Goal: Task Accomplishment & Management: Manage account settings

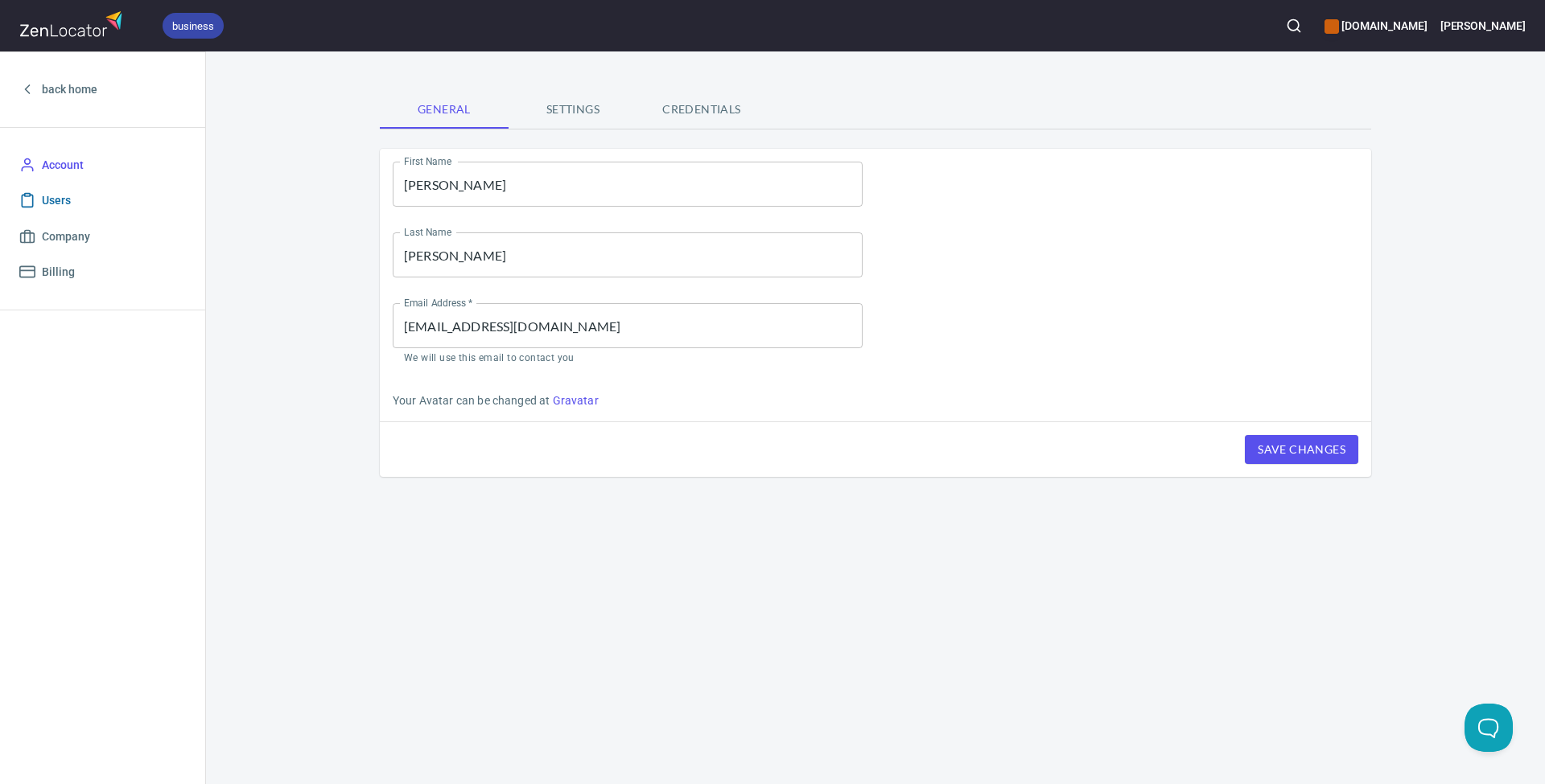
click at [57, 195] on span "Users" at bounding box center [56, 201] width 29 height 20
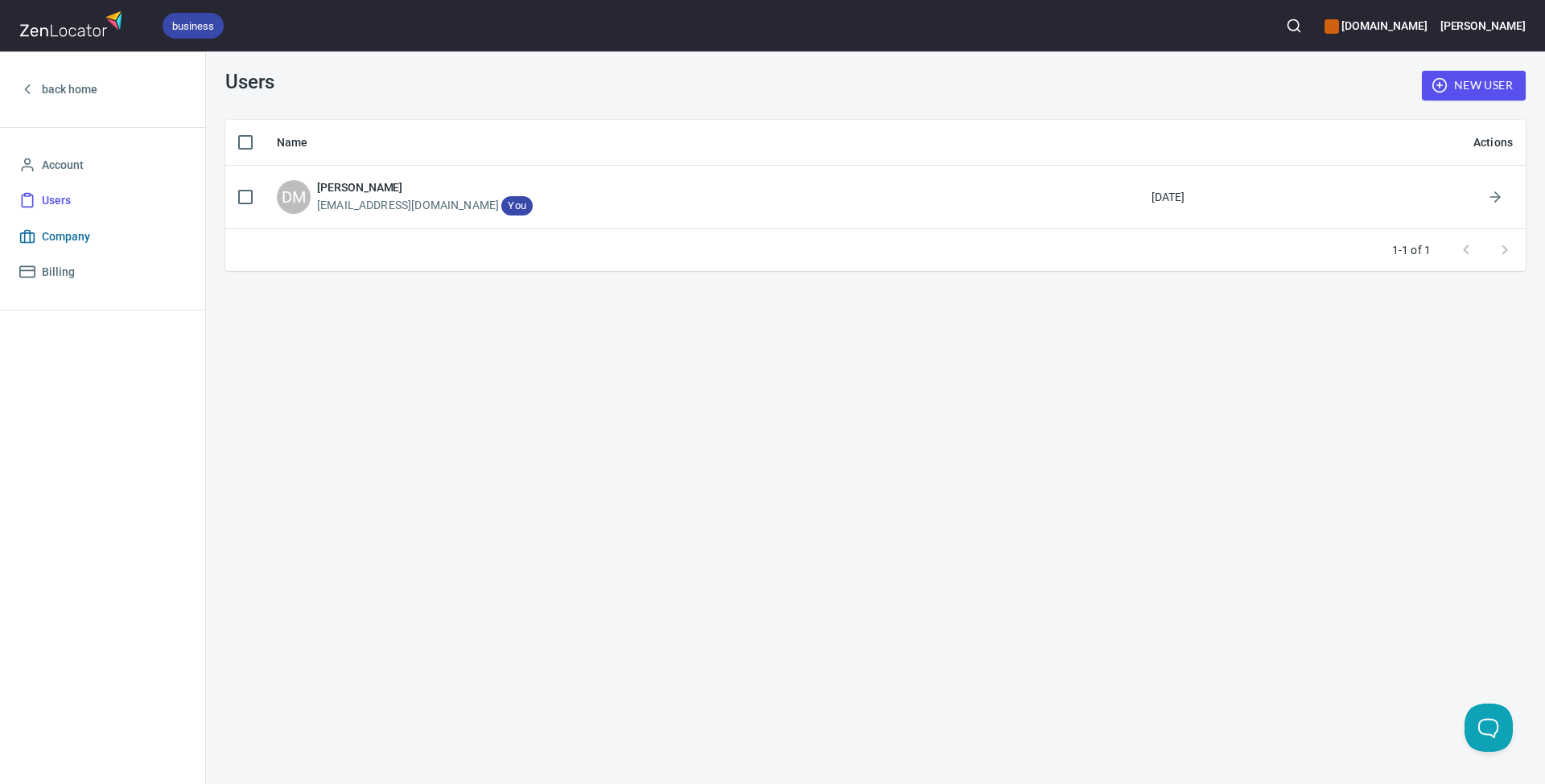
click at [64, 233] on span "Company" at bounding box center [66, 237] width 49 height 20
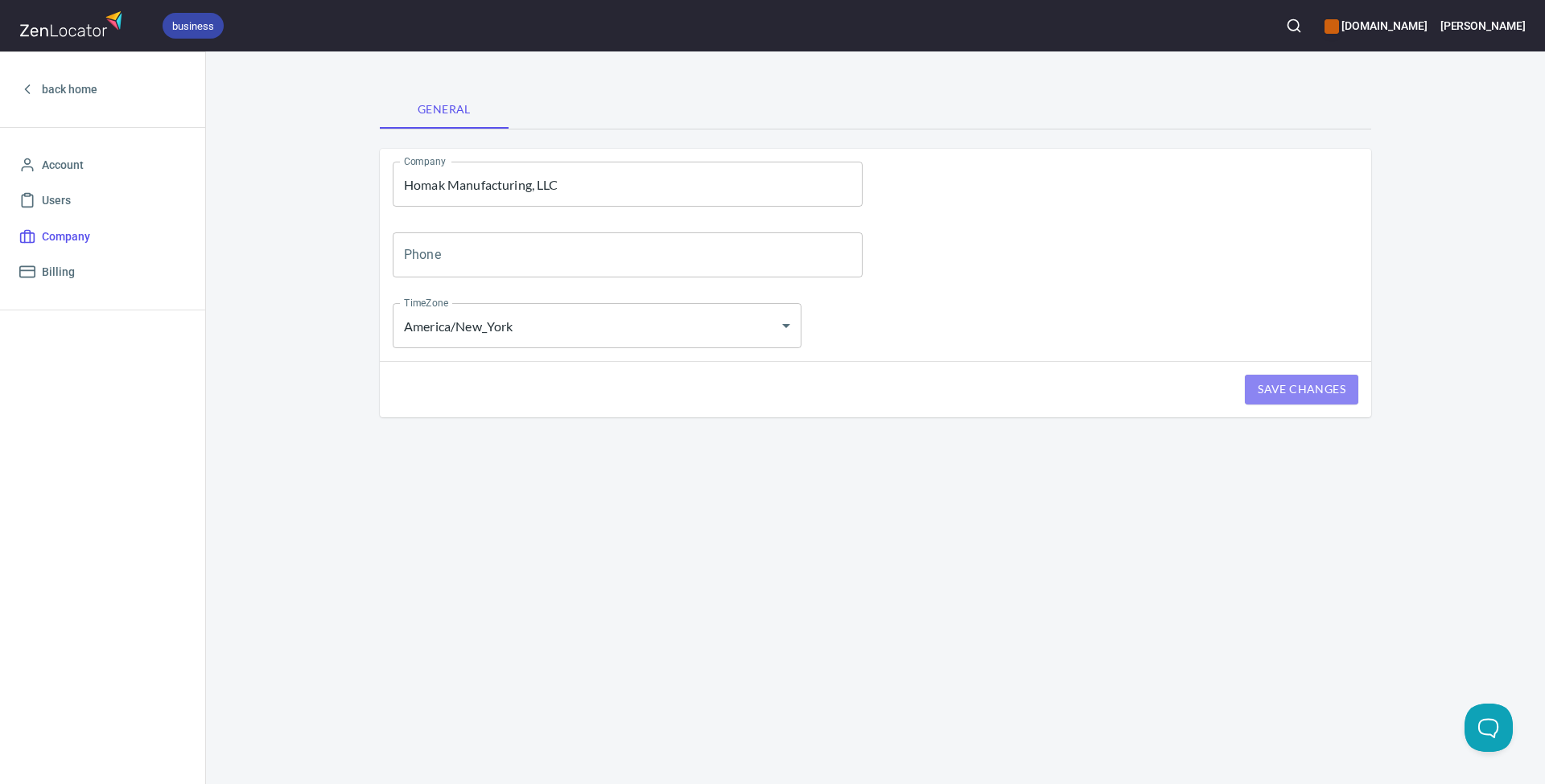
click at [1283, 396] on span "Save Changes" at bounding box center [1302, 390] width 88 height 20
select select "America/New_York"
click at [68, 270] on span "Billing" at bounding box center [58, 273] width 33 height 20
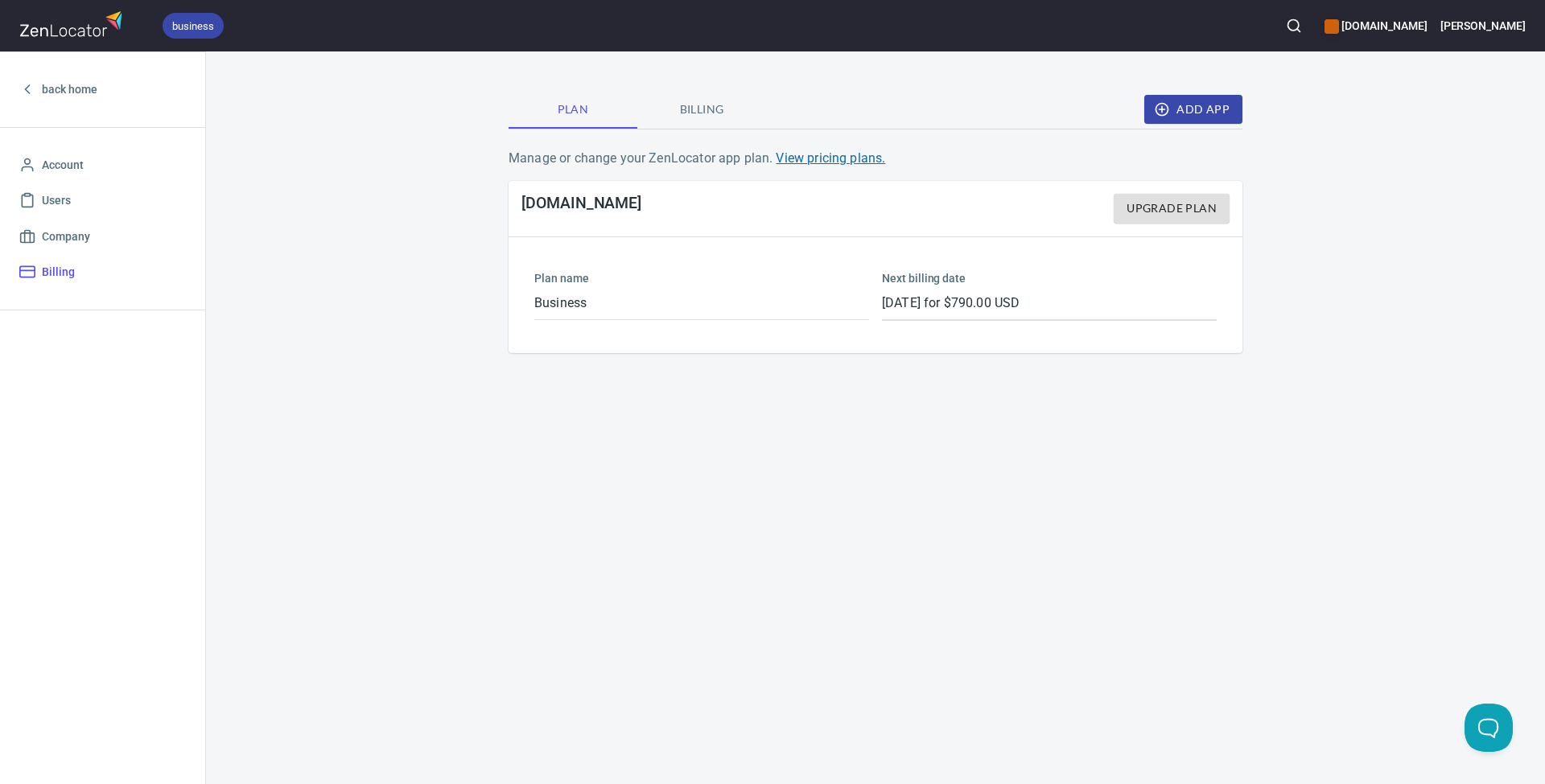
click at [834, 157] on link "View pricing plans." at bounding box center [830, 157] width 110 height 15
click at [74, 158] on span "Account" at bounding box center [63, 165] width 42 height 20
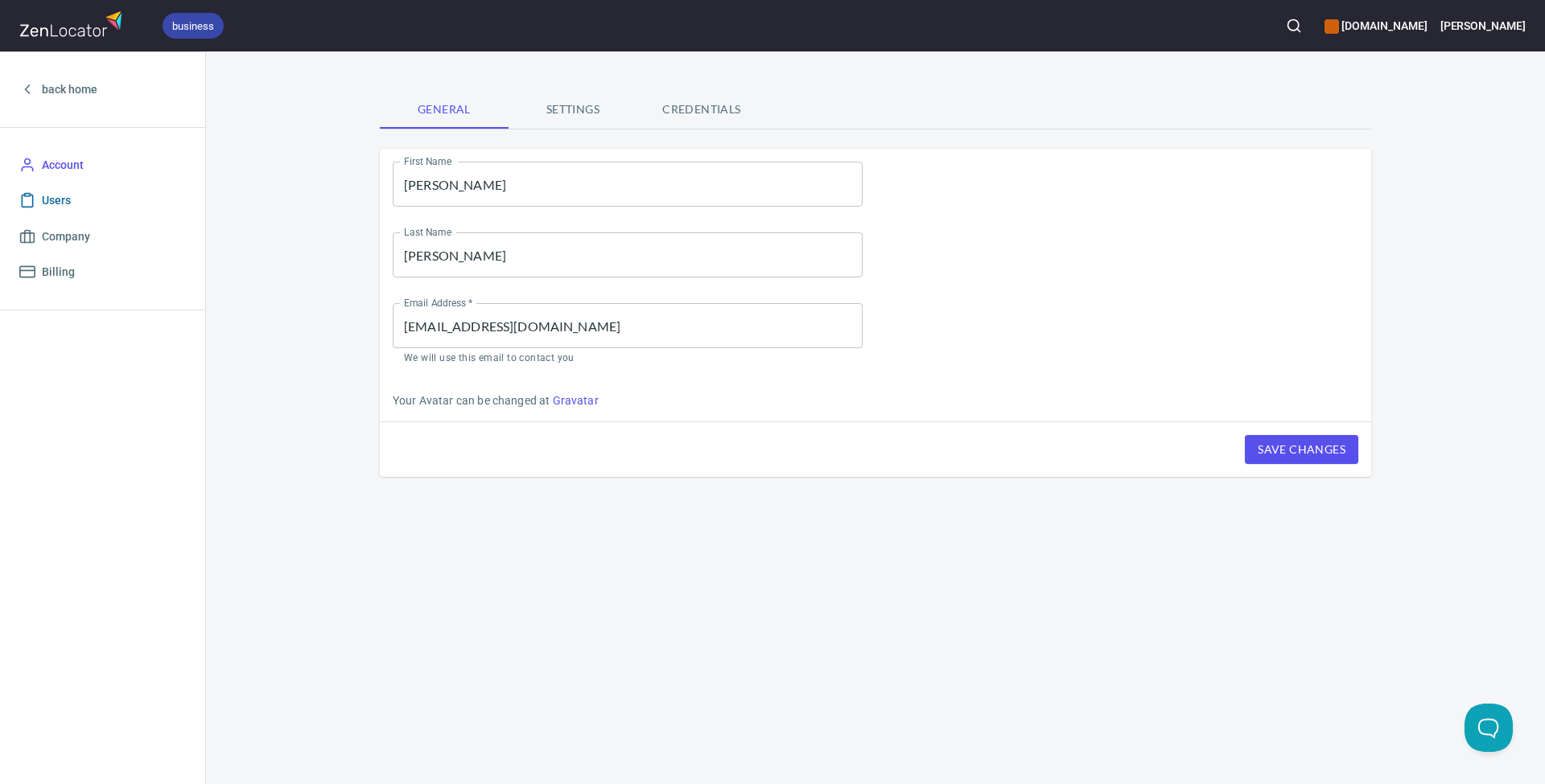
click at [61, 200] on span "Users" at bounding box center [56, 201] width 29 height 20
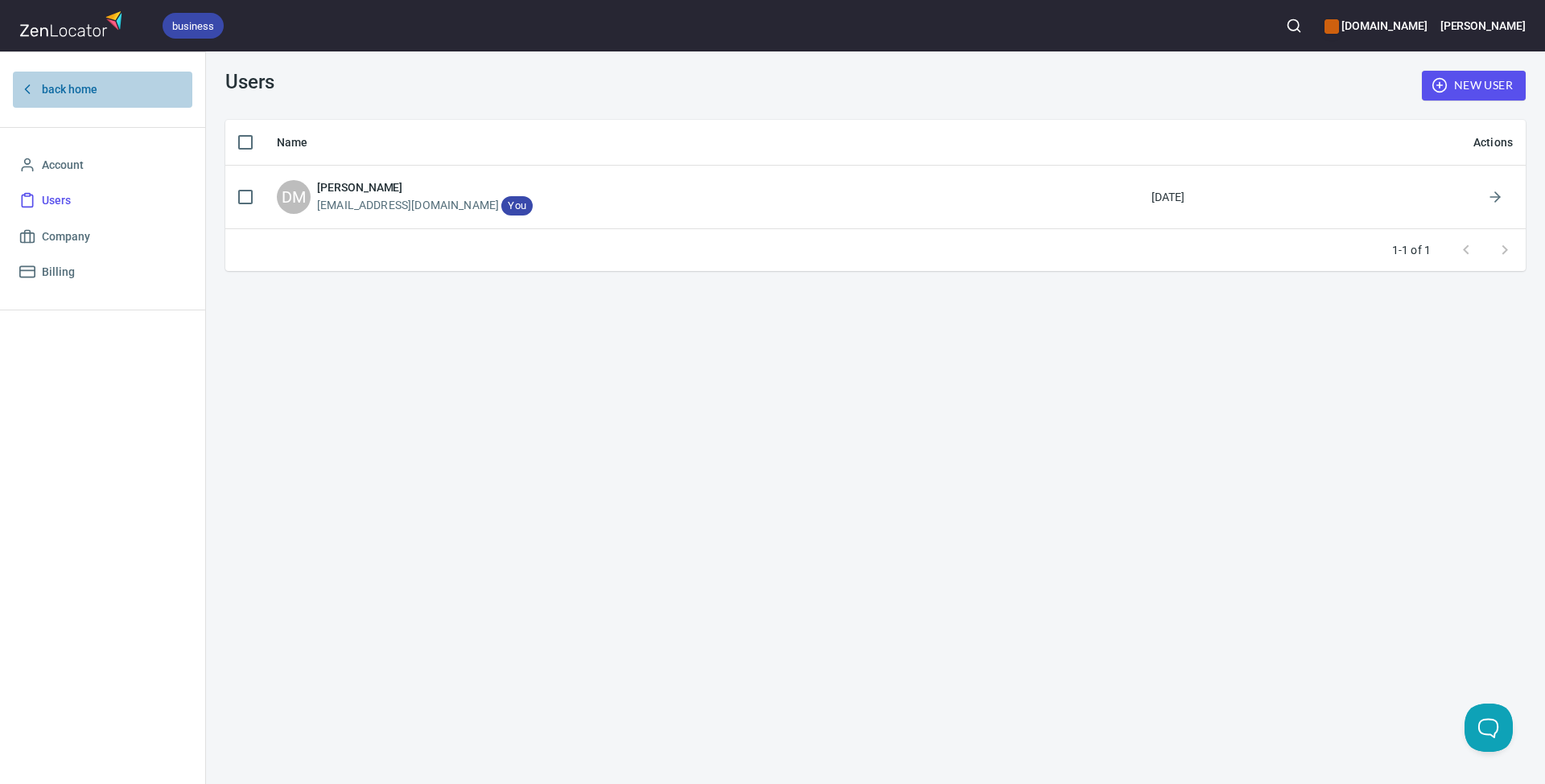
click at [79, 87] on span "back home" at bounding box center [70, 90] width 56 height 20
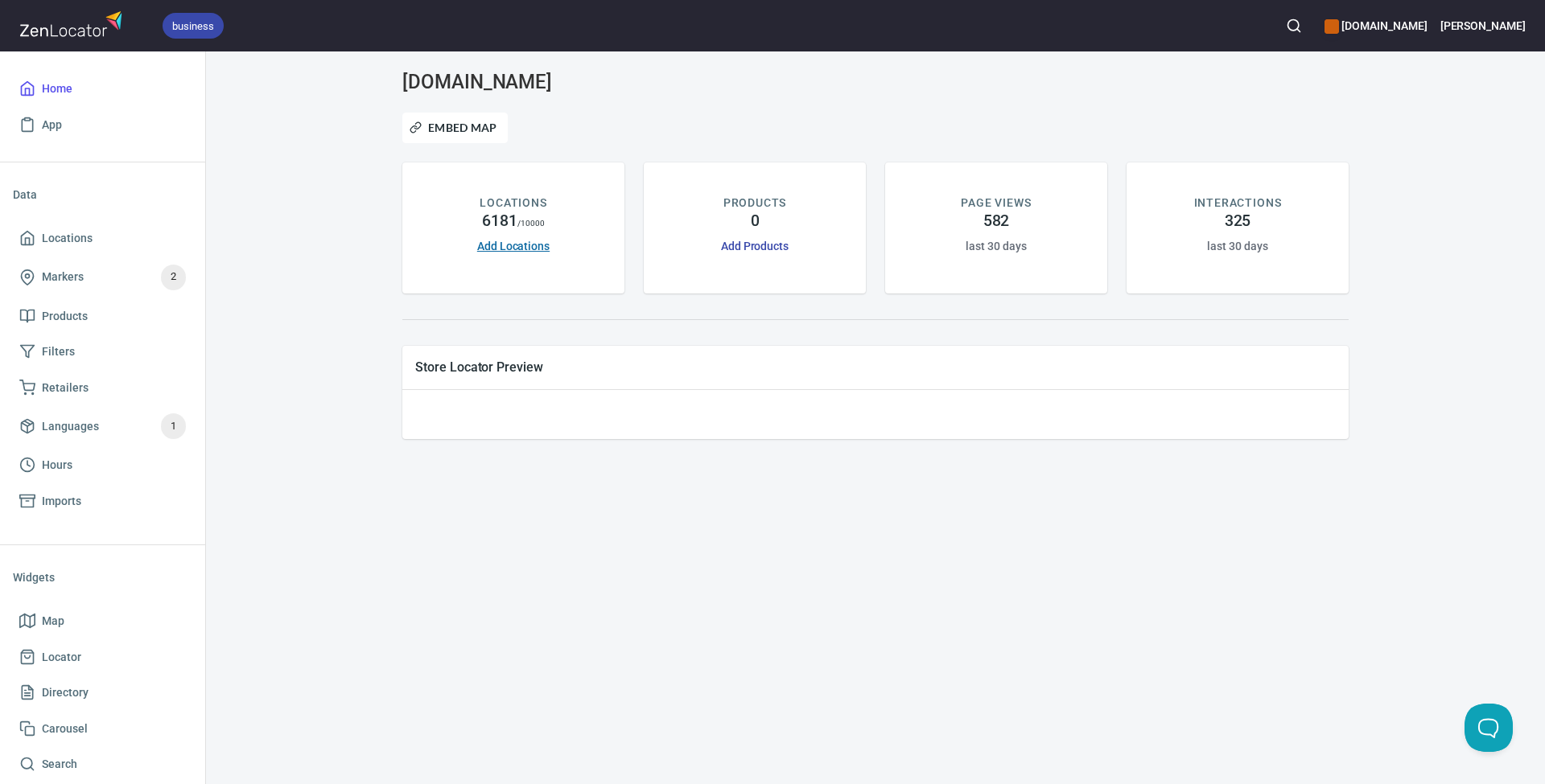
click at [515, 248] on link "Add Locations" at bounding box center [513, 246] width 73 height 13
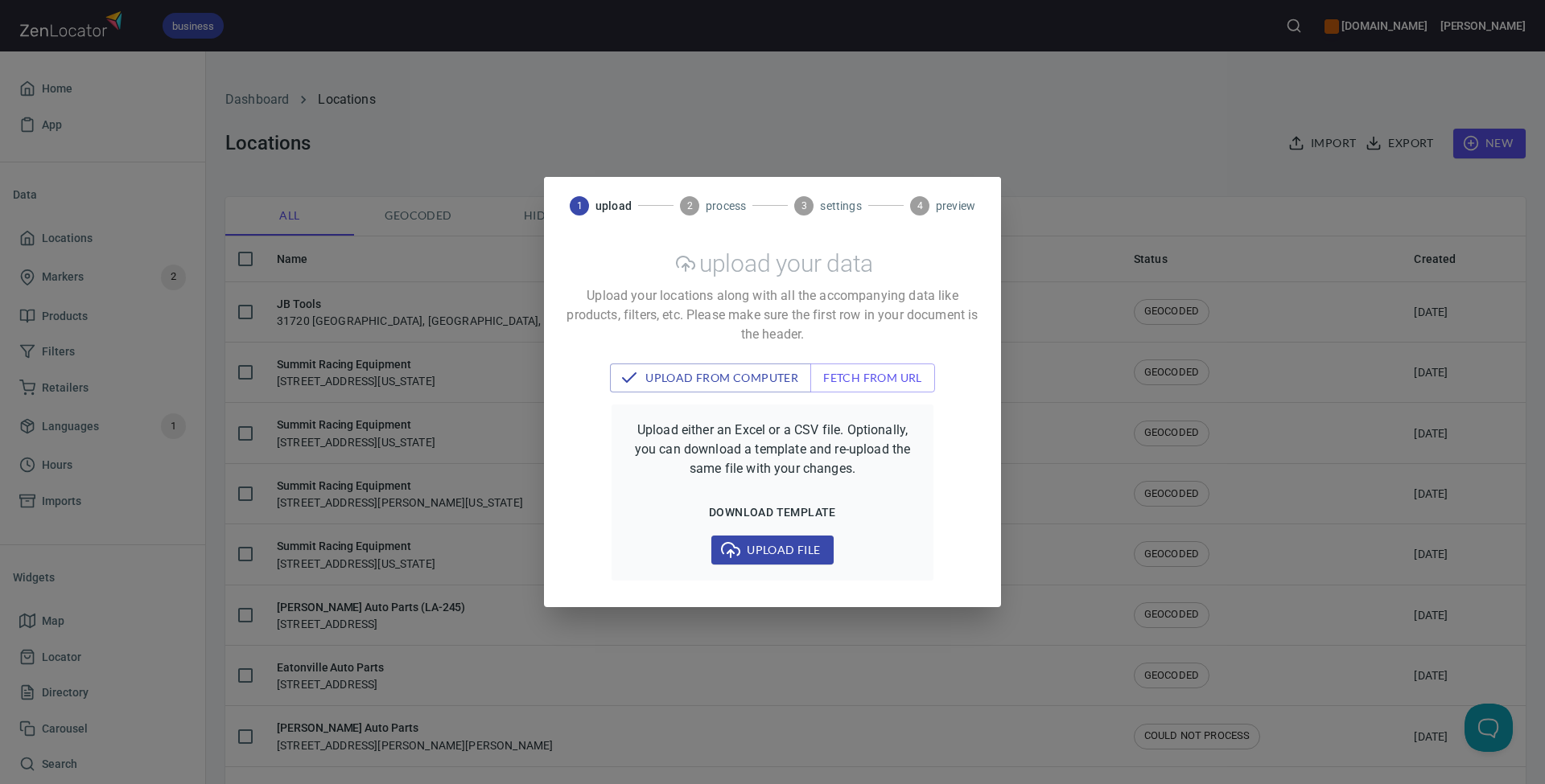
checkbox input "false"
click at [486, 249] on div "1 upload 2 process 3 settings 4 preview upload your data Upload your locations …" at bounding box center [772, 392] width 1545 height 784
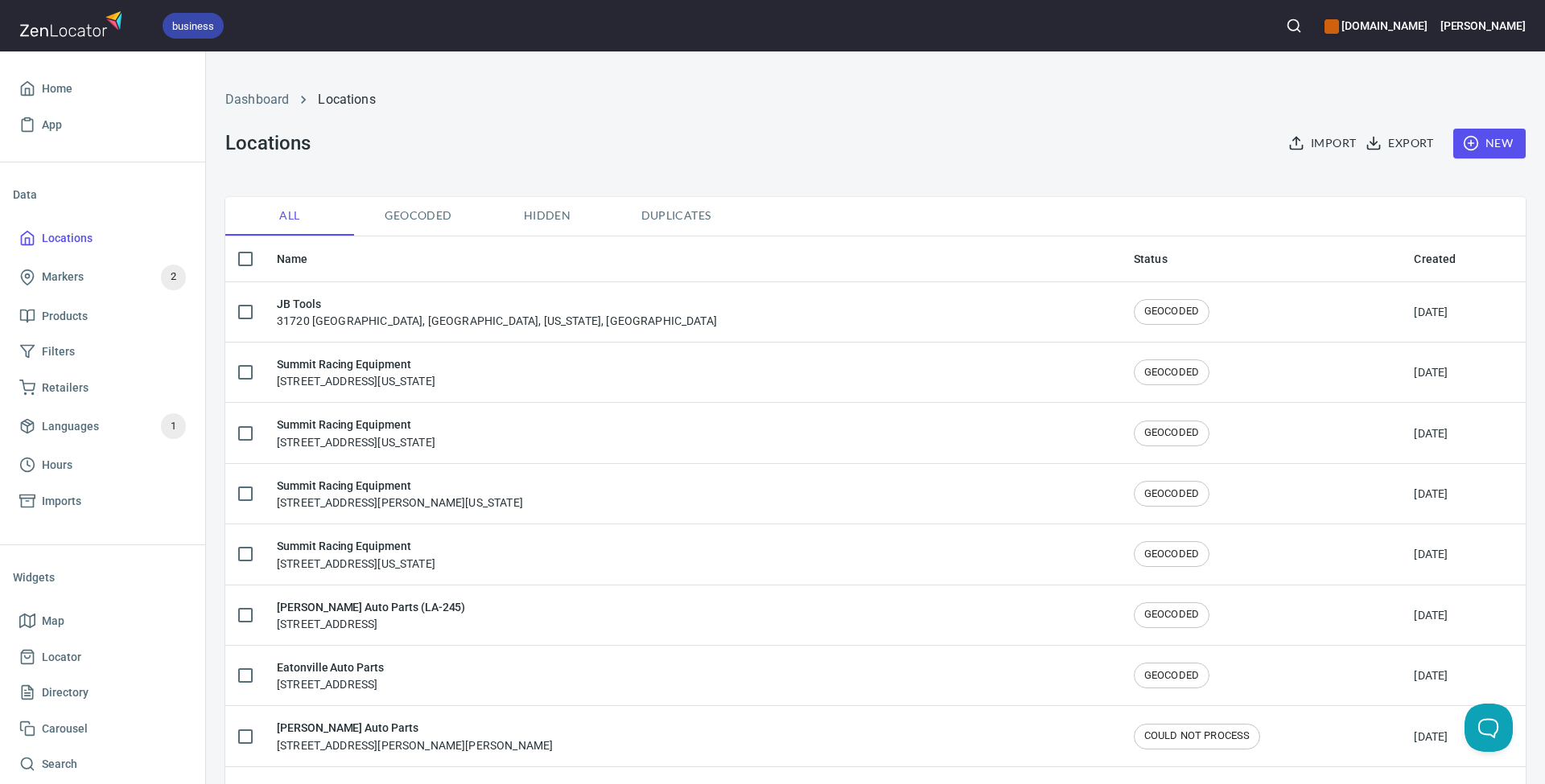
click at [1399, 145] on span "Export" at bounding box center [1401, 143] width 65 height 20
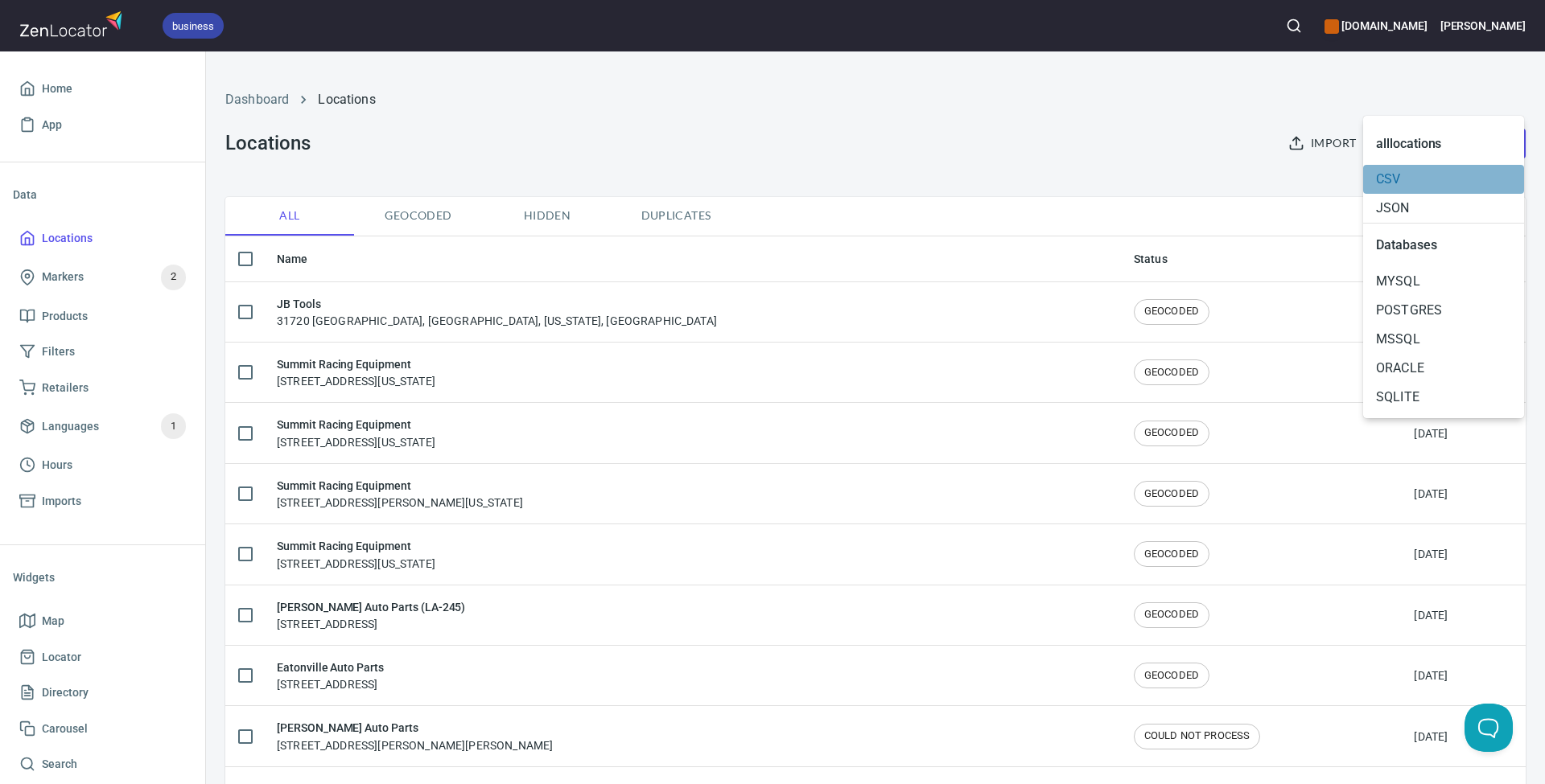
click at [1394, 174] on span "CSV" at bounding box center [1443, 179] width 135 height 19
click at [1389, 174] on span "CSV" at bounding box center [1443, 179] width 135 height 19
click at [741, 162] on div at bounding box center [772, 392] width 1545 height 784
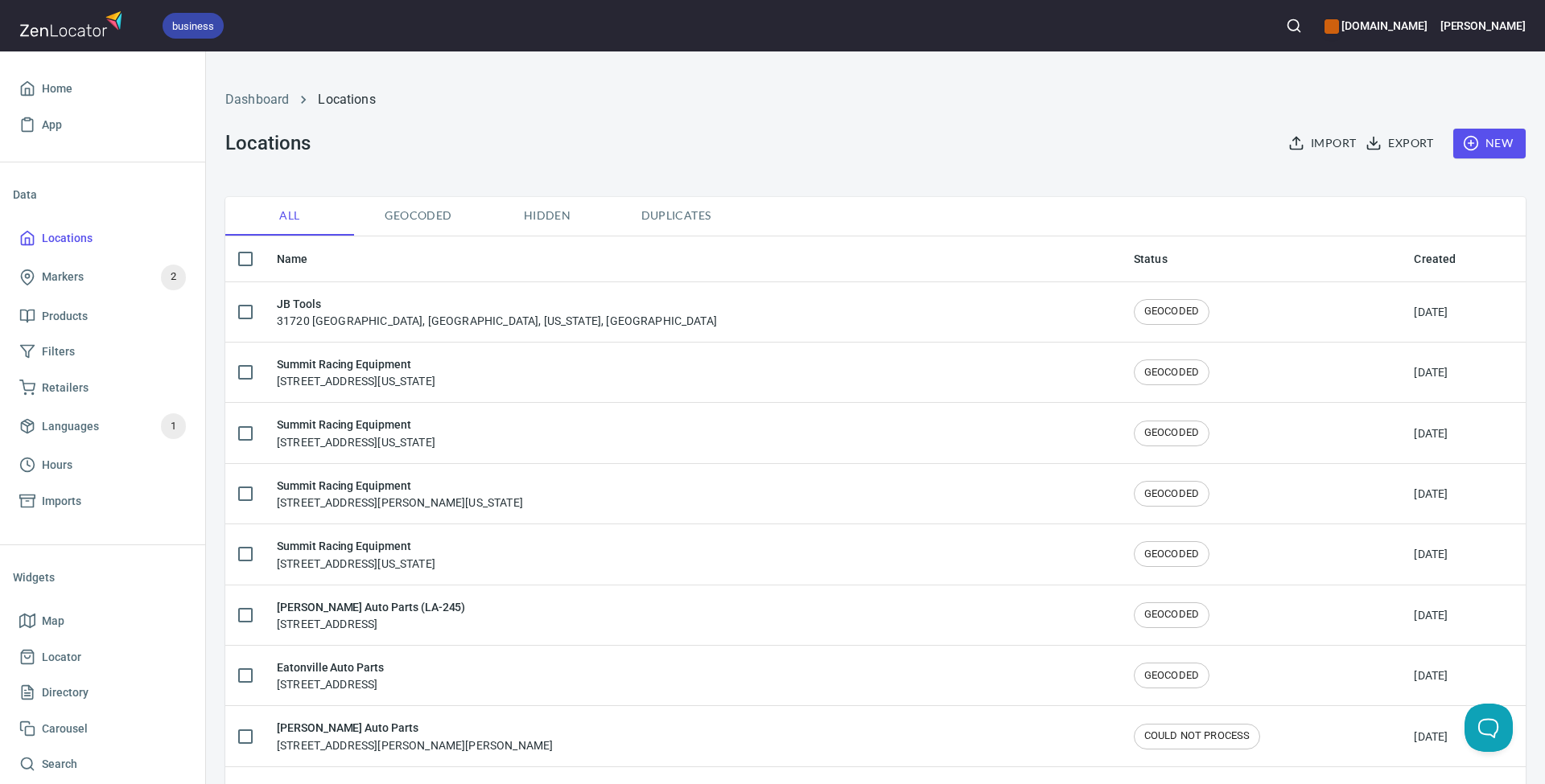
click at [1121, 258] on th "Status" at bounding box center [1261, 260] width 281 height 46
click at [1121, 259] on th "Status" at bounding box center [1261, 260] width 281 height 46
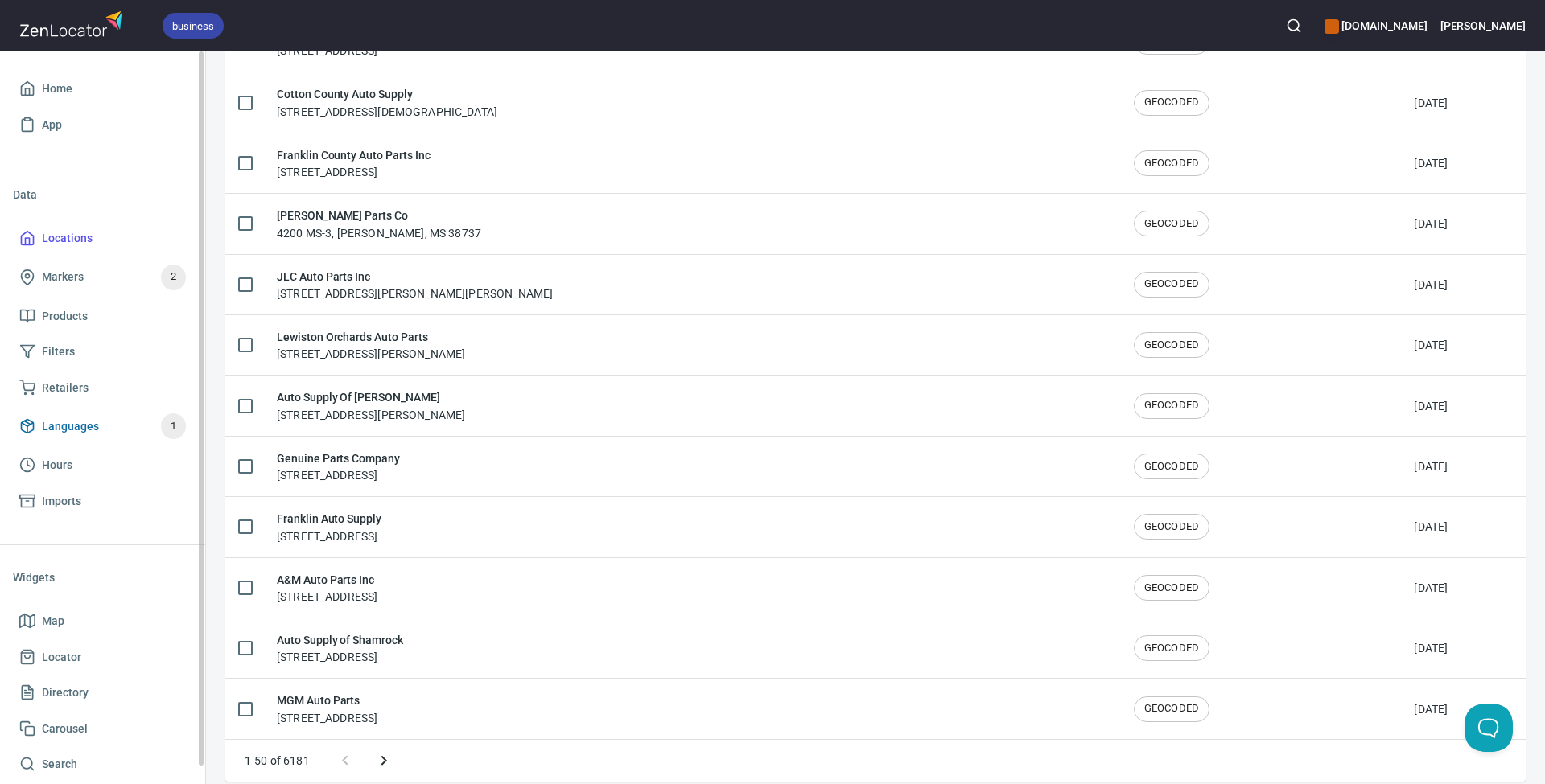
click at [111, 430] on span "Languages 1" at bounding box center [102, 427] width 166 height 26
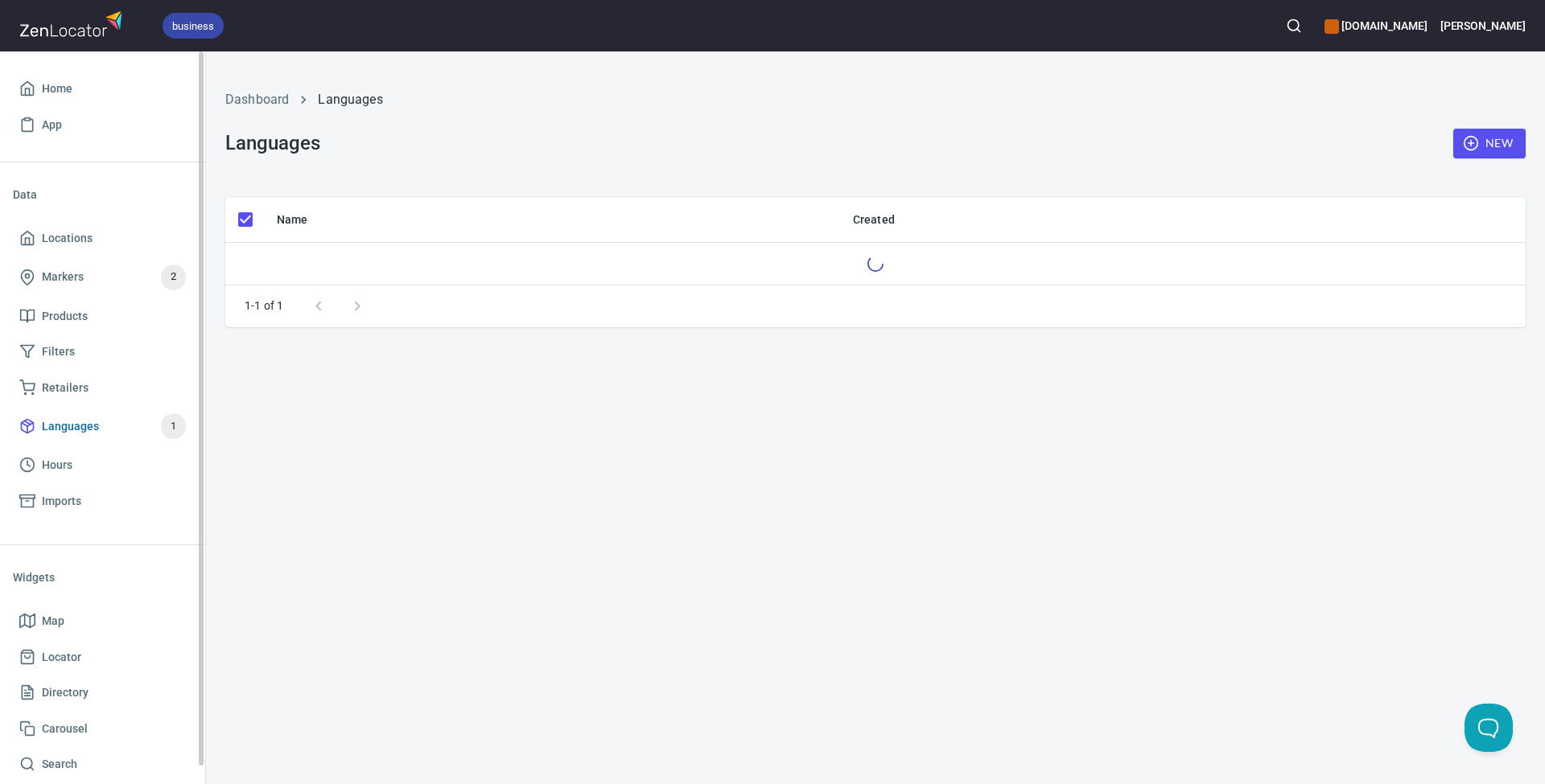
checkbox input "false"
click at [91, 280] on span "Markers 2" at bounding box center [102, 278] width 166 height 26
checkbox input "false"
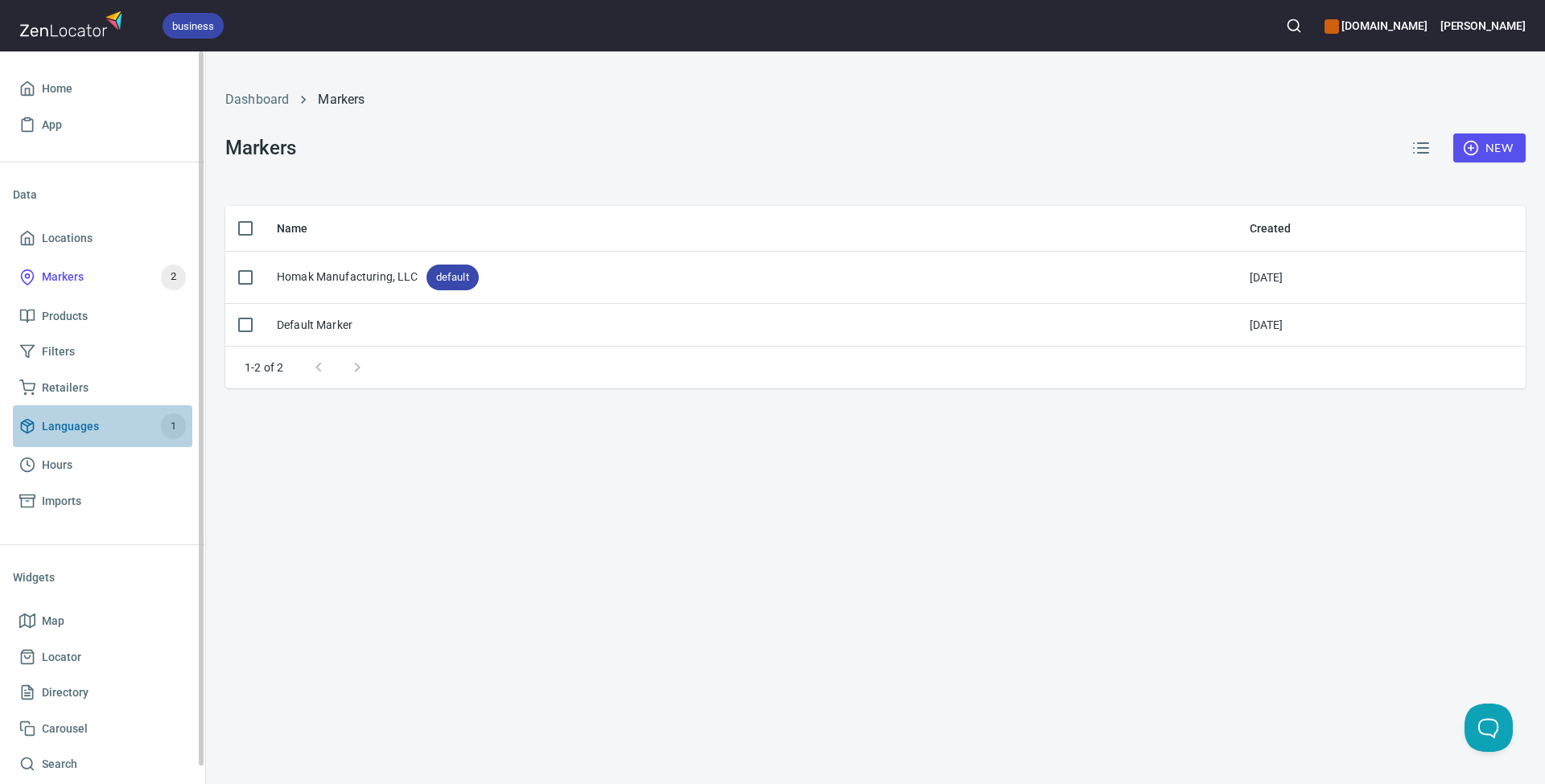
click at [109, 429] on span "Languages 1" at bounding box center [102, 427] width 166 height 26
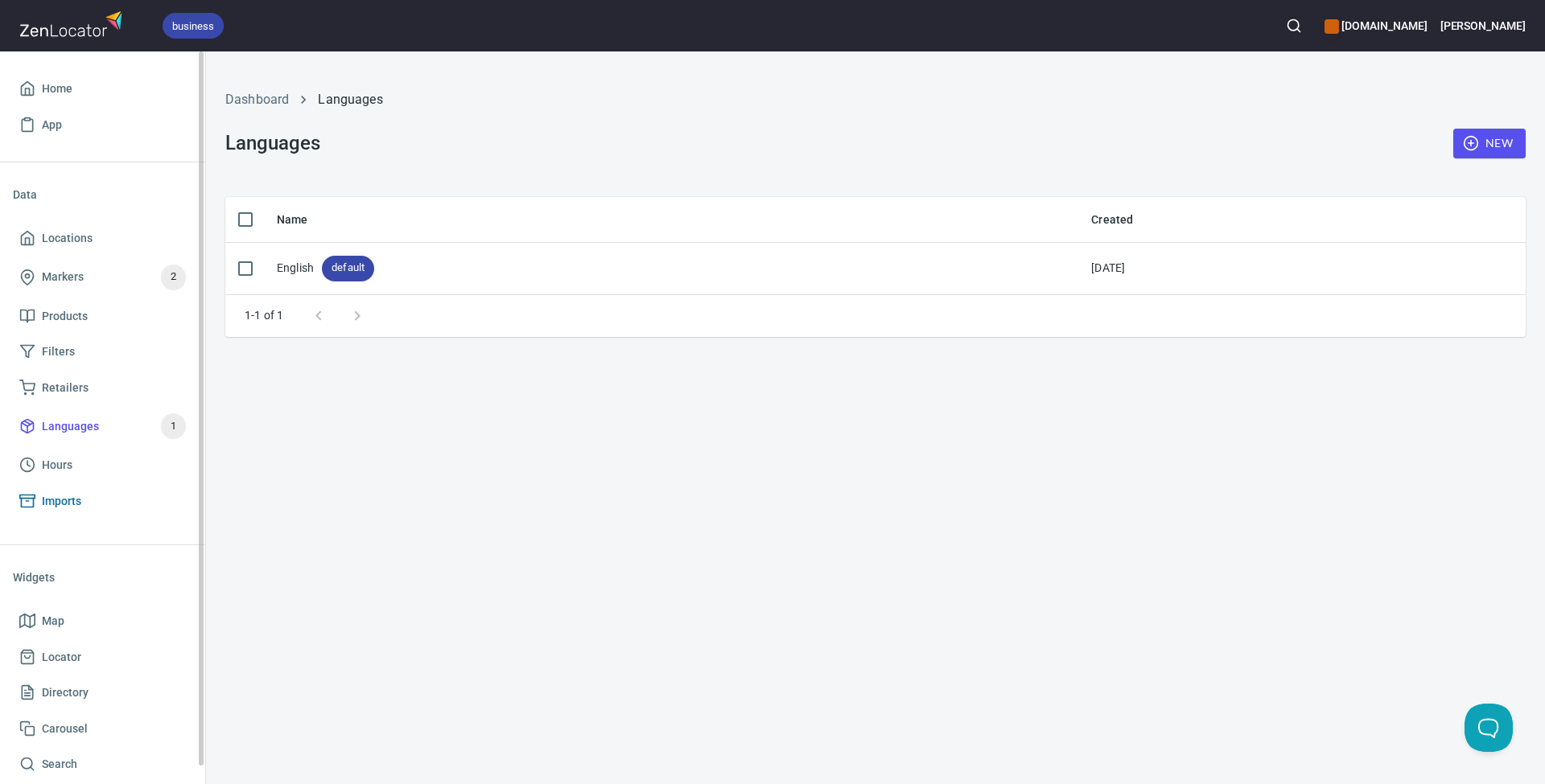
scroll to position [19, 0]
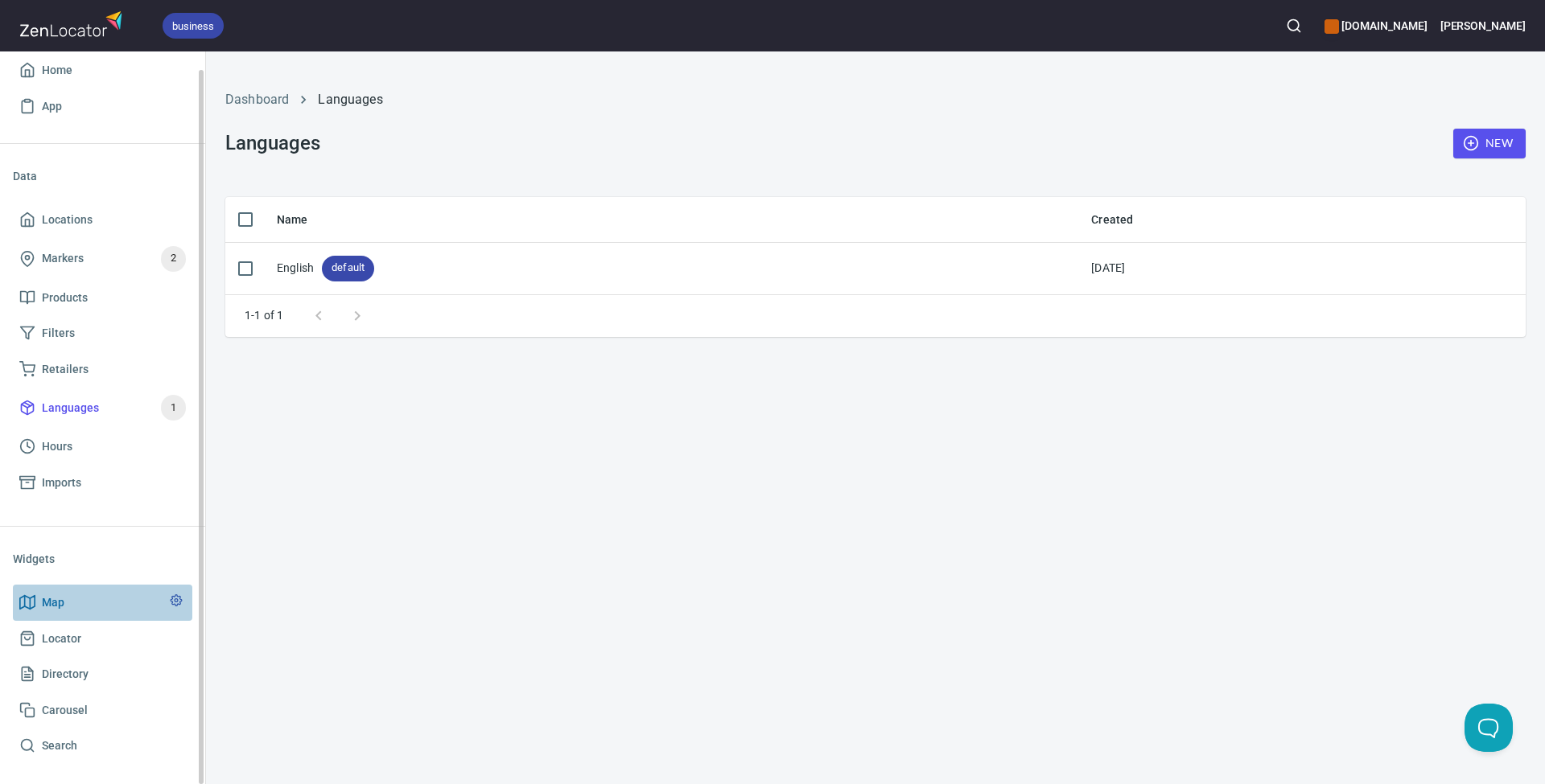
click at [57, 599] on span "Map" at bounding box center [53, 603] width 23 height 20
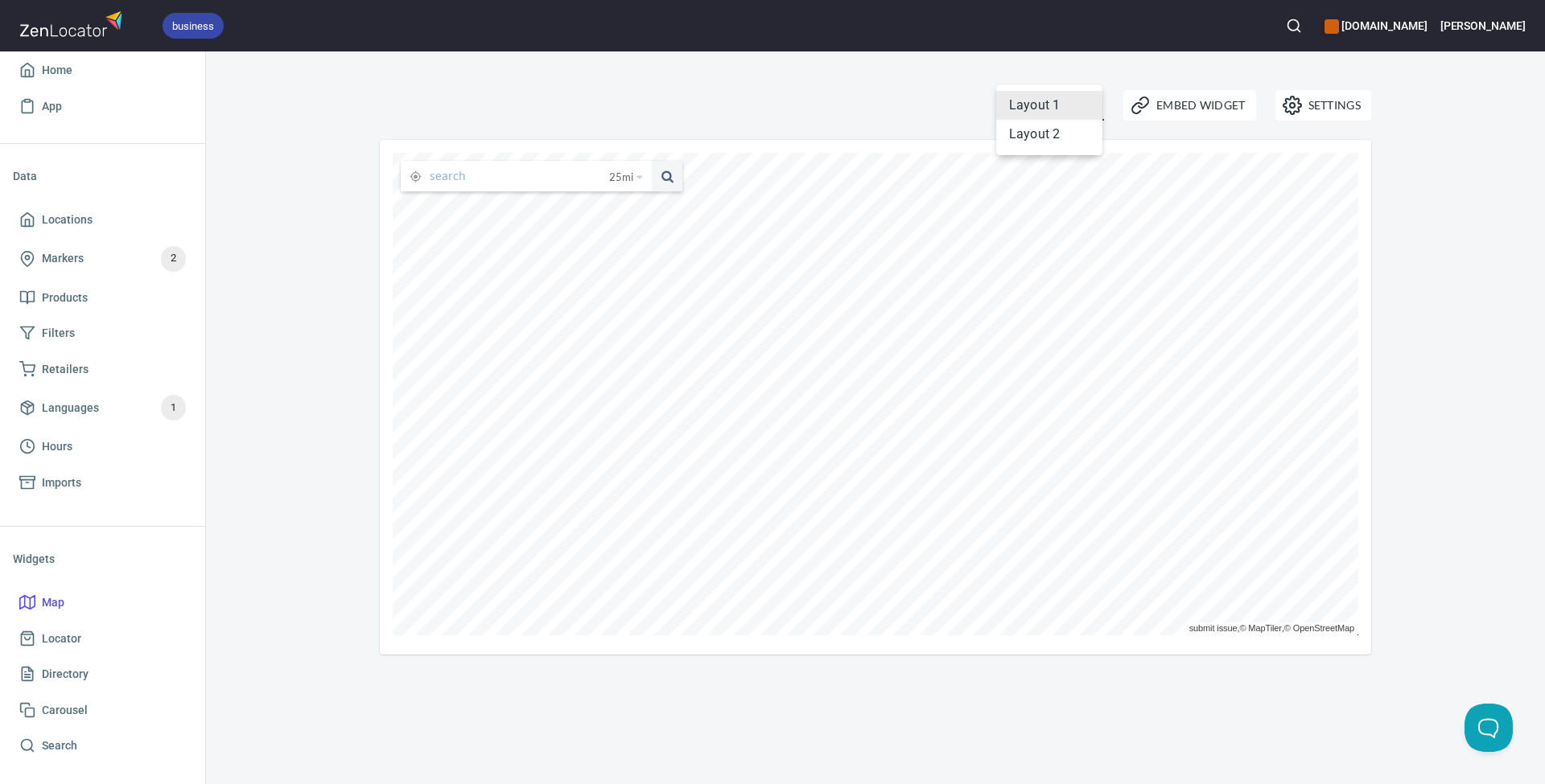
click at [1095, 102] on body "business homak.com David Home App Data Locations Markers 2 Products Filters Ret…" at bounding box center [772, 392] width 1545 height 784
click at [1065, 128] on li "Layout 2" at bounding box center [1049, 133] width 107 height 29
type input "layout2"
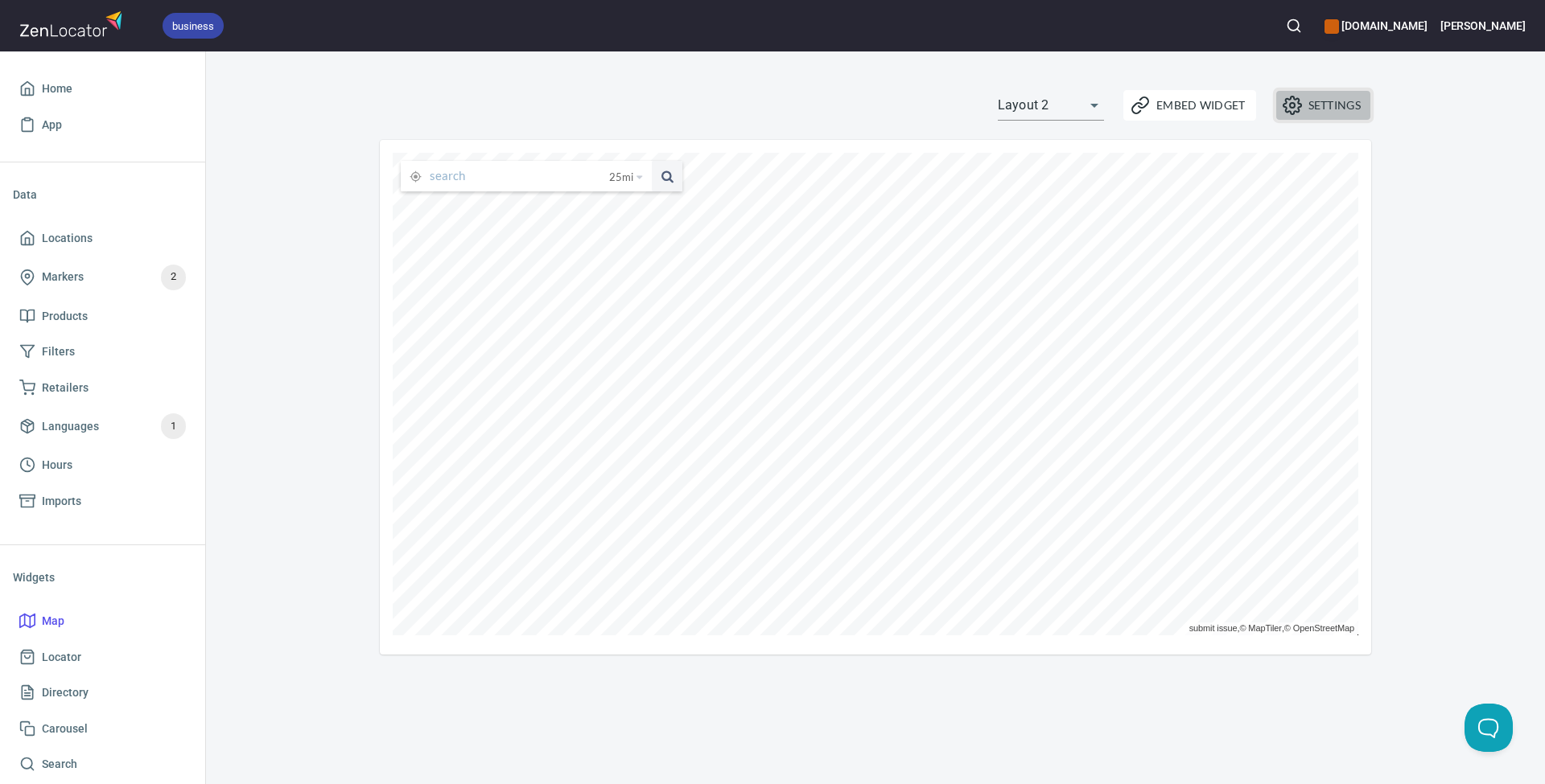
click at [1321, 102] on span "Settings" at bounding box center [1323, 104] width 75 height 19
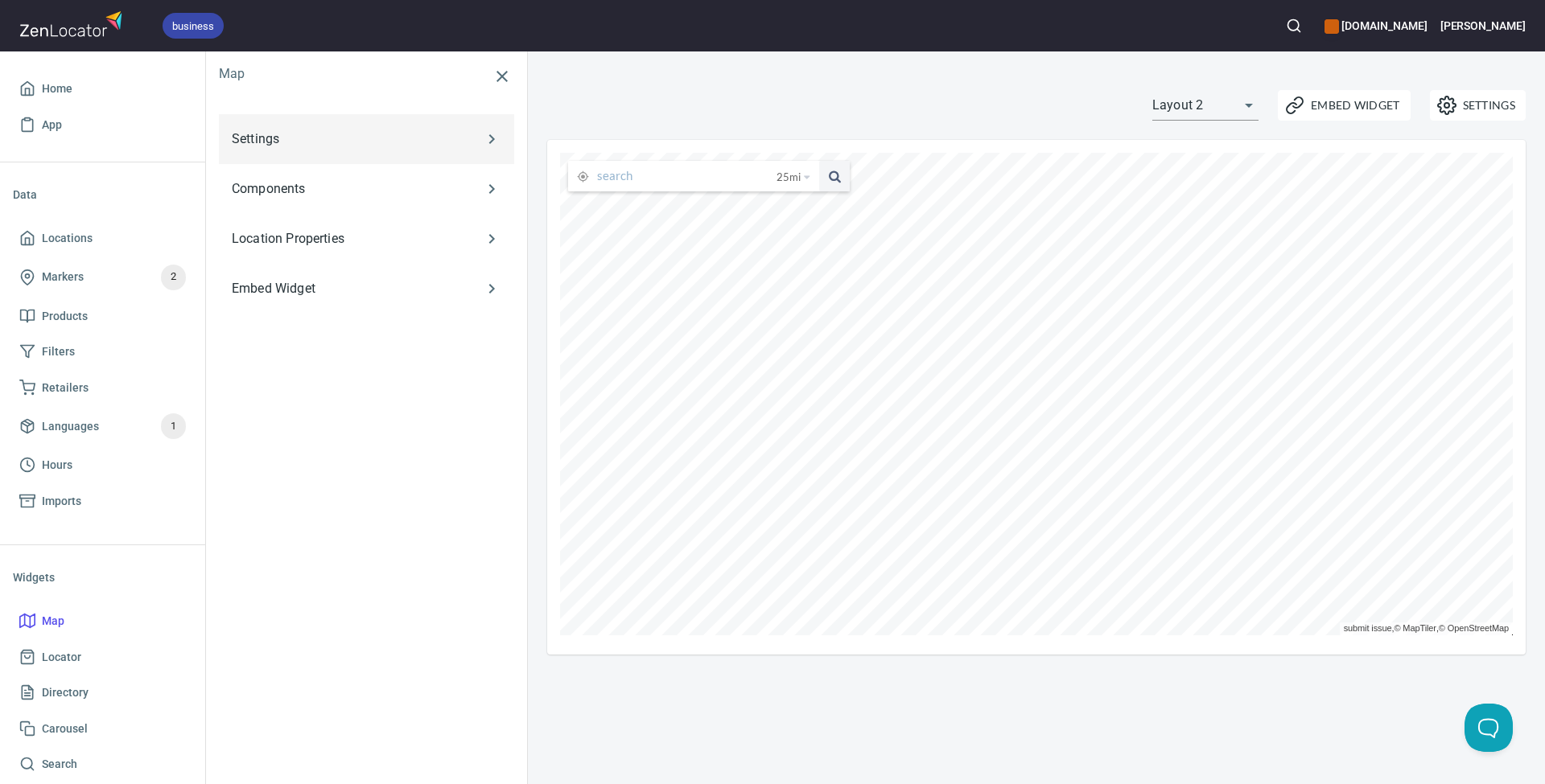
click at [344, 152] on td "Settings" at bounding box center [342, 139] width 248 height 50
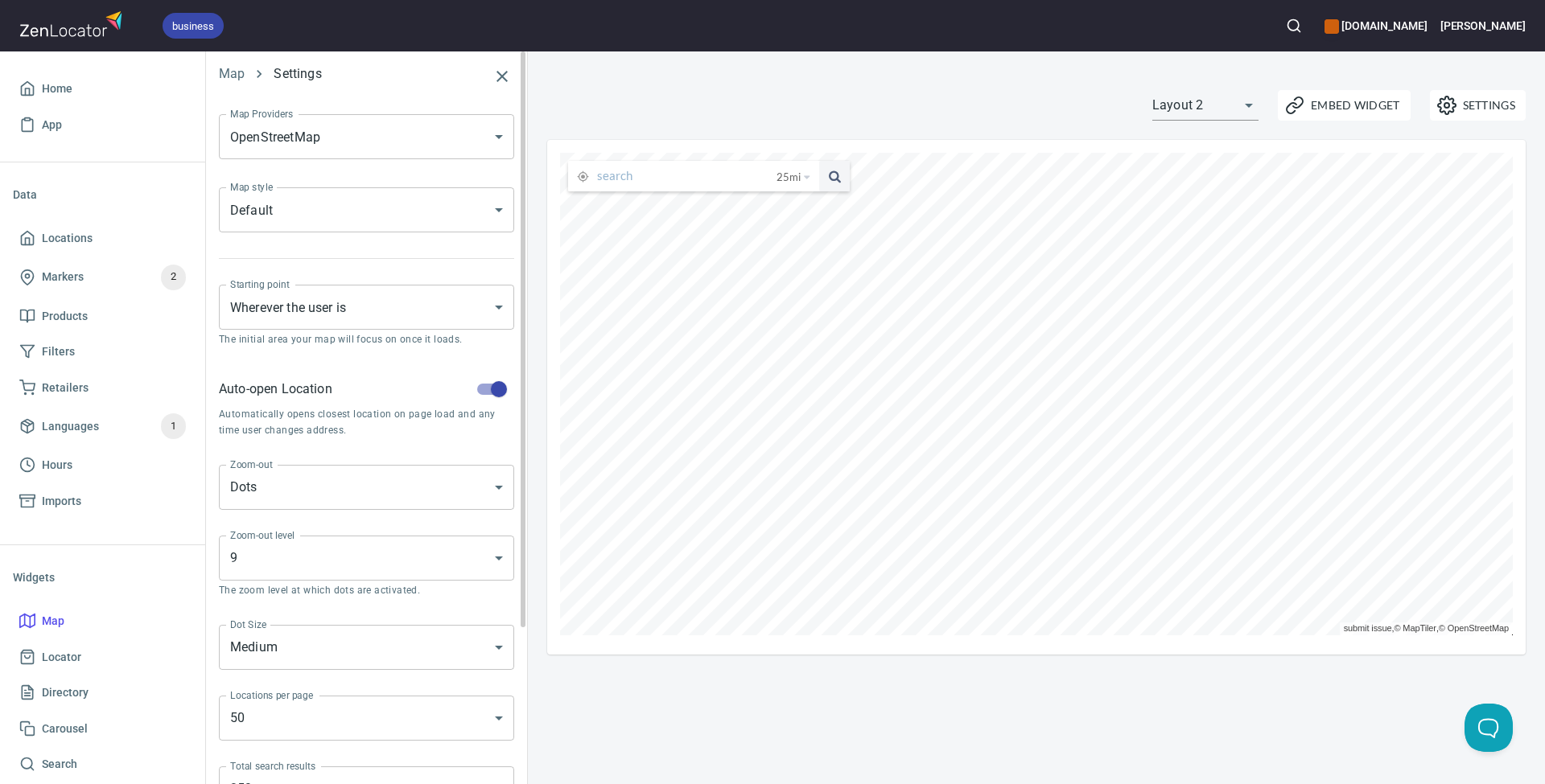
click at [473, 203] on body "business [DOMAIN_NAME] [PERSON_NAME] Home App Data Locations Markers 2 Products…" at bounding box center [772, 392] width 1545 height 784
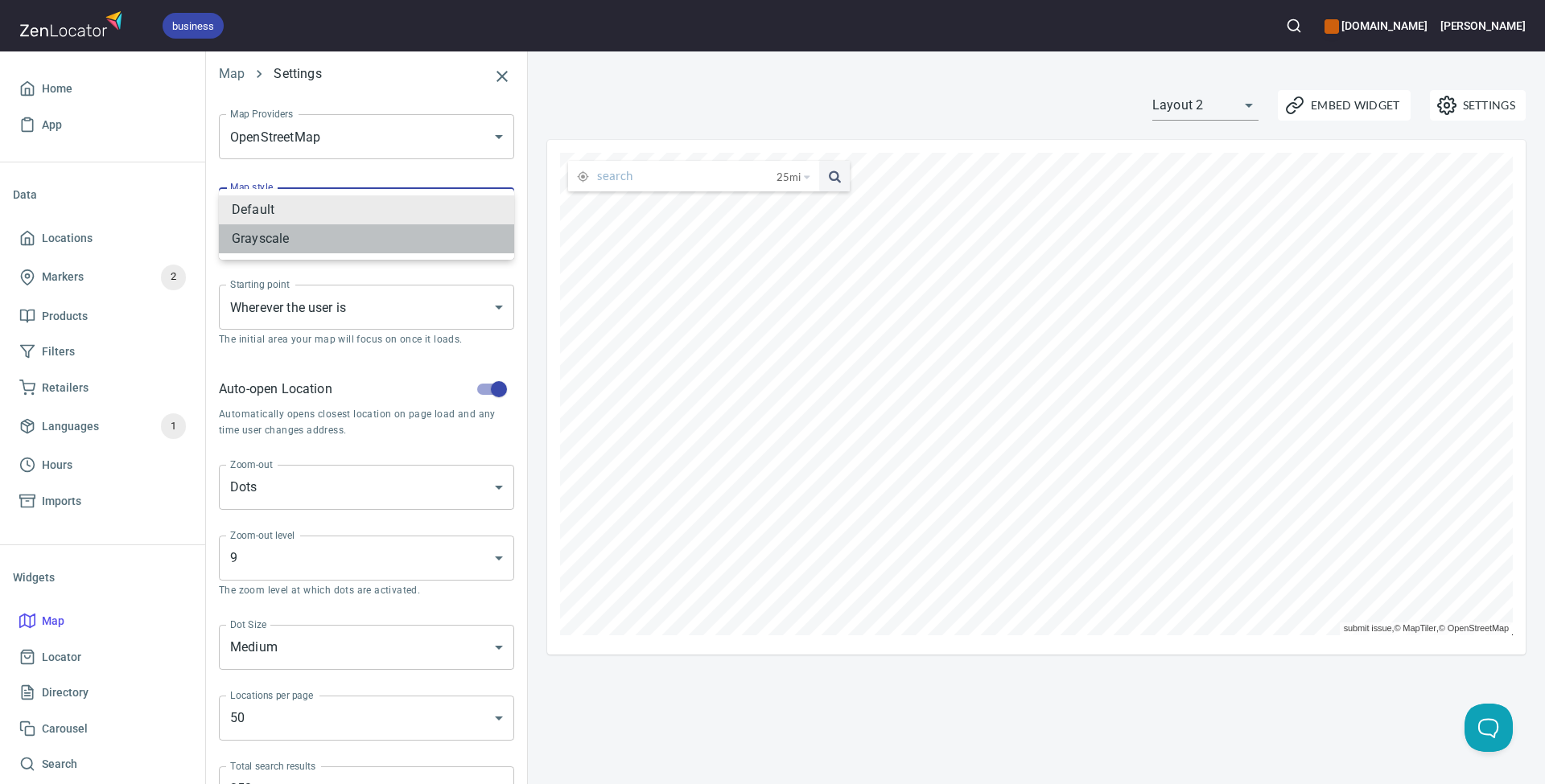
click at [399, 249] on li "Grayscale" at bounding box center [366, 239] width 296 height 29
type input "GRAYSCALE"
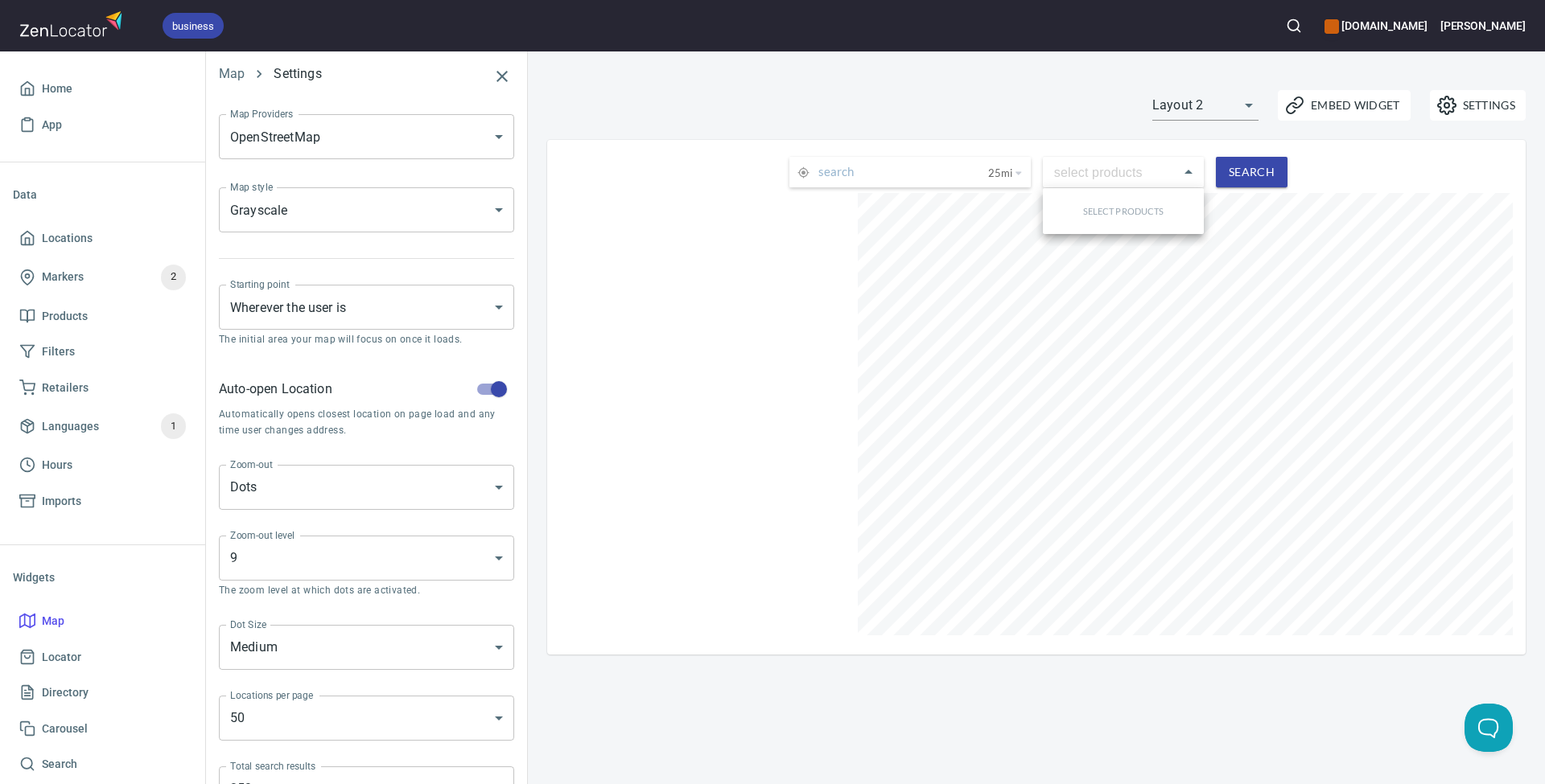
click at [1171, 183] on body "business [DOMAIN_NAME] [PERSON_NAME] Home App Data Locations Markers 2 Products…" at bounding box center [772, 392] width 1545 height 784
click at [1189, 163] on div at bounding box center [772, 392] width 1545 height 784
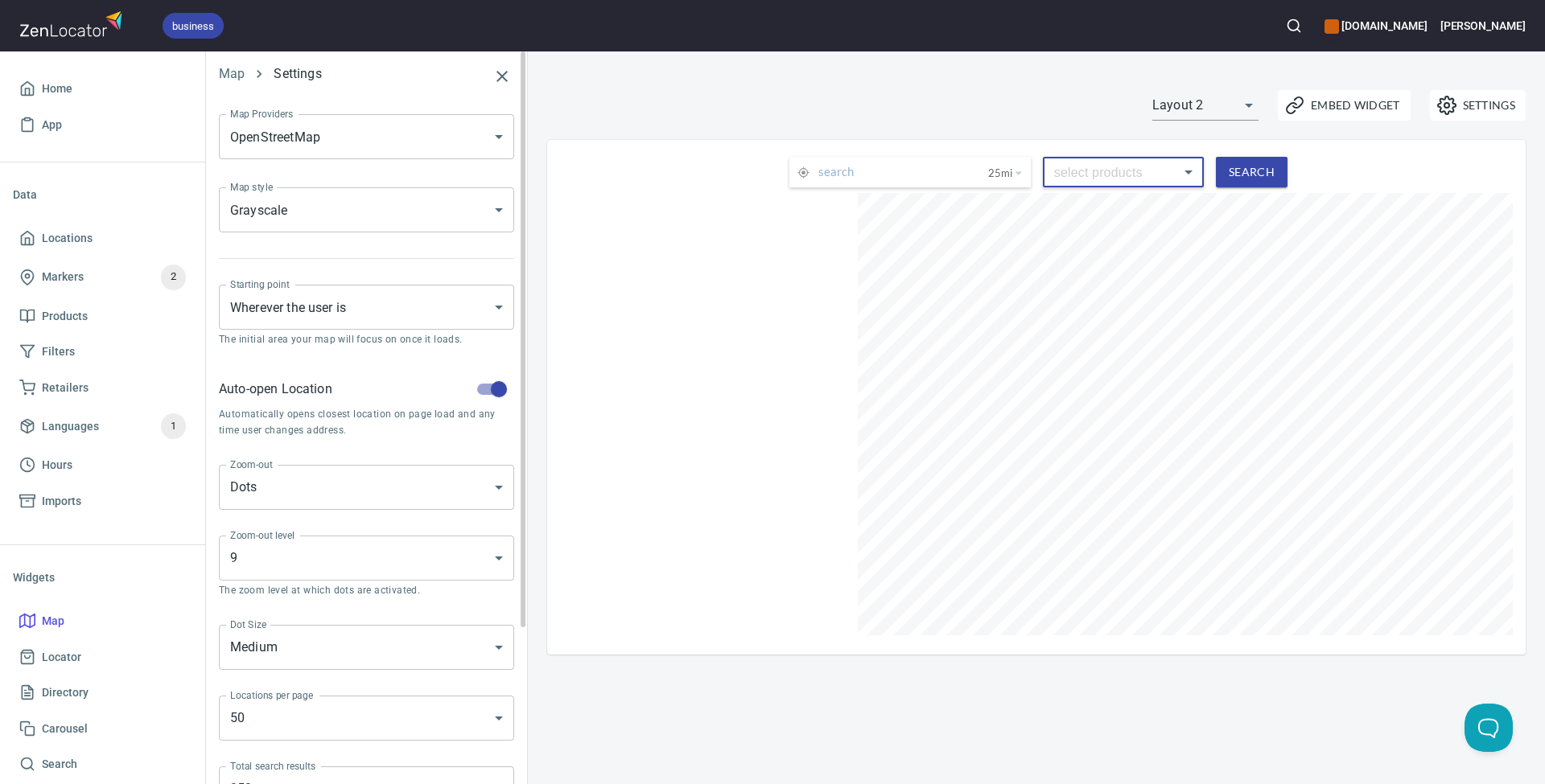
click at [424, 214] on body "business [DOMAIN_NAME] [PERSON_NAME] Home App Data Locations Markers 2 Products…" at bounding box center [772, 392] width 1545 height 784
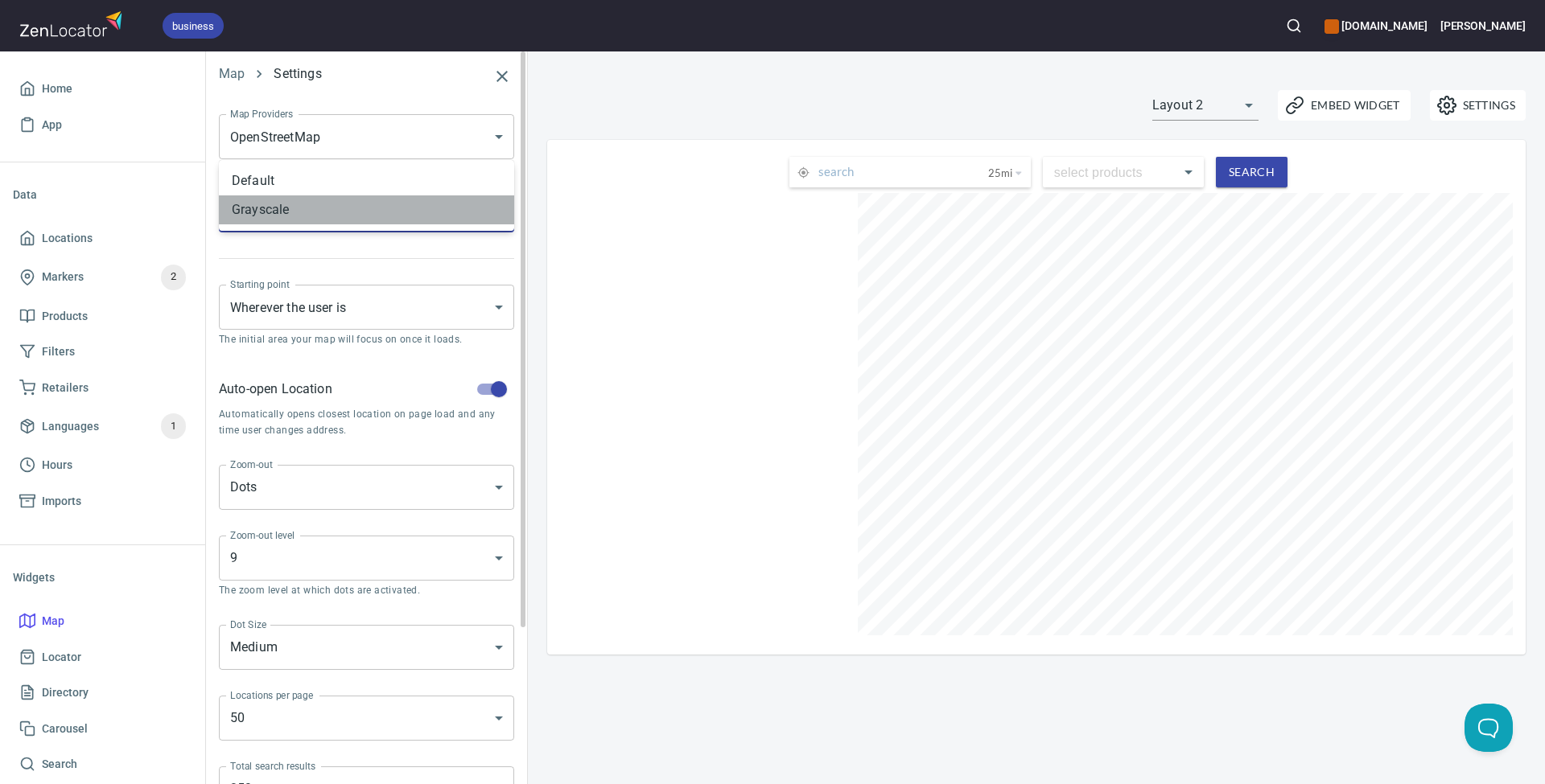
click at [424, 214] on li "Grayscale" at bounding box center [366, 209] width 296 height 29
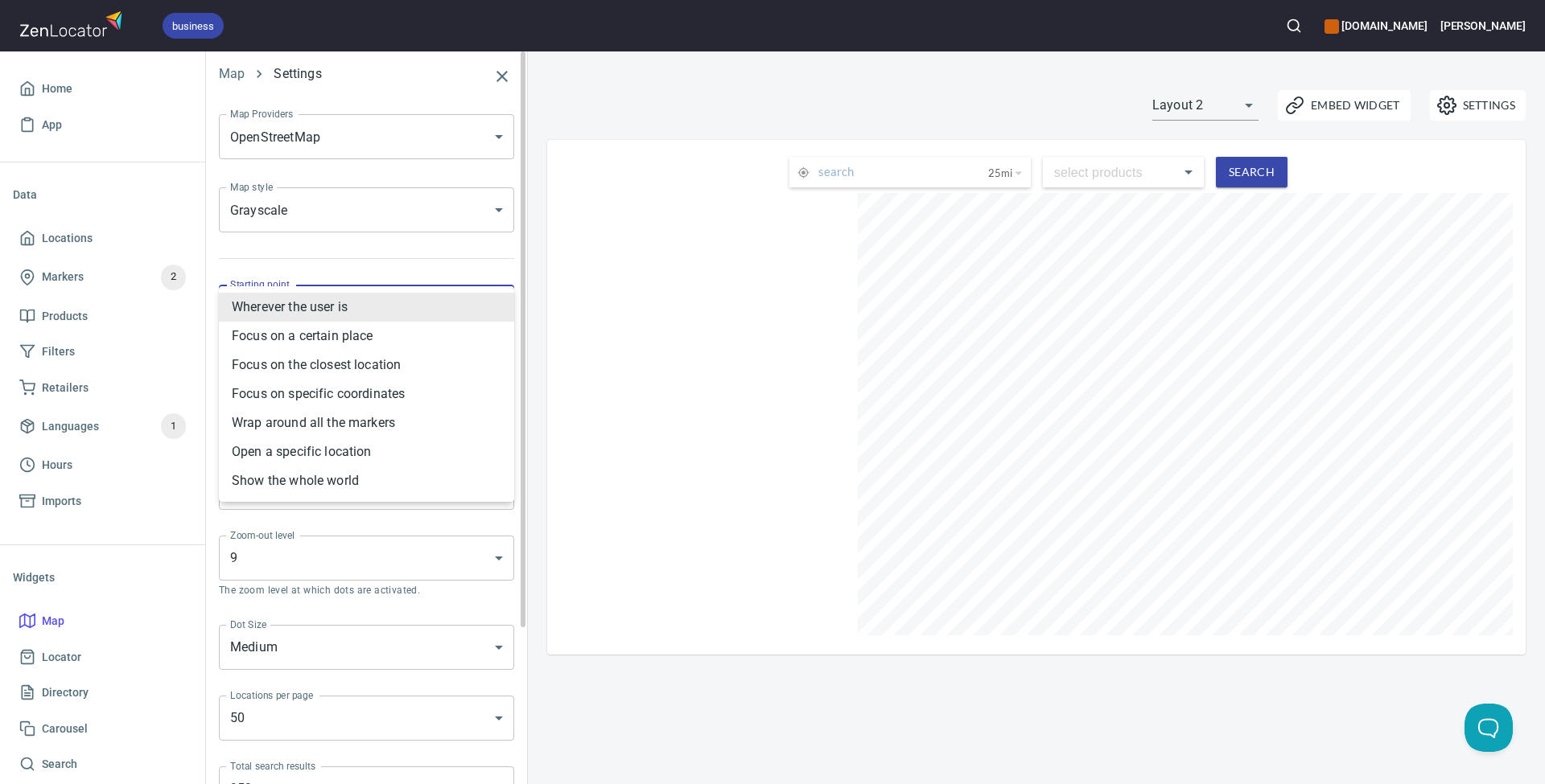
click at [412, 306] on body "business [DOMAIN_NAME] [PERSON_NAME] Home App Data Locations Markers 2 Products…" at bounding box center [772, 392] width 1545 height 784
click at [620, 82] on div at bounding box center [772, 392] width 1545 height 784
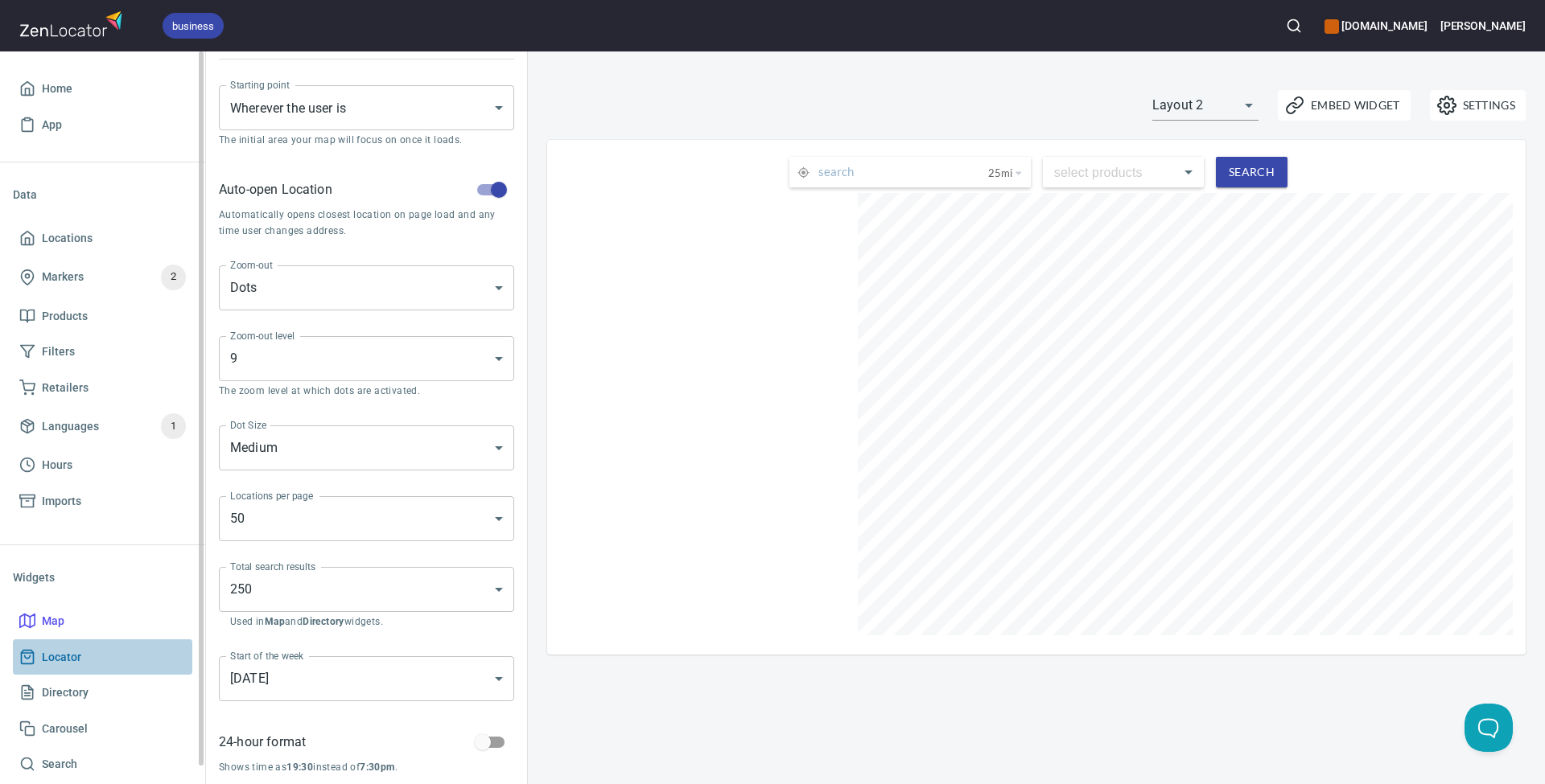
click at [107, 649] on span "Locator" at bounding box center [102, 658] width 166 height 20
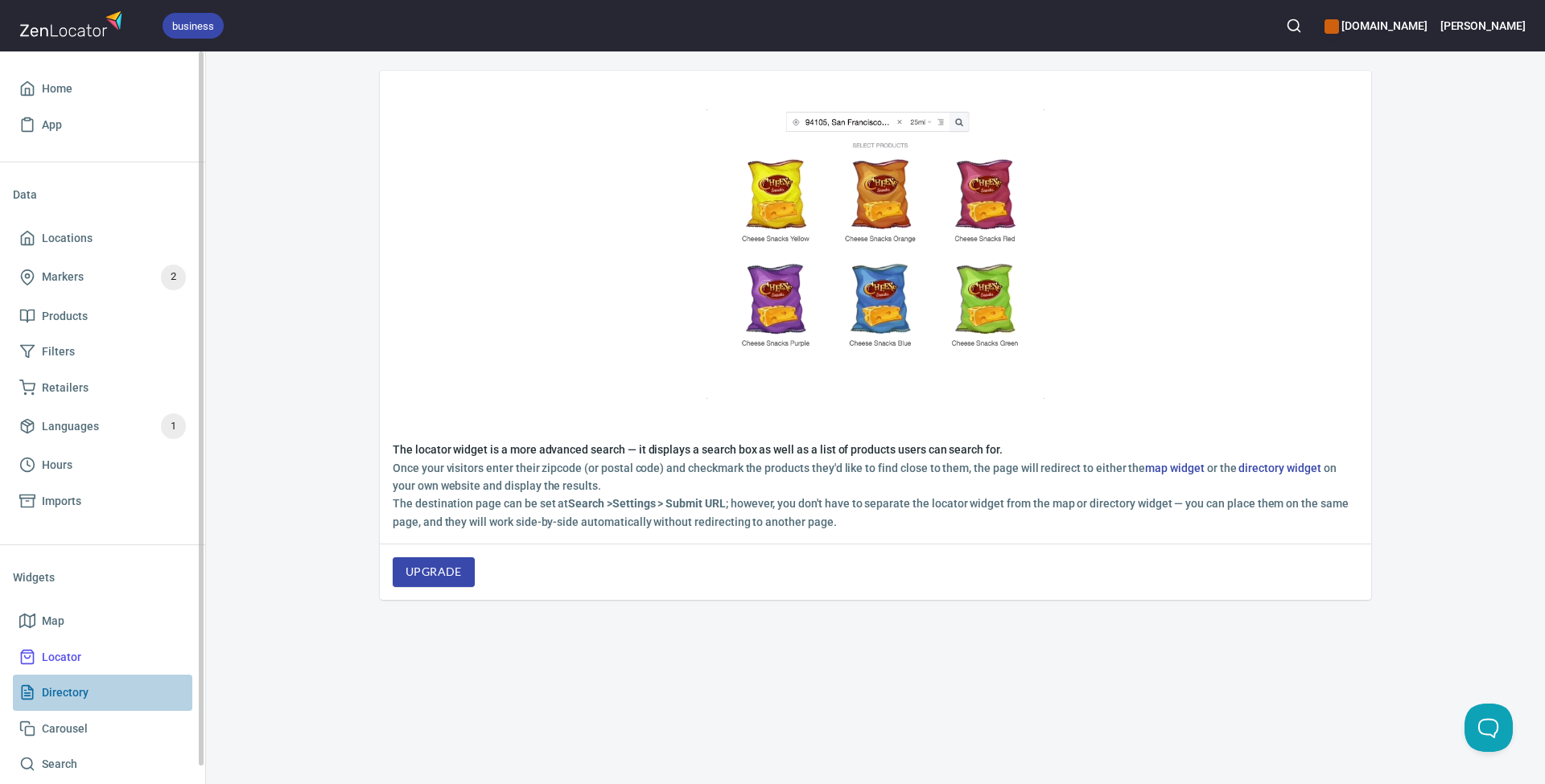
click at [102, 695] on span "Directory" at bounding box center [102, 692] width 166 height 20
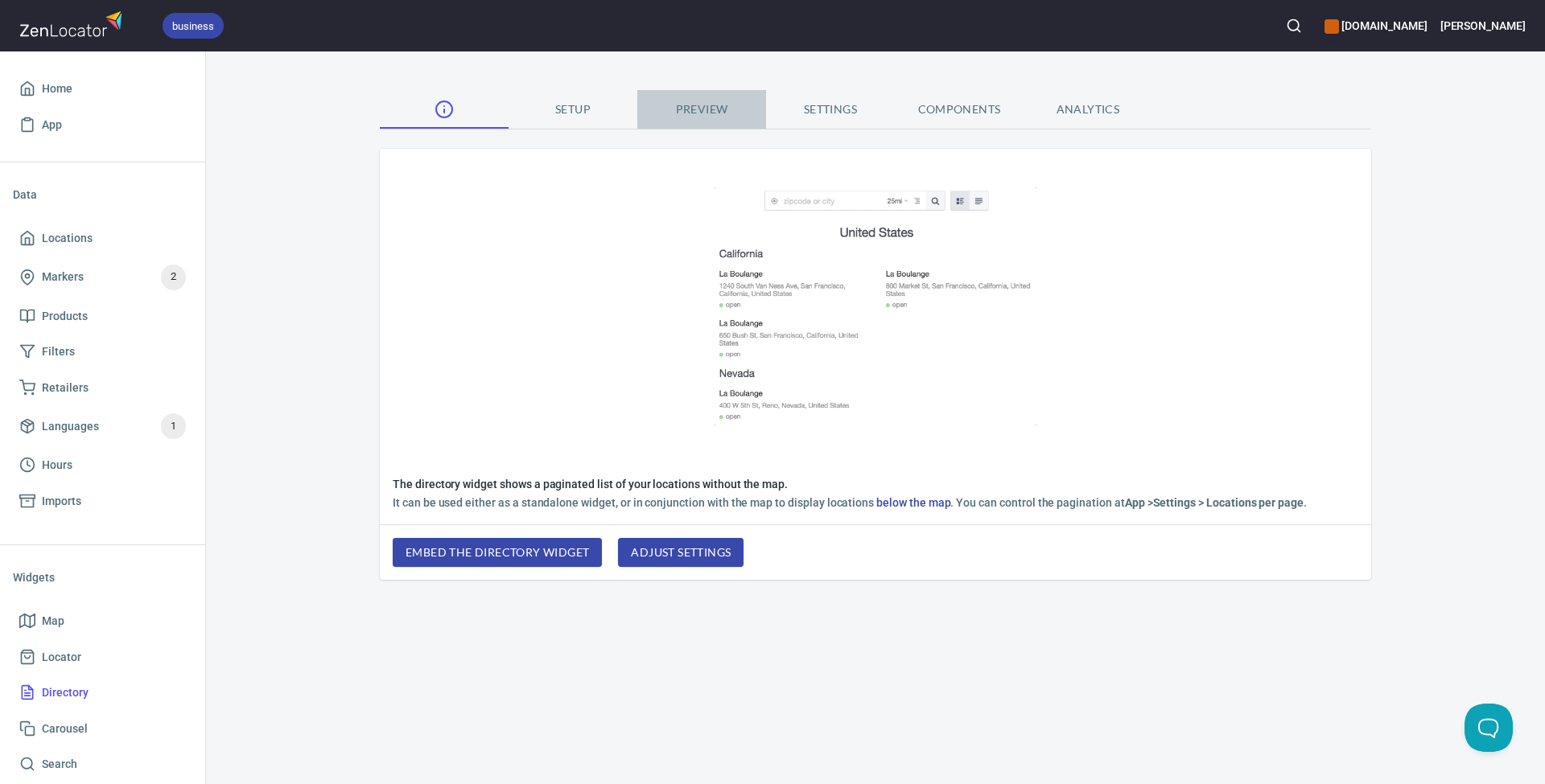
click at [702, 111] on span "Preview" at bounding box center [702, 109] width 110 height 20
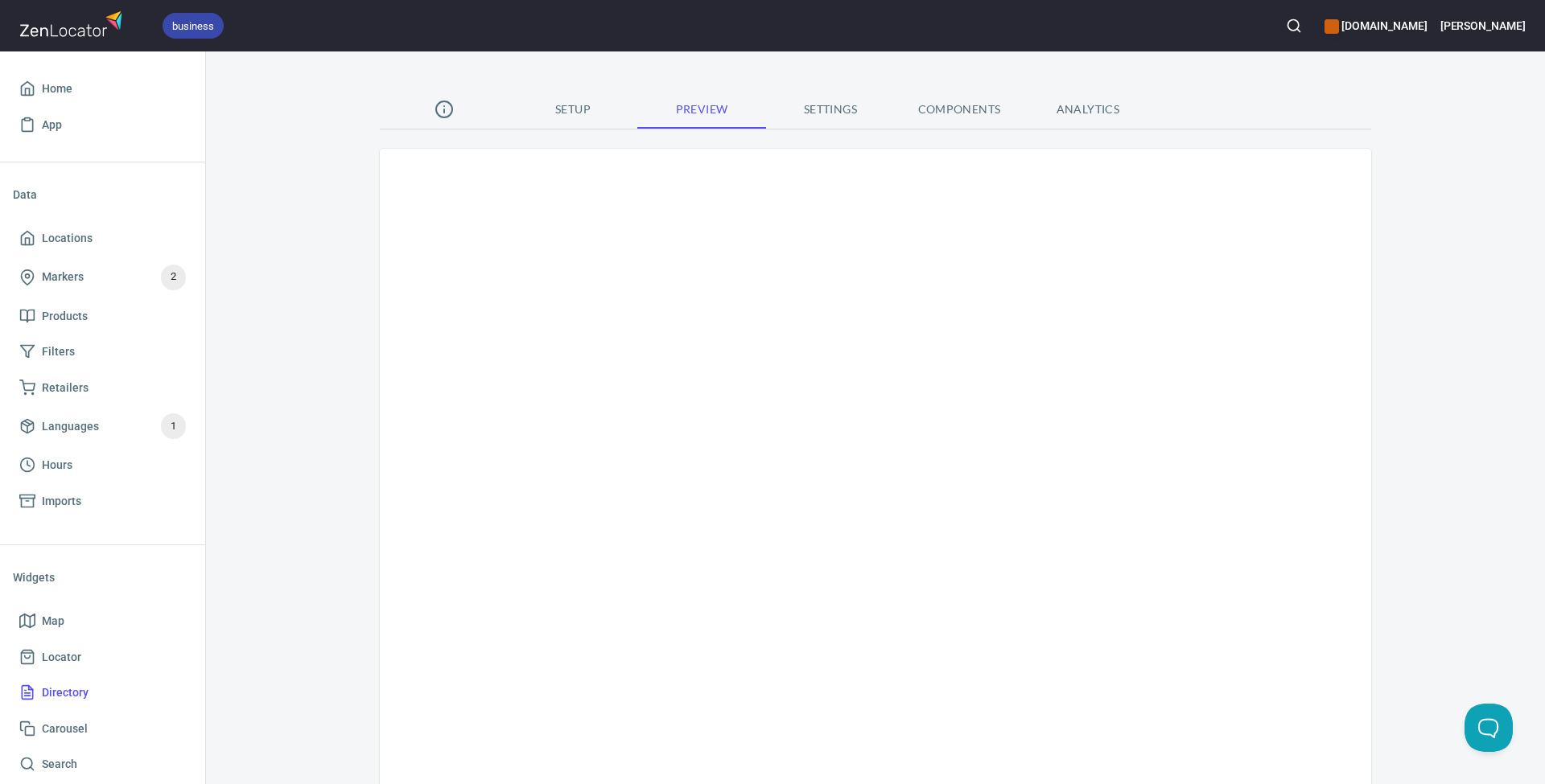
click at [812, 104] on span "Settings" at bounding box center [830, 109] width 110 height 20
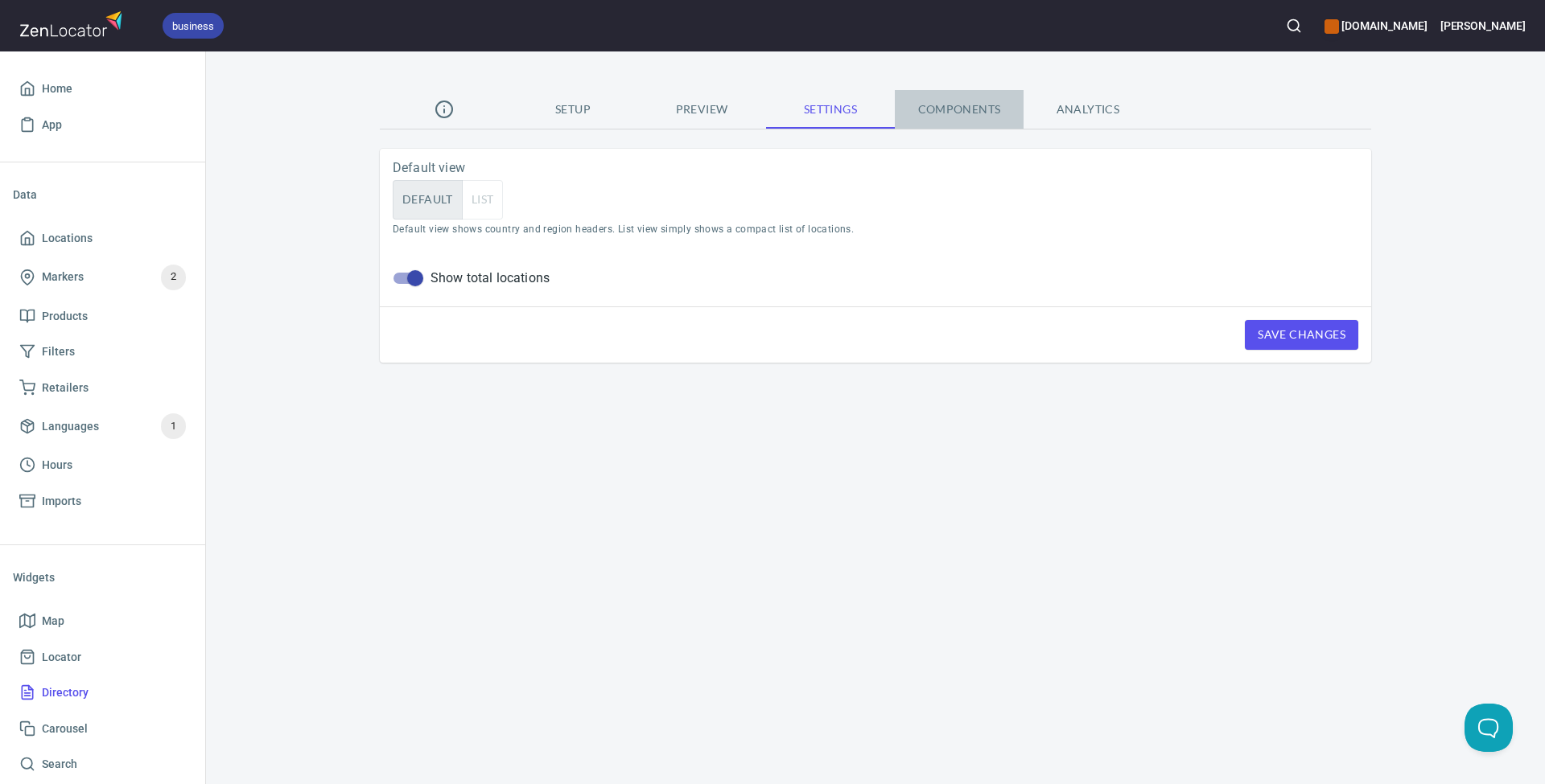
click at [954, 104] on span "Components" at bounding box center [960, 109] width 110 height 20
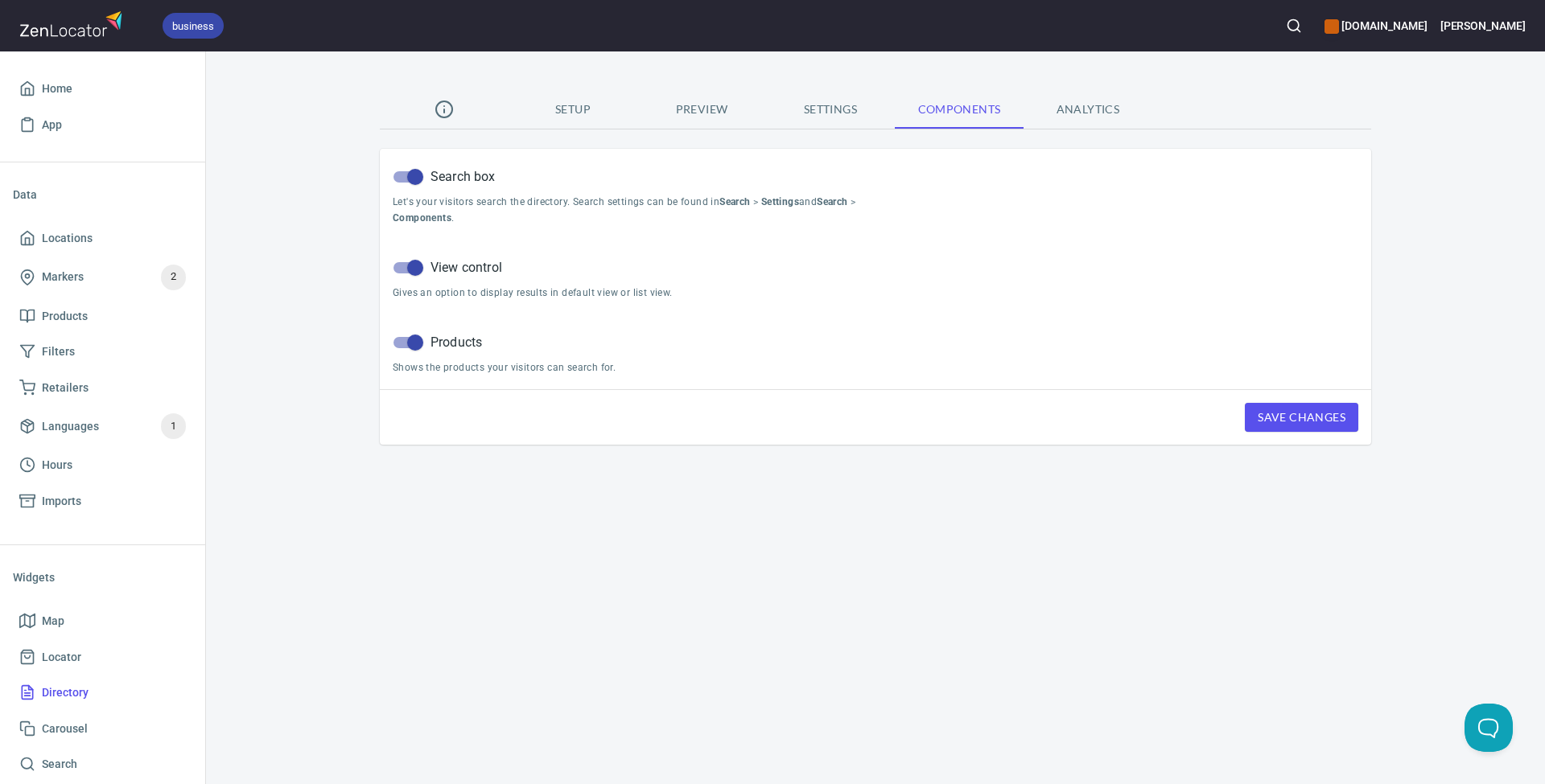
click at [1080, 107] on span "Analytics" at bounding box center [1088, 109] width 110 height 20
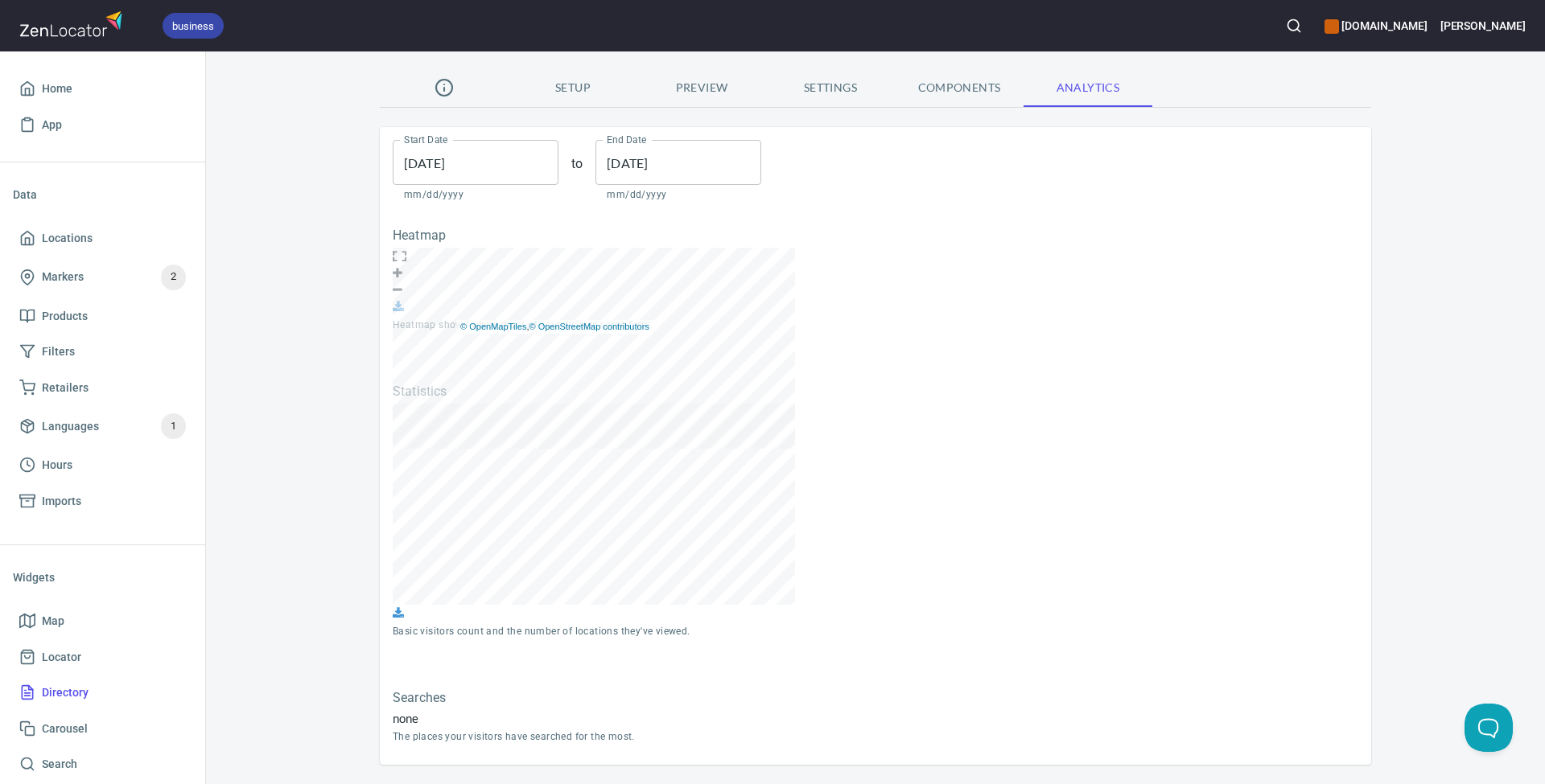
scroll to position [71, 0]
click at [478, 140] on input "[DATE]" at bounding box center [476, 162] width 166 height 45
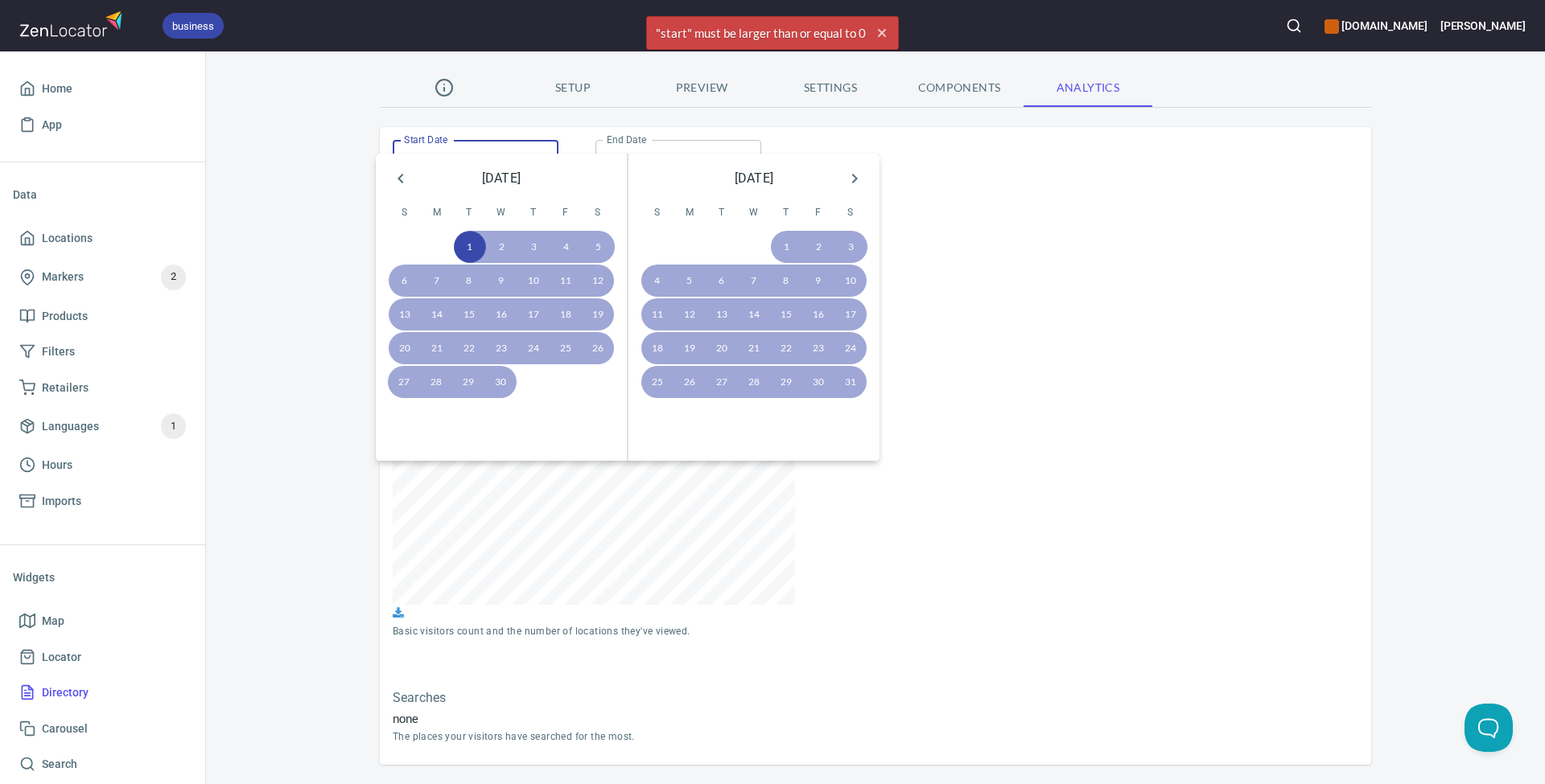
click at [417, 140] on input "[DATE]" at bounding box center [476, 162] width 166 height 45
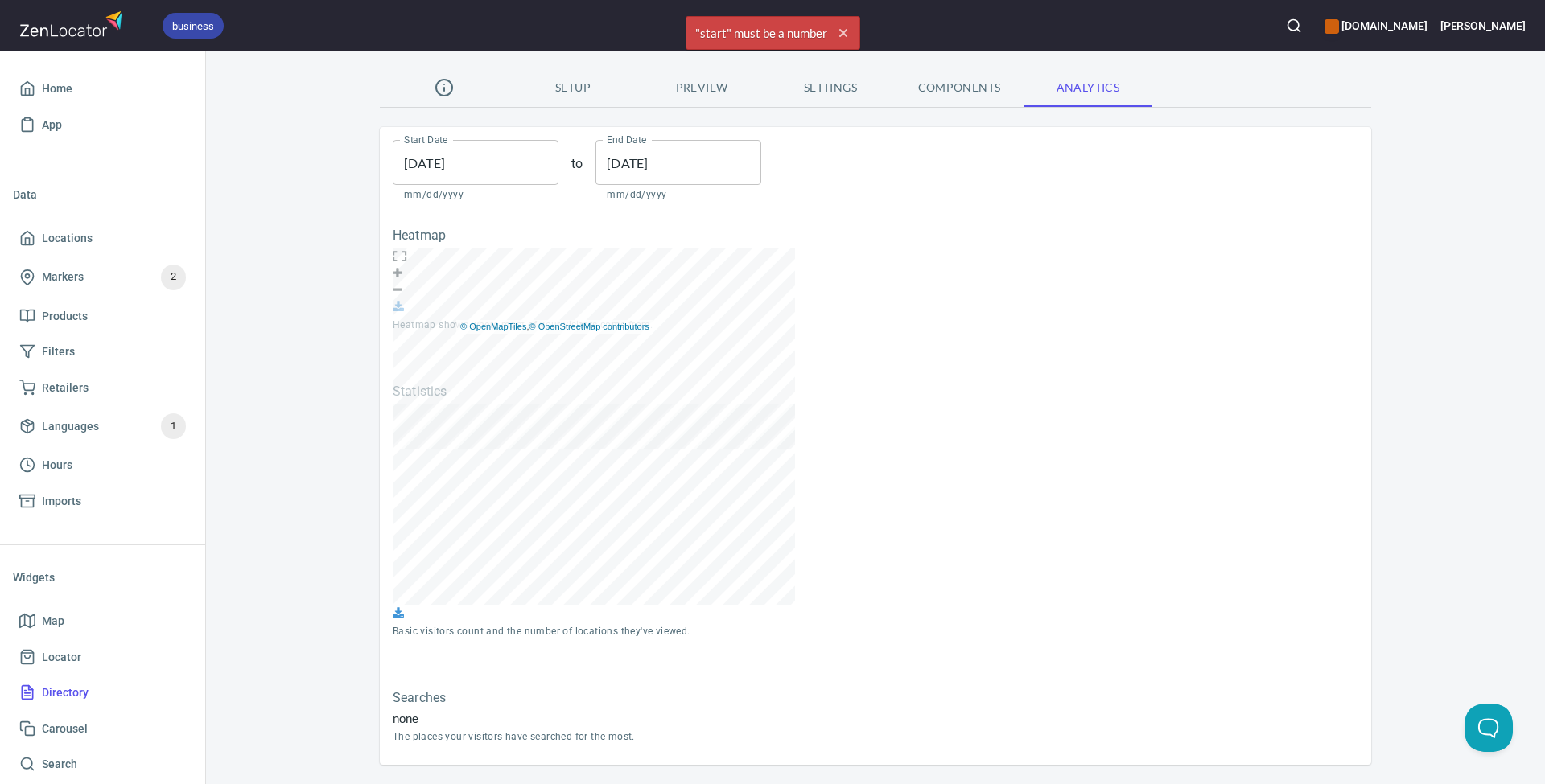
click at [402, 284] on span at bounding box center [398, 290] width 10 height 12
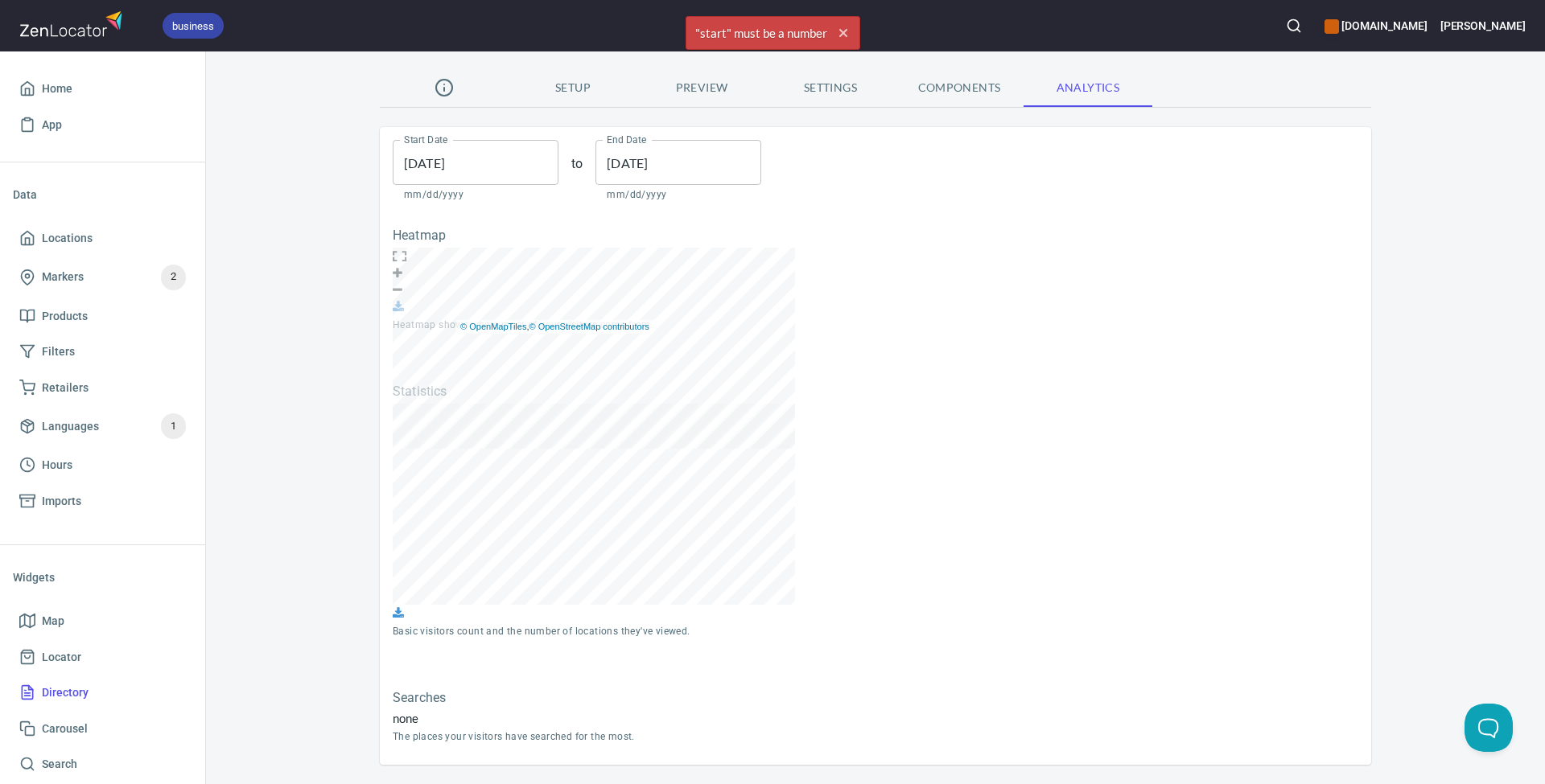
click at [402, 284] on span at bounding box center [398, 290] width 10 height 12
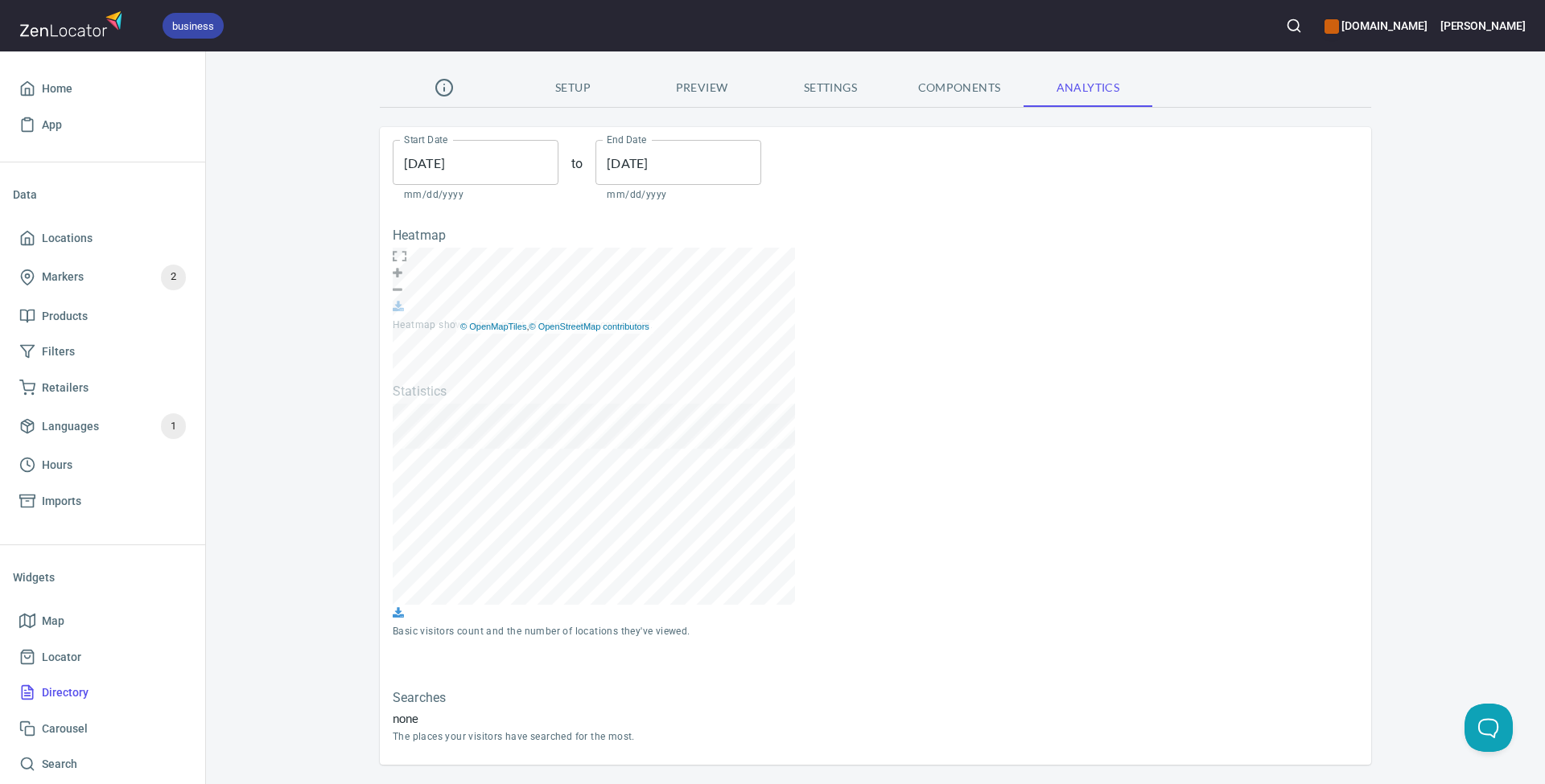
click at [402, 284] on span at bounding box center [398, 290] width 10 height 12
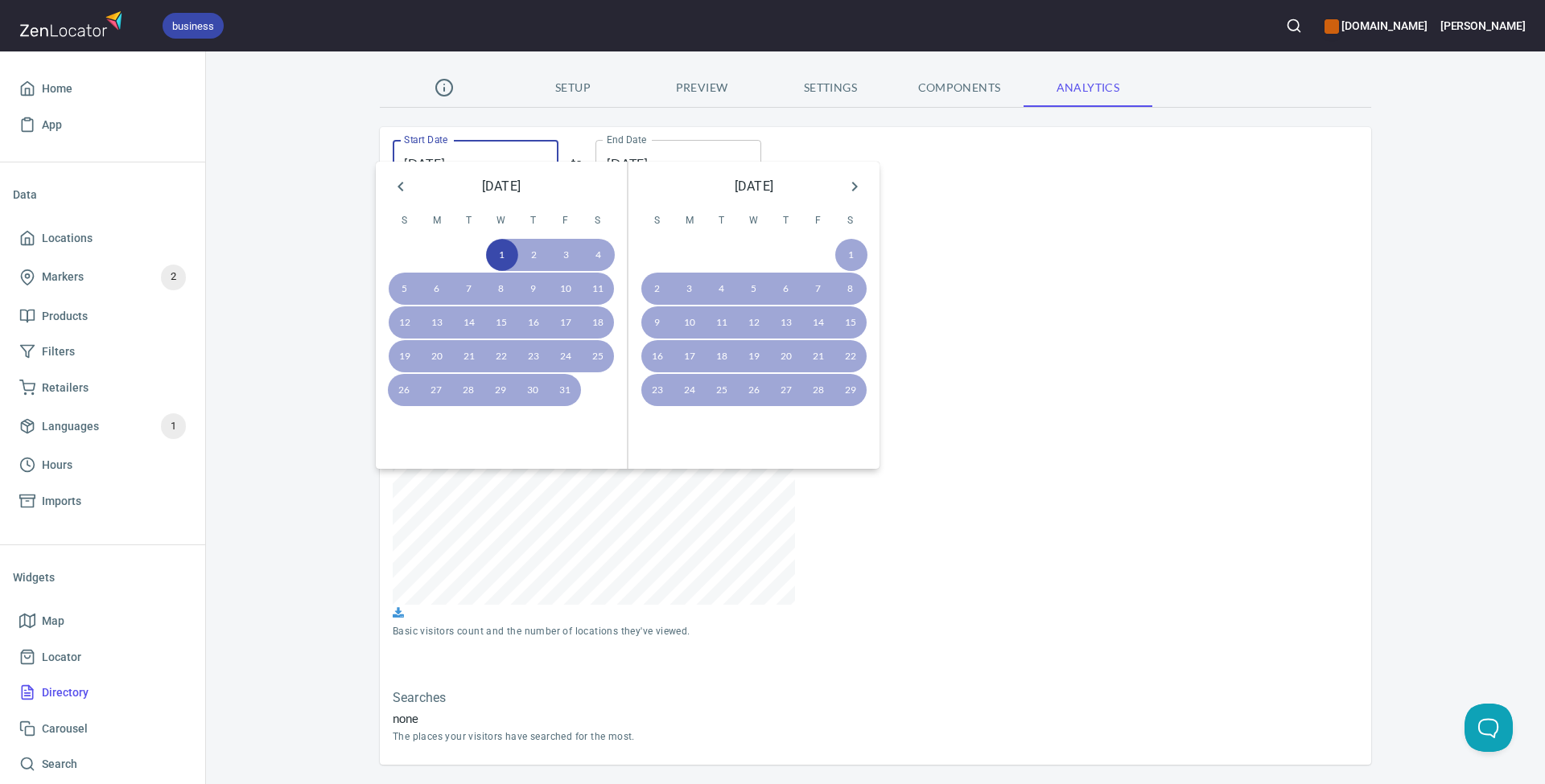
click at [489, 140] on input "[DATE]" at bounding box center [476, 162] width 166 height 45
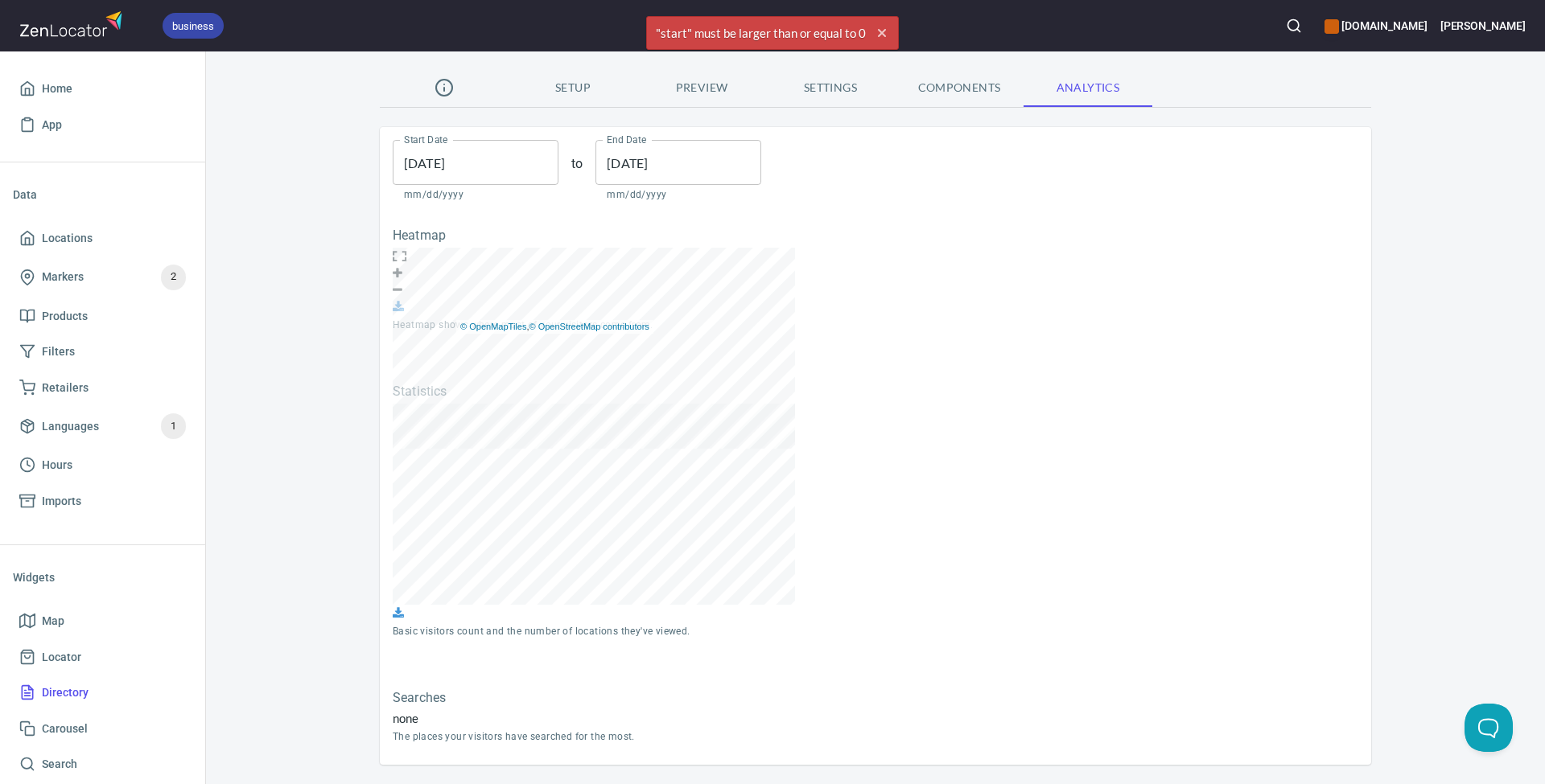
click at [1046, 346] on div "Heatmap © OpenMapTiles , © OpenStreetMap contributors Heatmap shows where most …" at bounding box center [876, 281] width 992 height 130
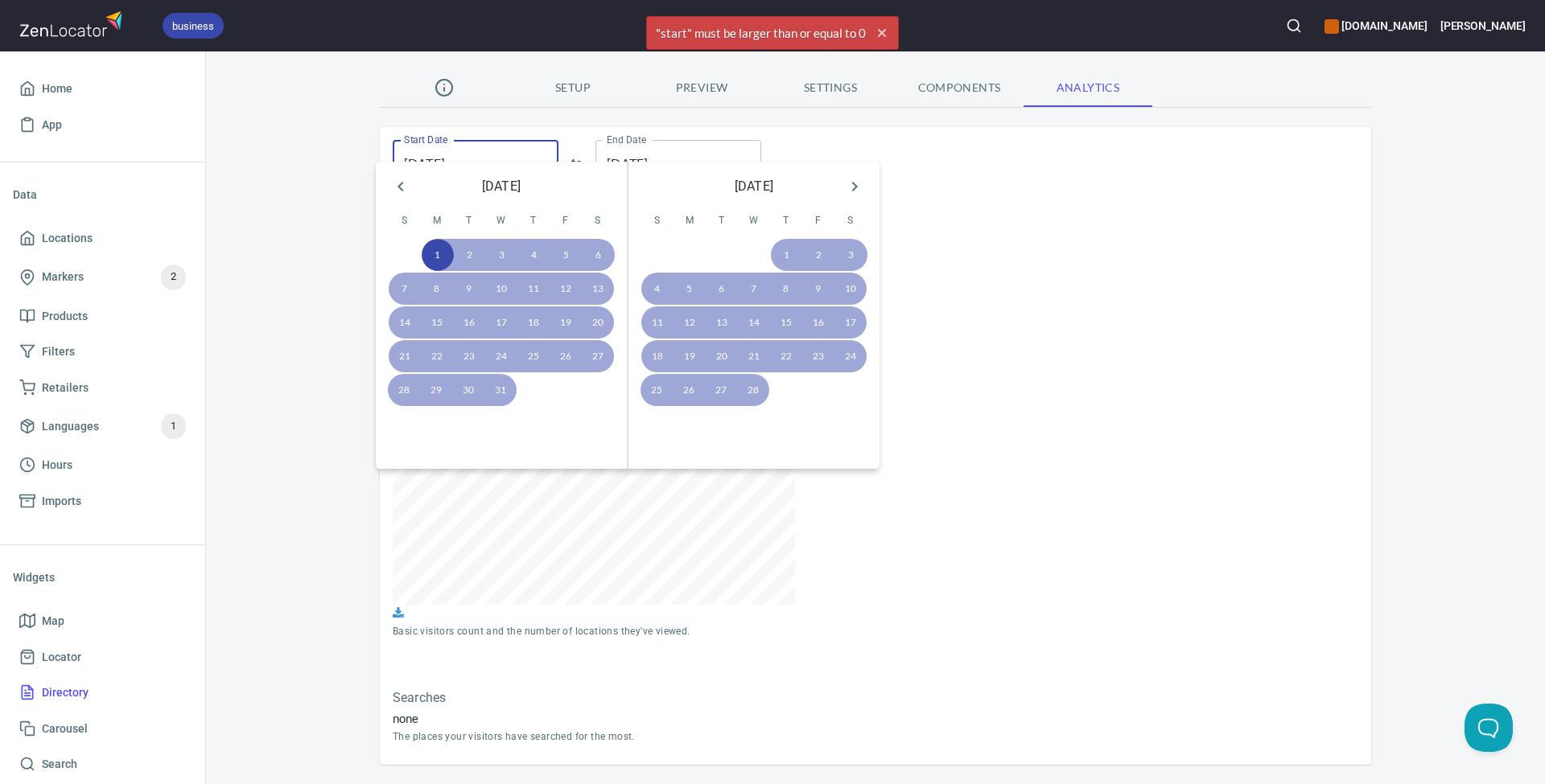
click at [487, 140] on input "[DATE]" at bounding box center [476, 162] width 166 height 45
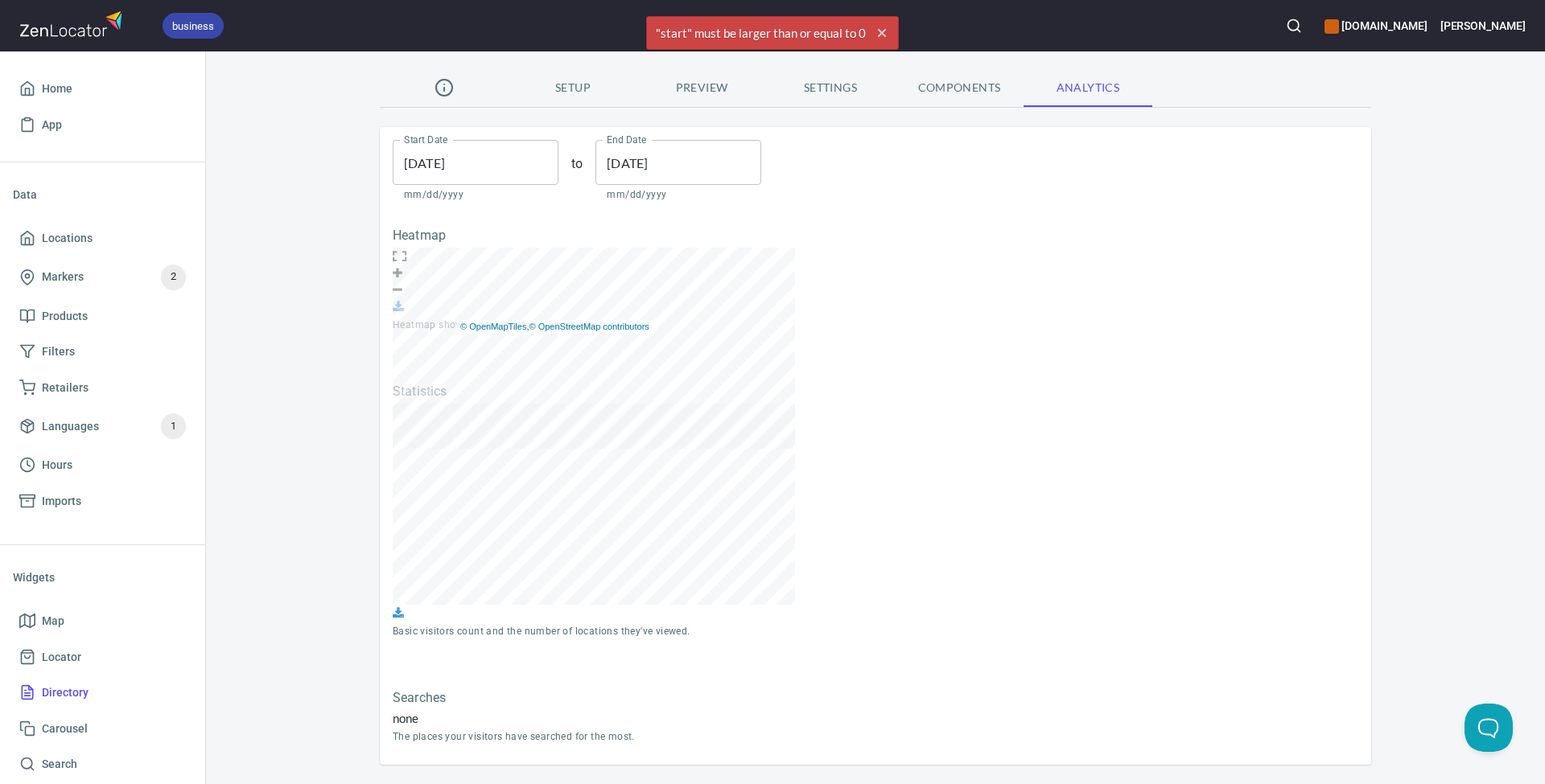
click at [968, 472] on div "Statistics Basic visitors count and the number of locations they've viewed." at bounding box center [876, 512] width 992 height 281
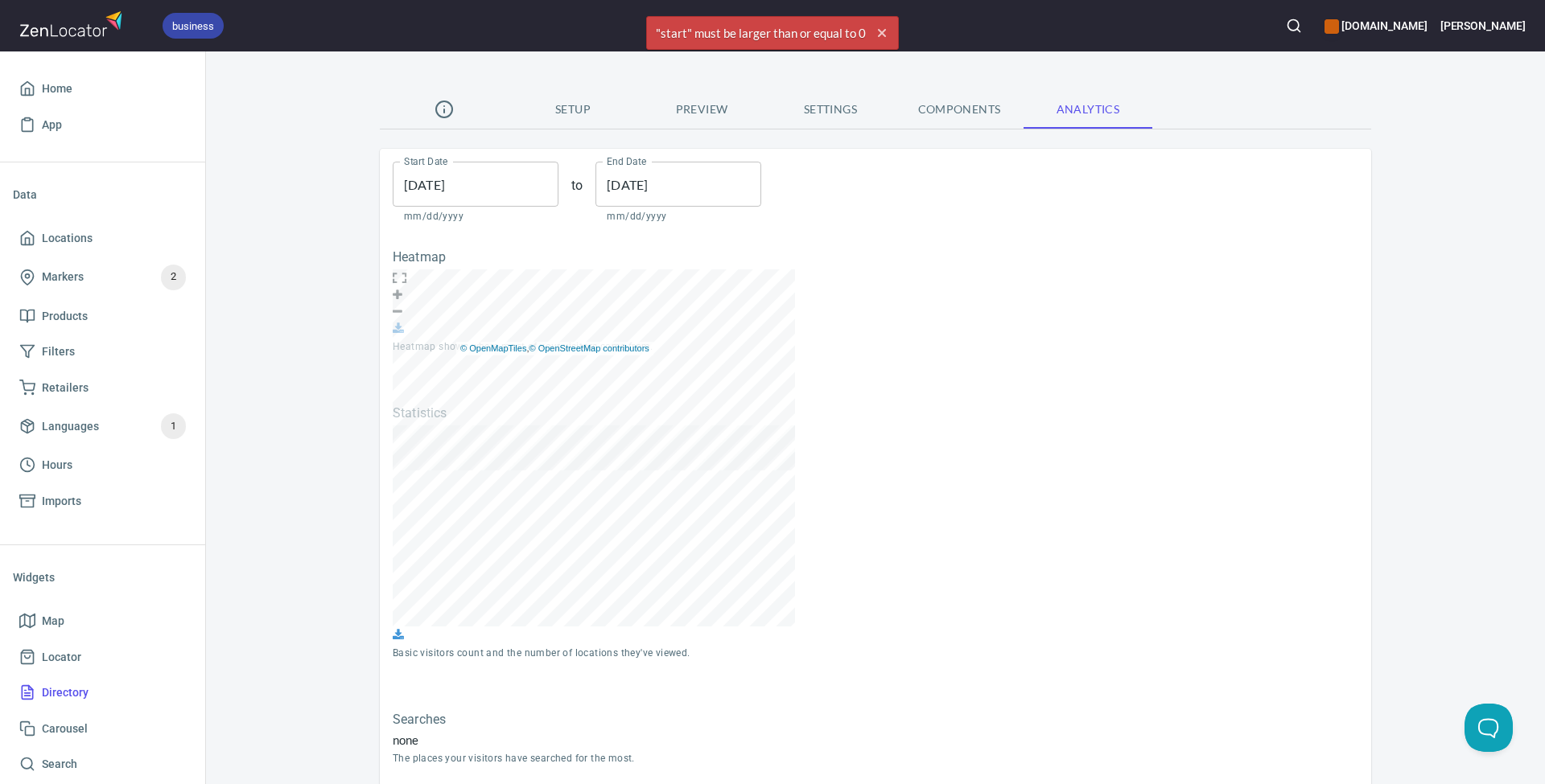
scroll to position [6, 0]
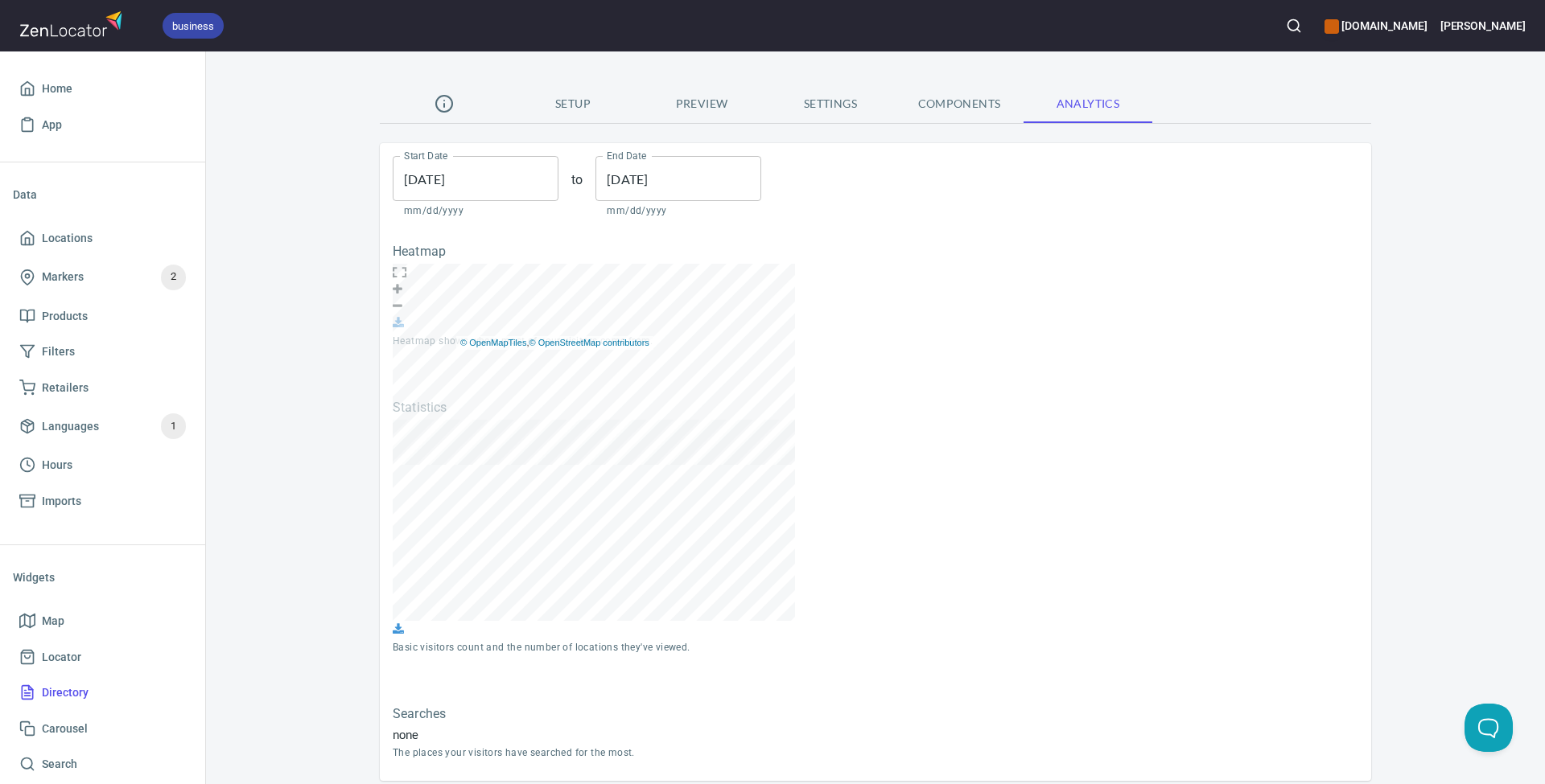
click at [653, 314] on div at bounding box center [524, 305] width 261 height 17
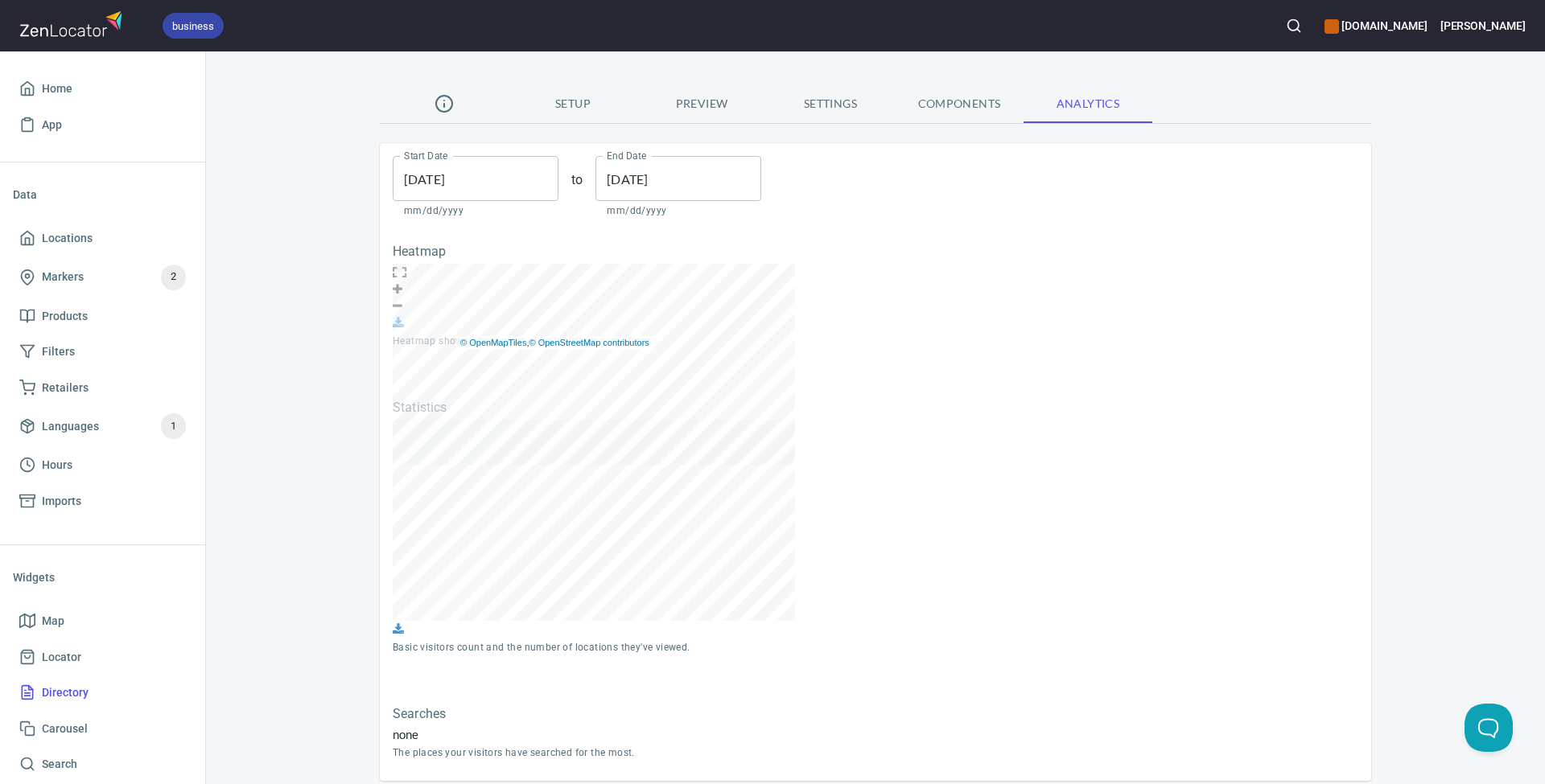
click at [402, 295] on span at bounding box center [398, 290] width 10 height 12
click at [402, 312] on span at bounding box center [398, 306] width 10 height 12
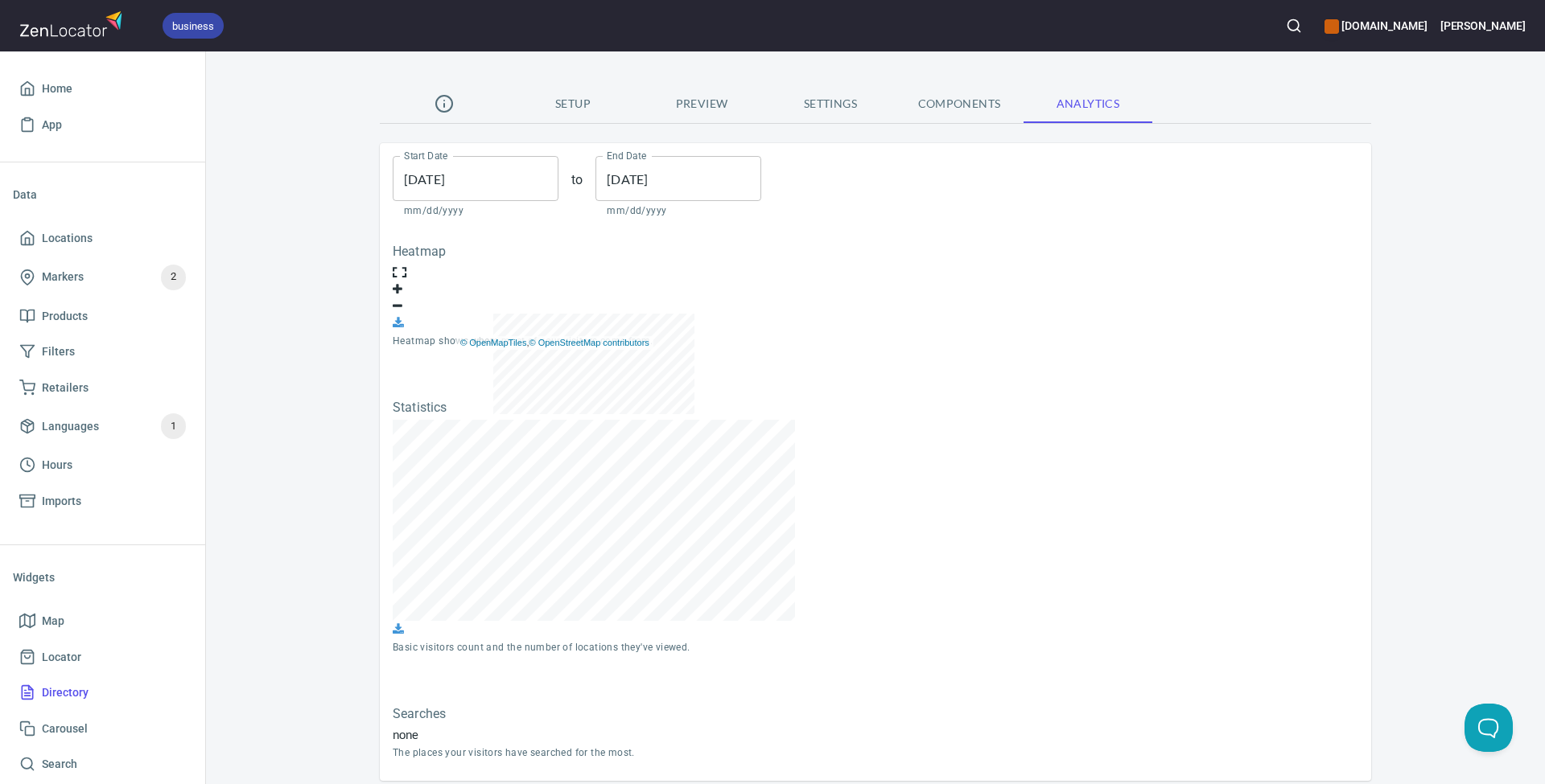
click at [402, 312] on span at bounding box center [398, 306] width 10 height 12
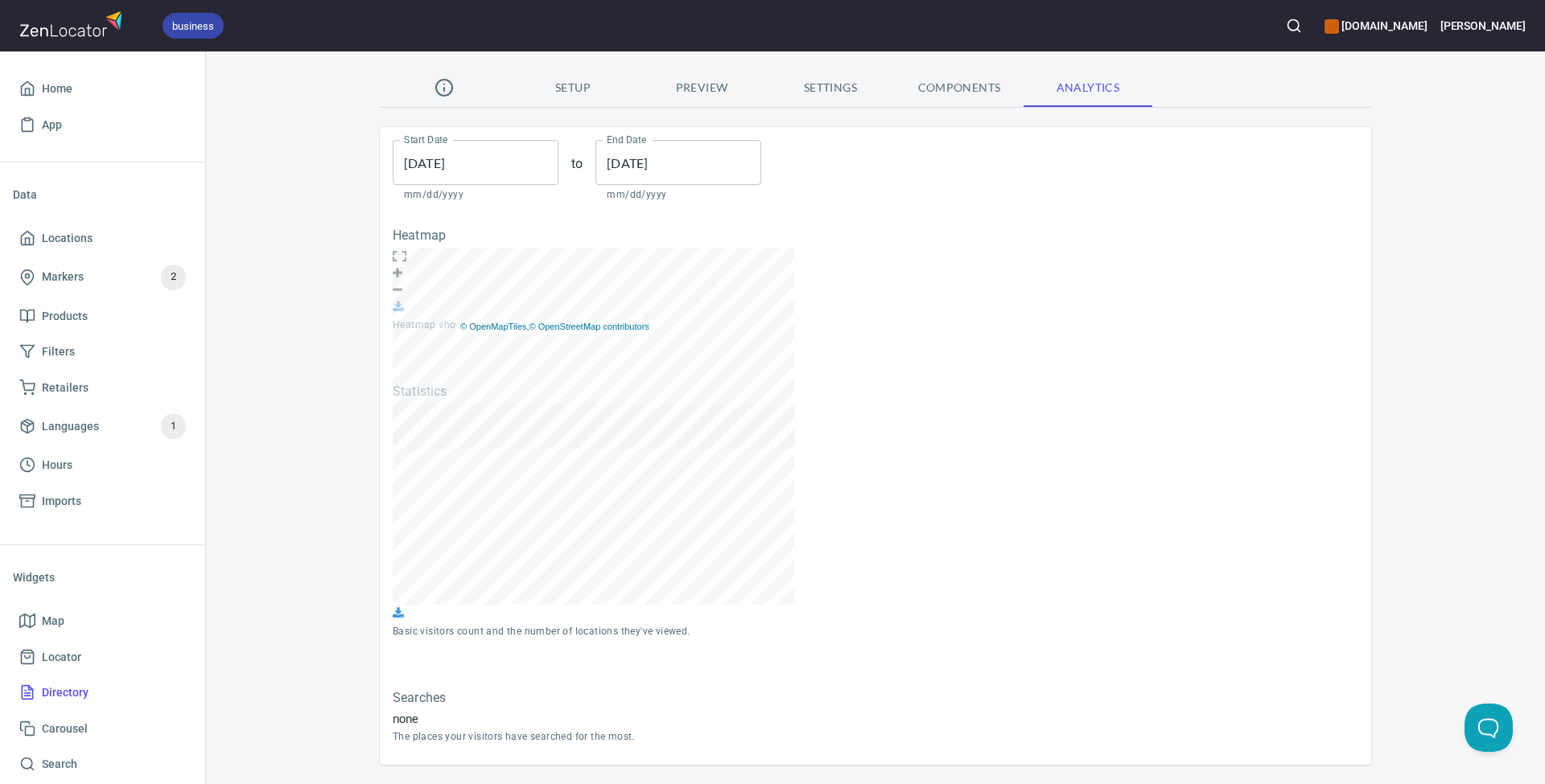
scroll to position [66, 0]
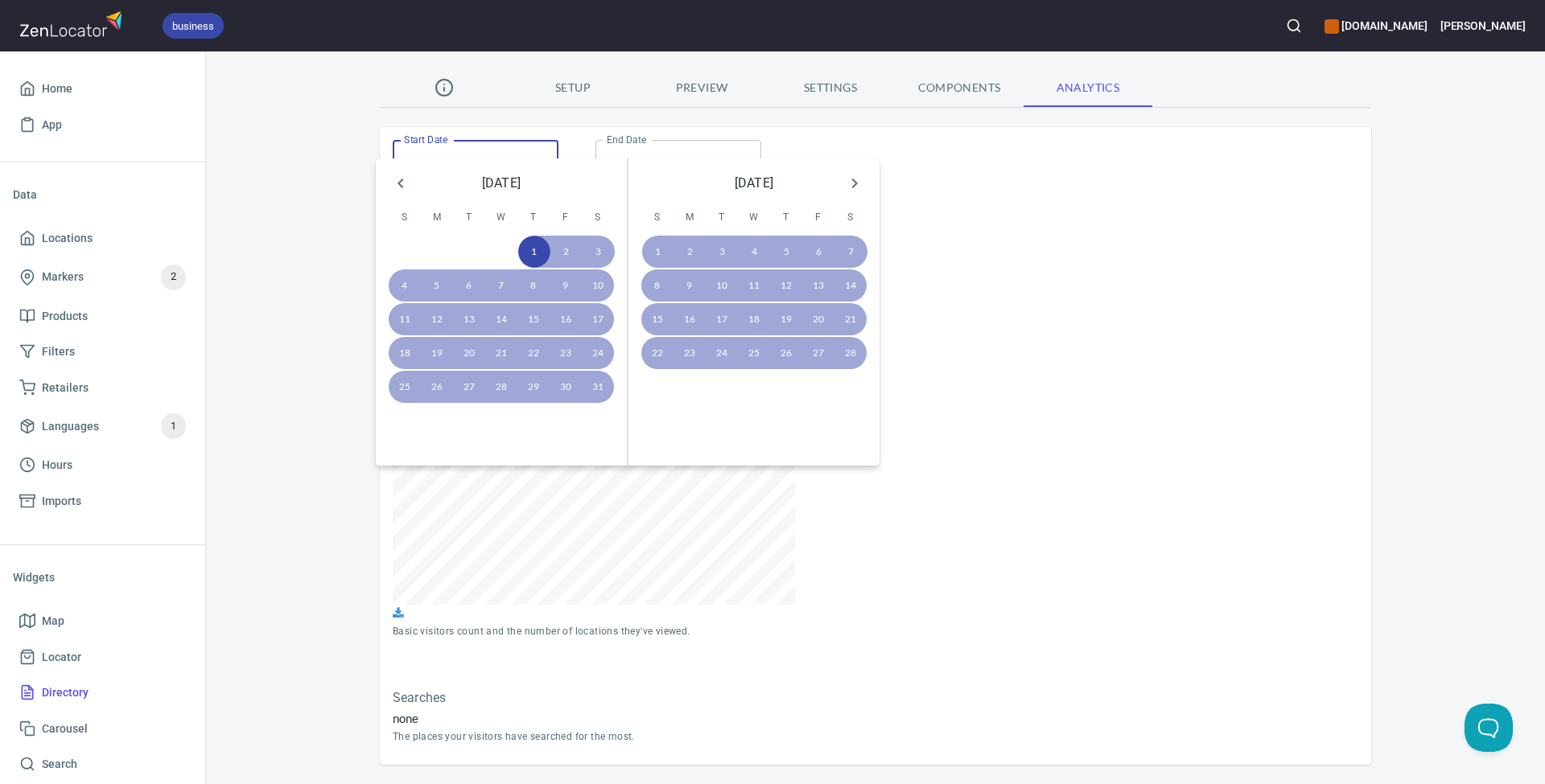
click at [481, 140] on input "[DATE]" at bounding box center [476, 162] width 166 height 45
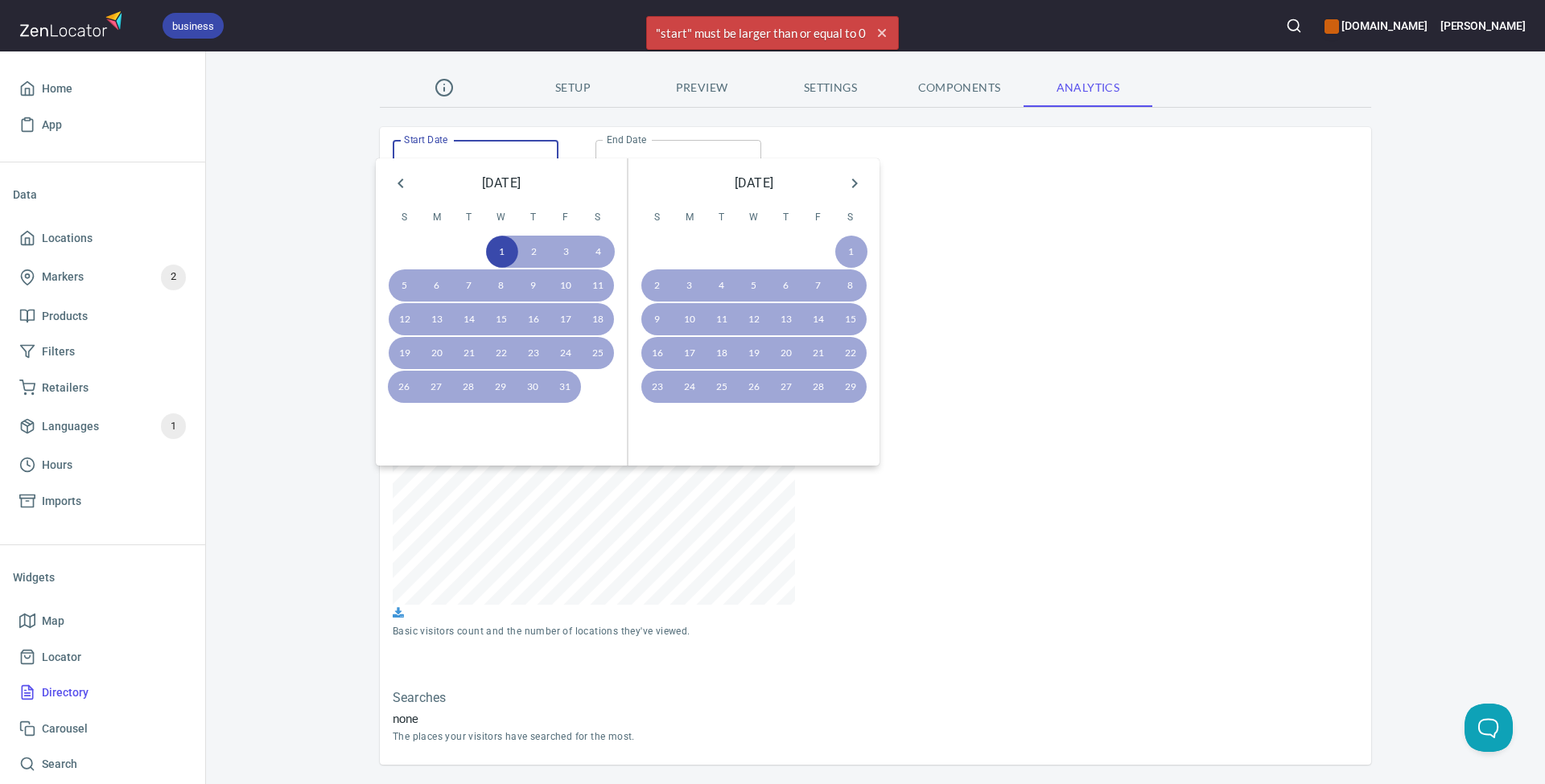
type input "[DATE]"
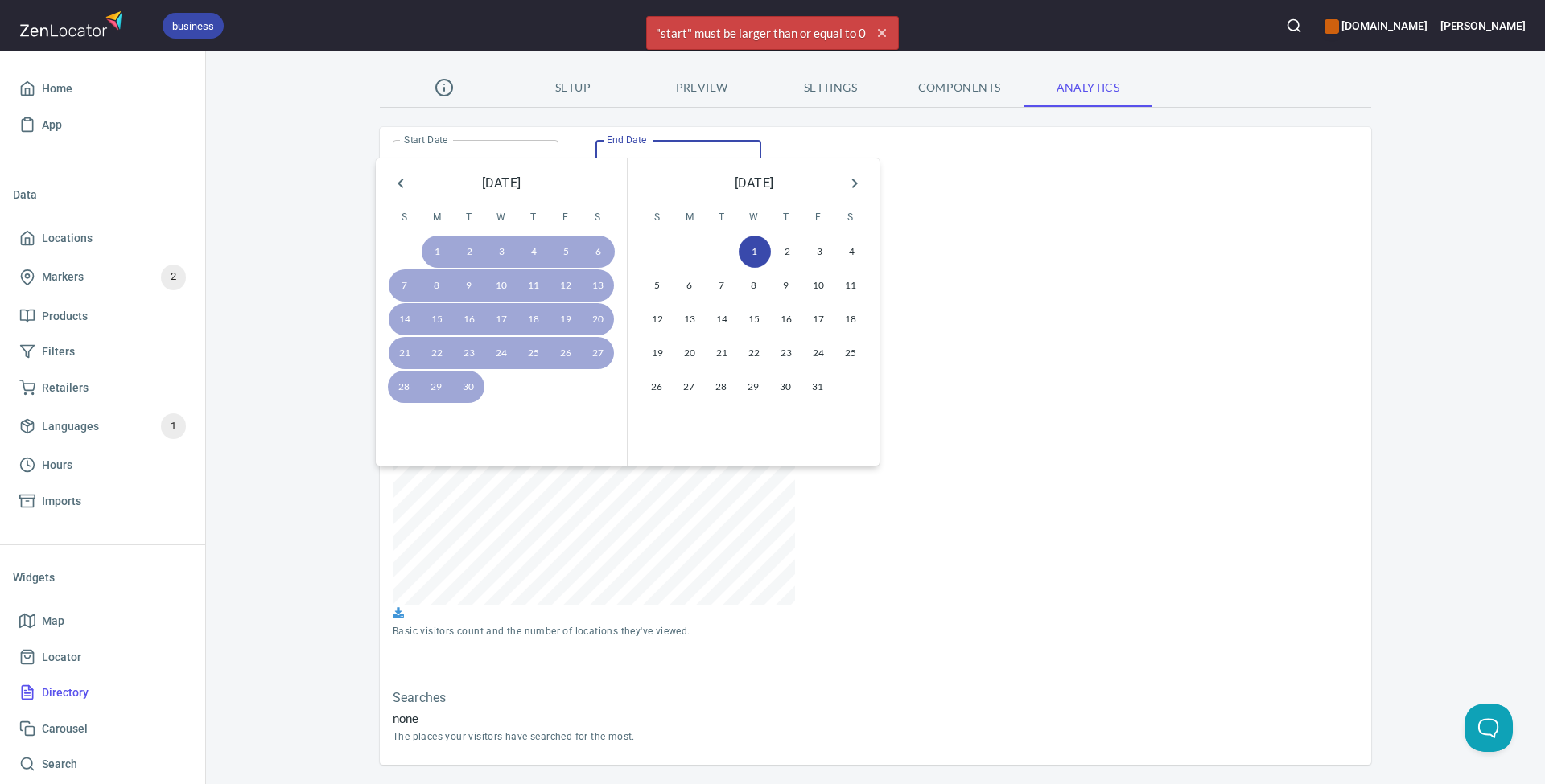
click at [697, 140] on input "[DATE]" at bounding box center [678, 162] width 166 height 45
type input "[DATE]"
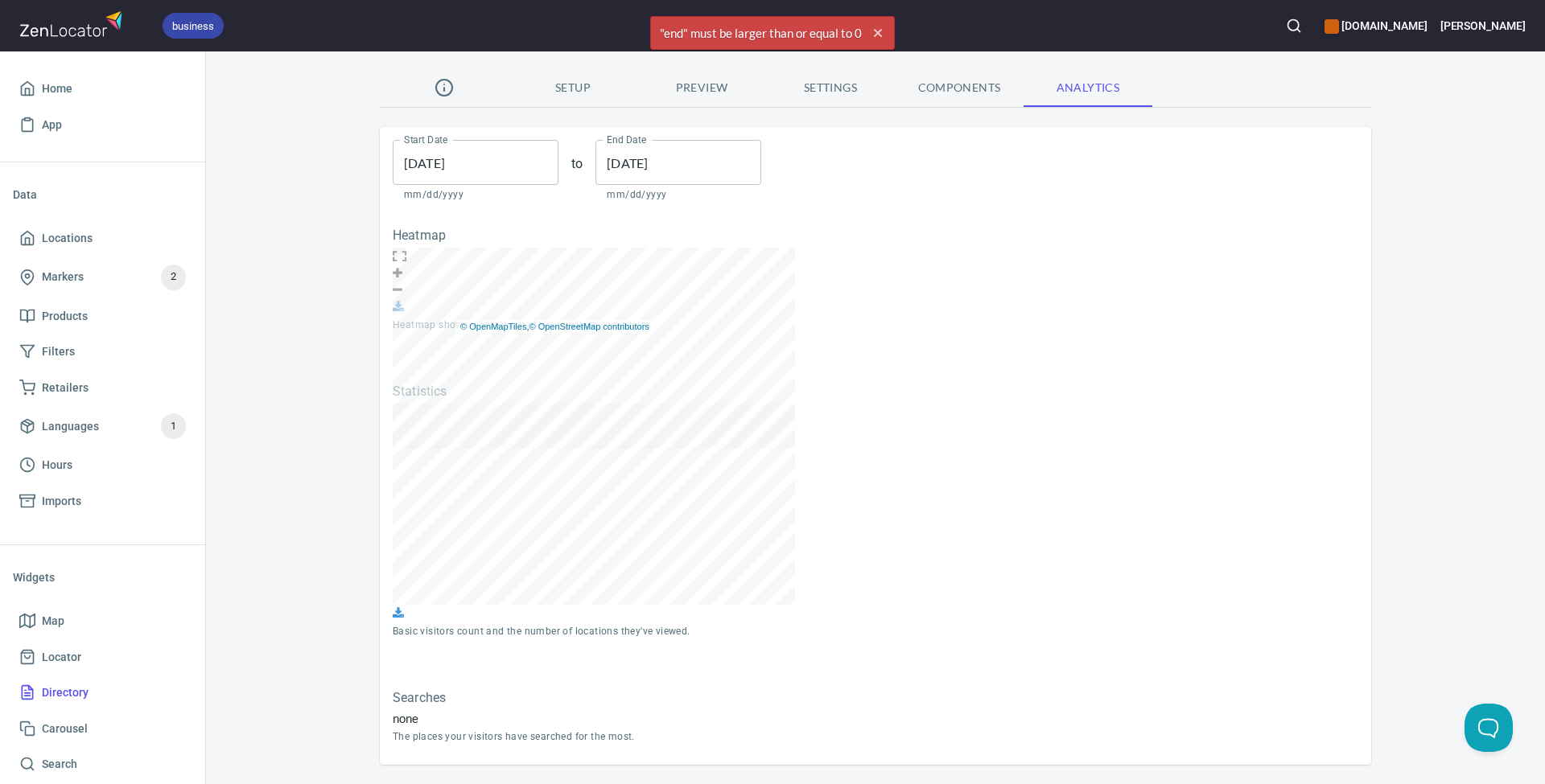
click at [484, 140] on input "[DATE]" at bounding box center [476, 162] width 166 height 45
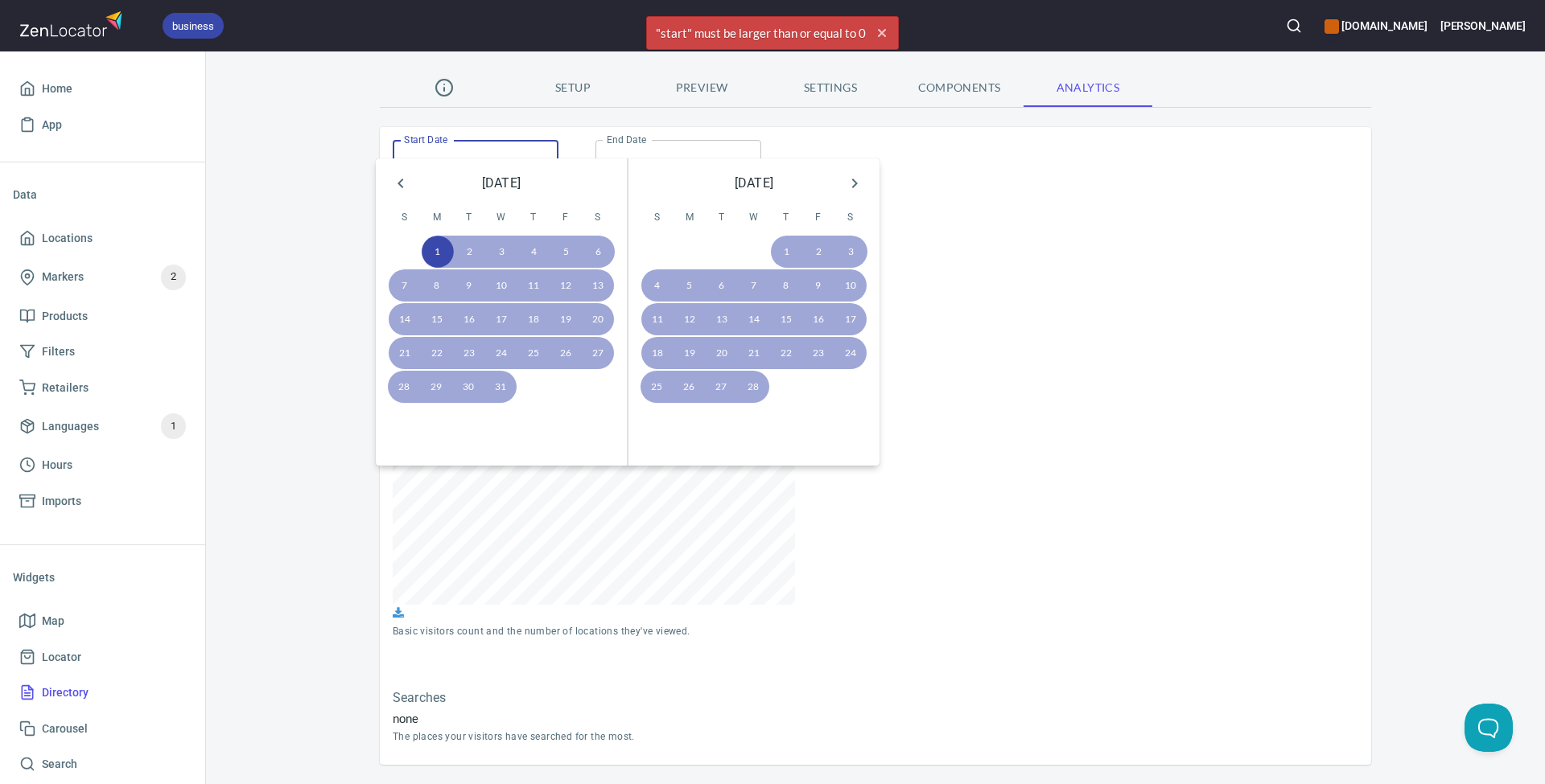
type input "[DATE]"
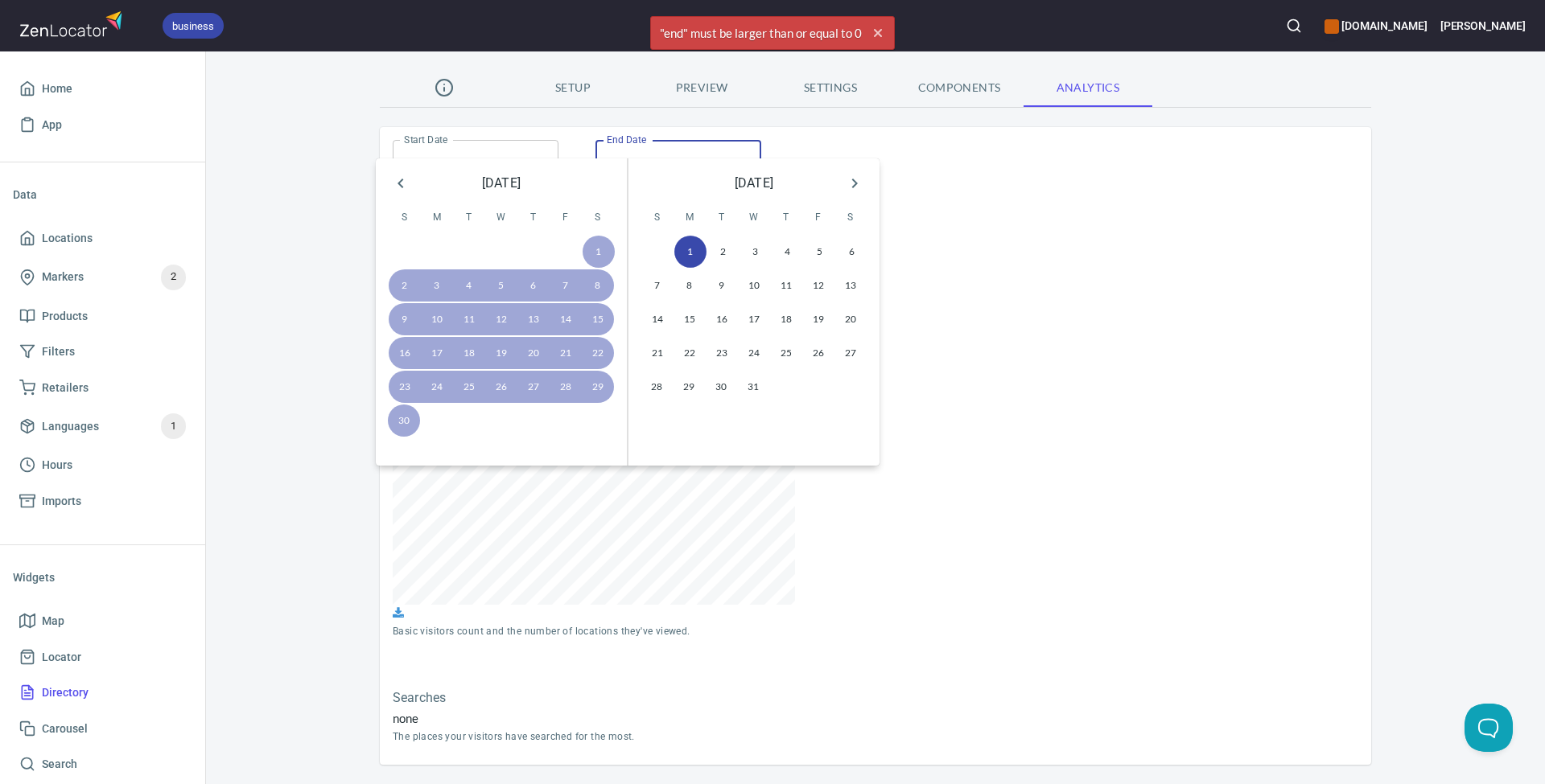
type input "[DATE]"
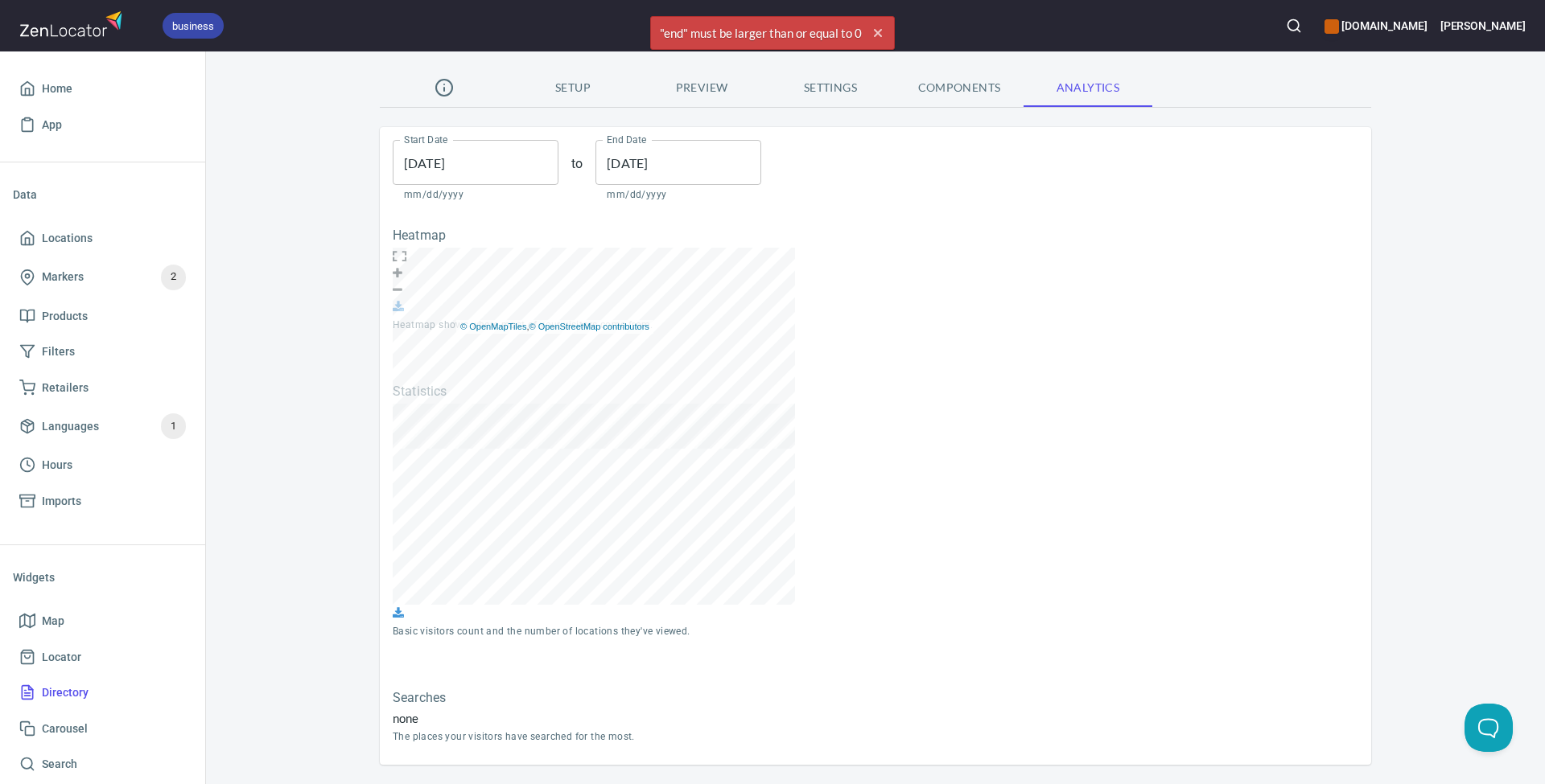
click at [502, 140] on input "[DATE]" at bounding box center [476, 162] width 166 height 45
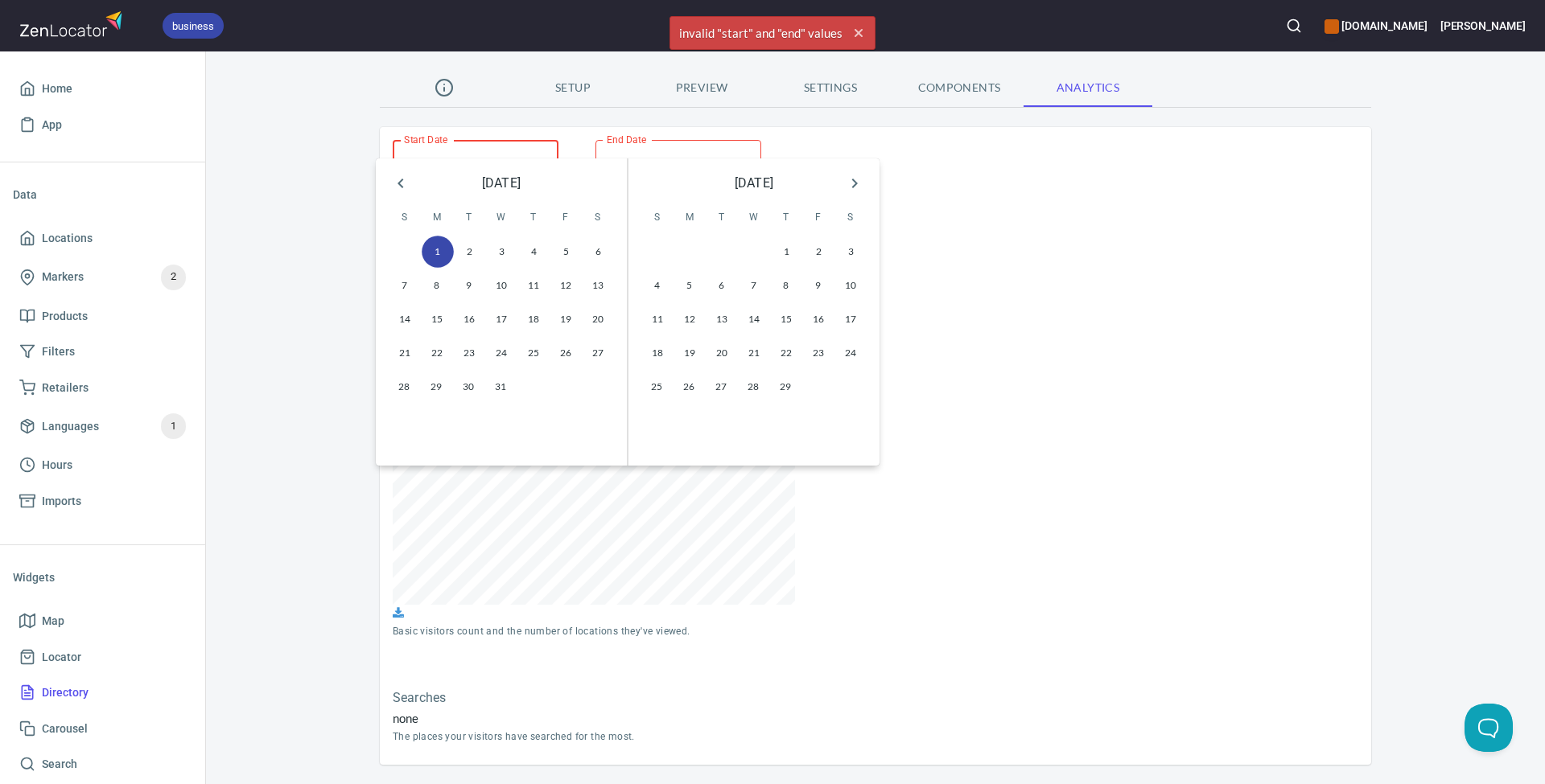
type input "[DATE]"
click at [696, 140] on input "[DATE]" at bounding box center [678, 162] width 166 height 45
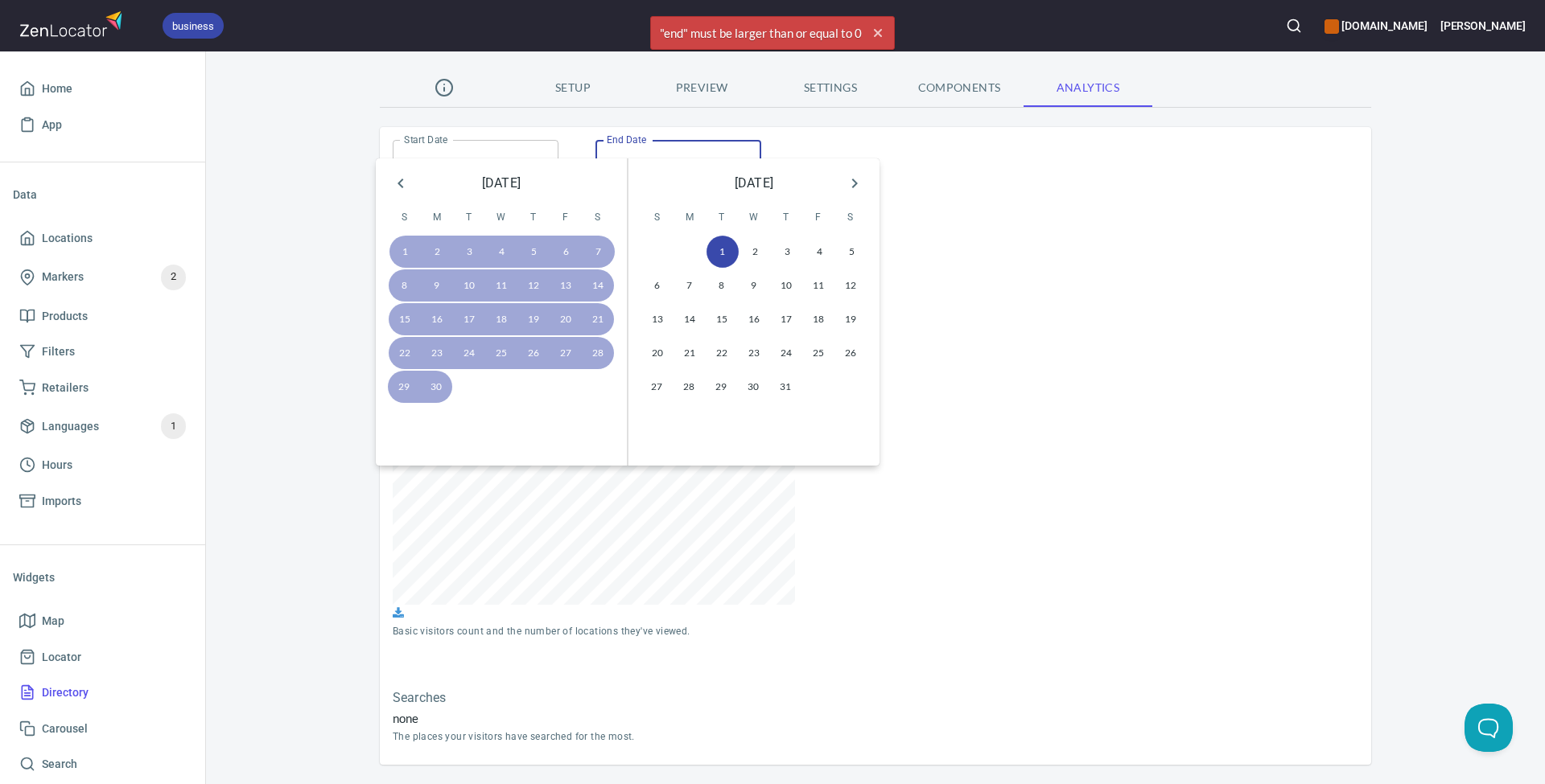
type input "[DATE]"
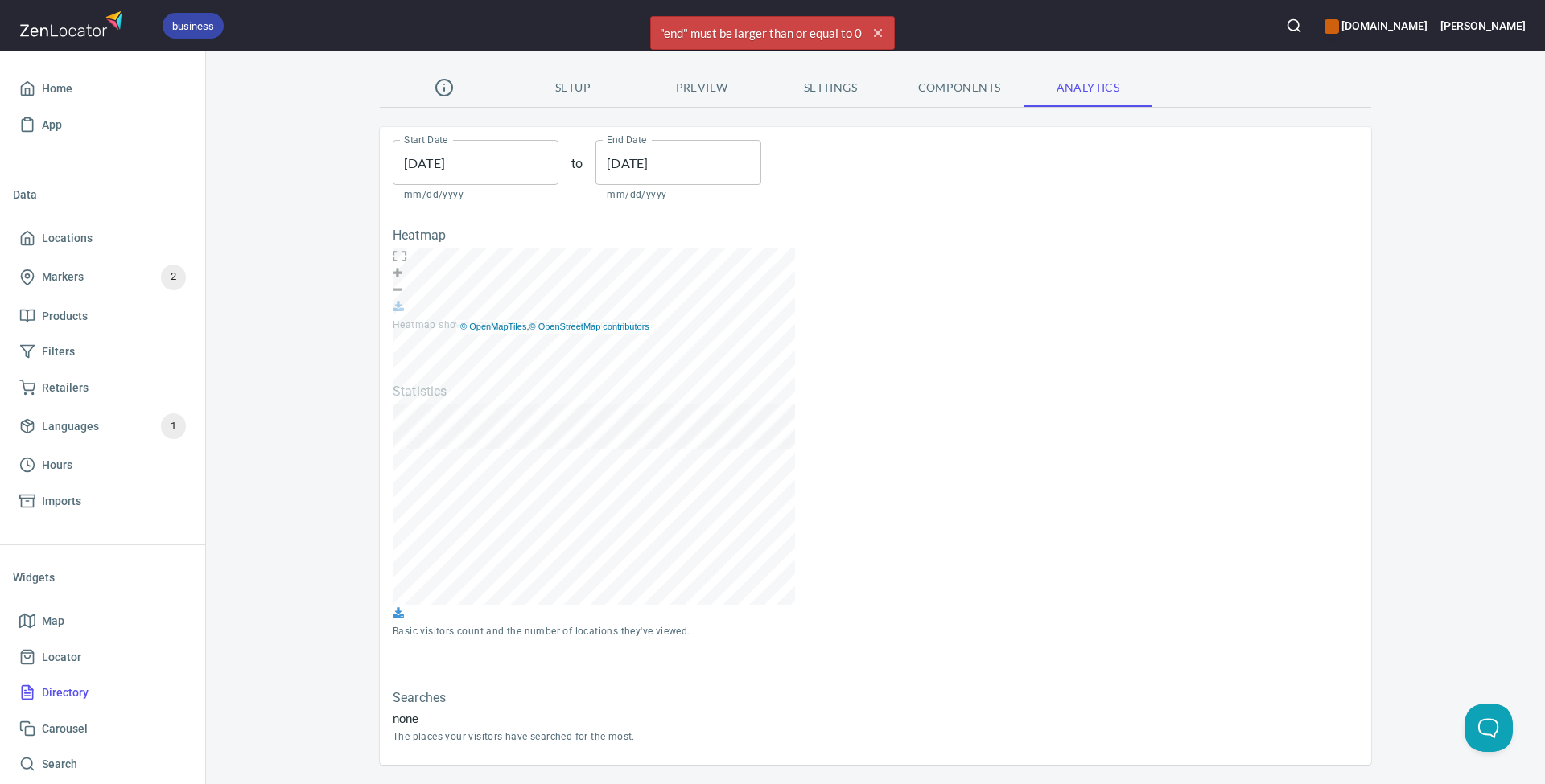
click at [922, 551] on div "Statistics Basic visitors count and the number of locations they've viewed." at bounding box center [876, 512] width 992 height 281
click at [493, 719] on div "none" at bounding box center [514, 718] width 242 height 17
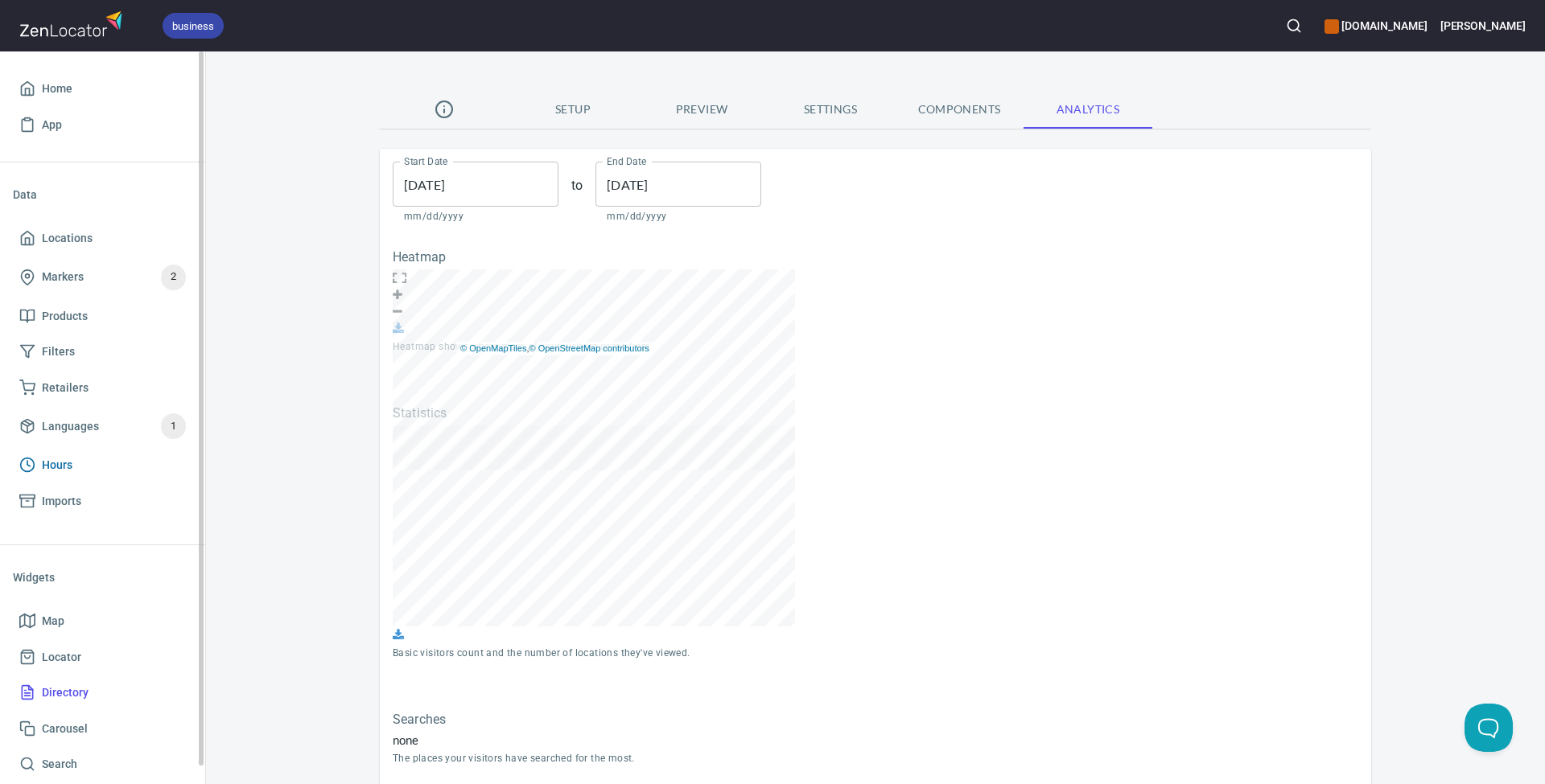
click at [87, 464] on span "Hours" at bounding box center [102, 466] width 166 height 20
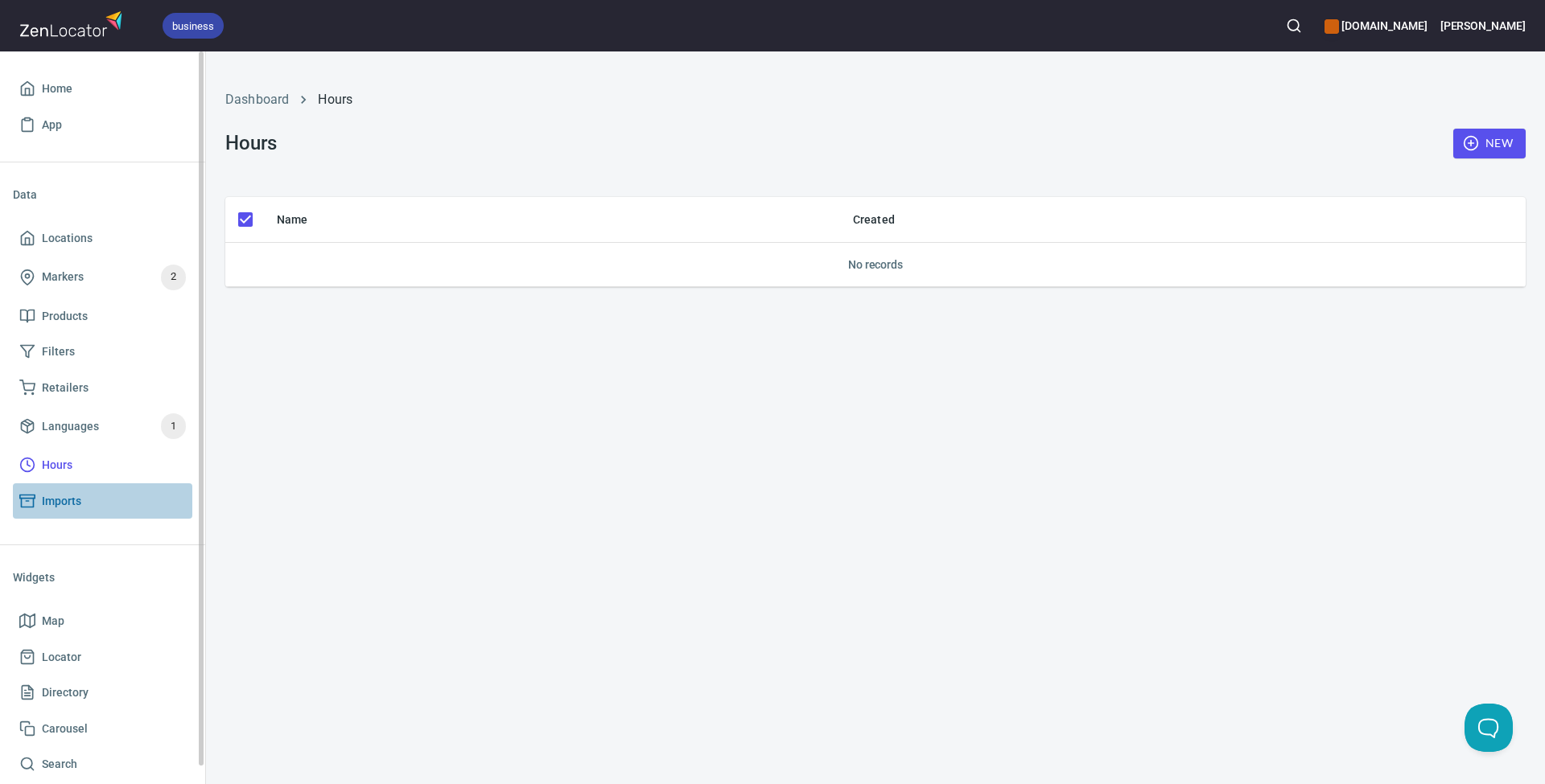
click at [92, 494] on span "Imports" at bounding box center [102, 501] width 166 height 20
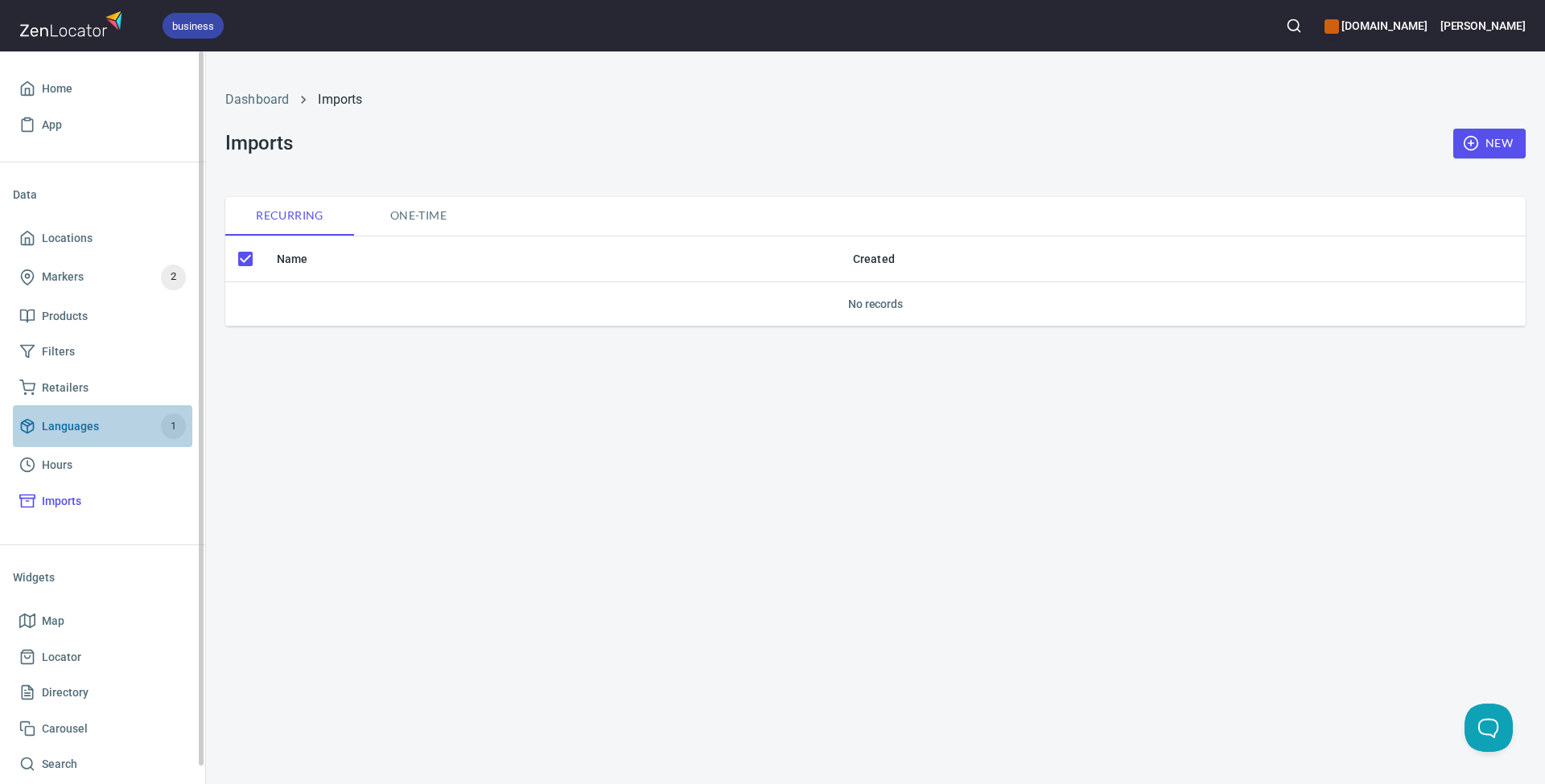
click at [101, 422] on span "Languages 1" at bounding box center [102, 427] width 166 height 26
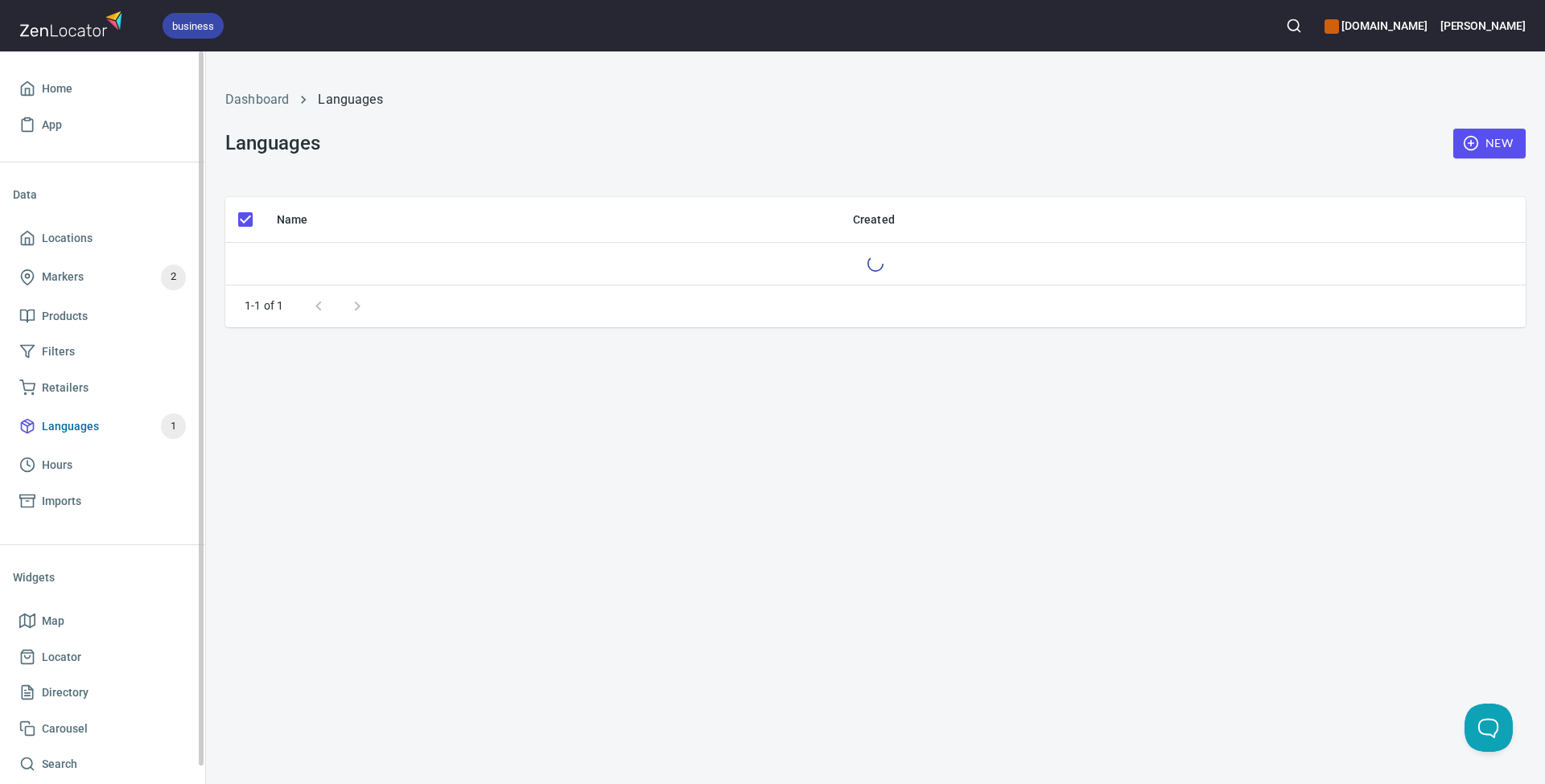
checkbox input "false"
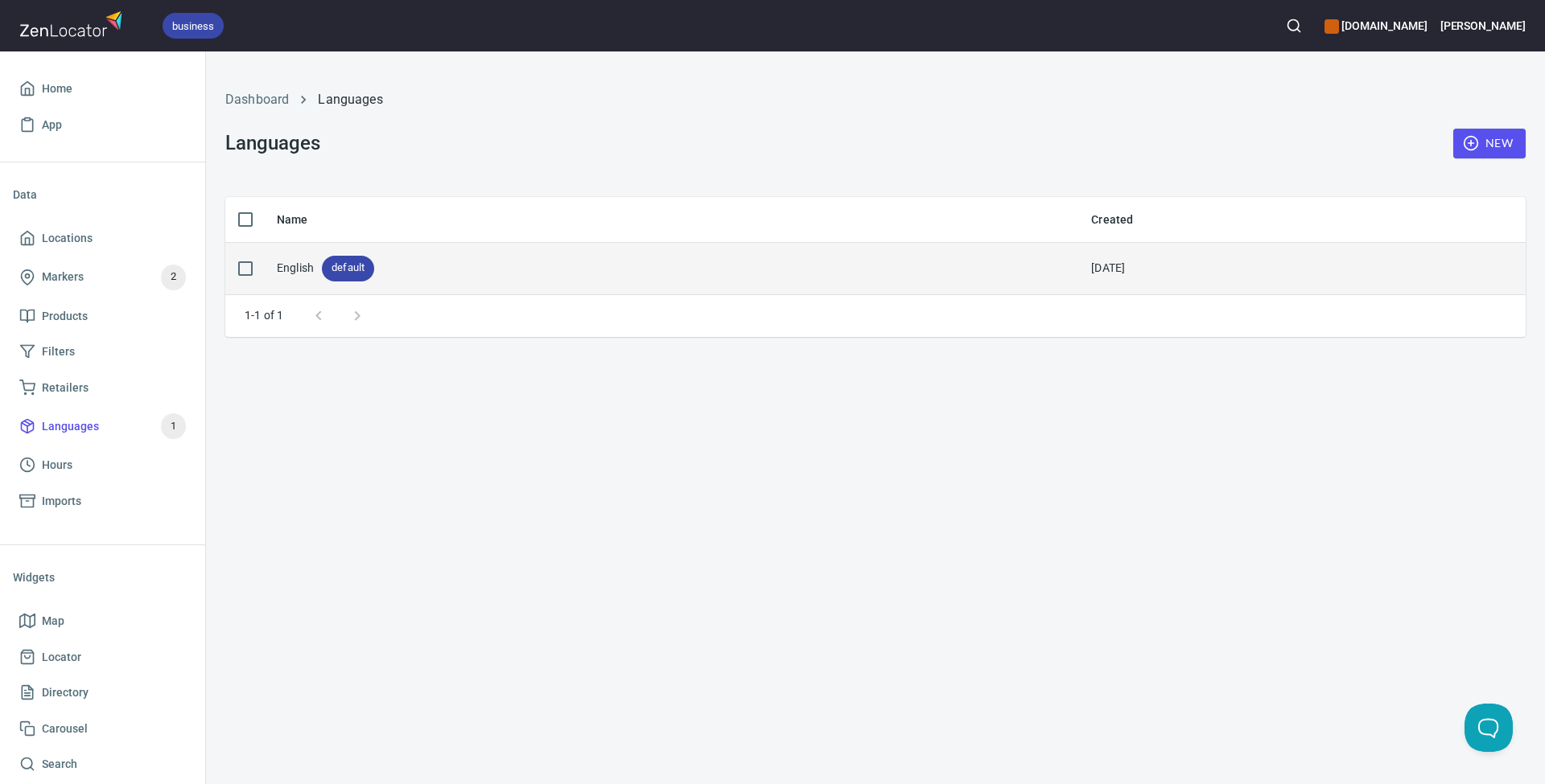
click at [342, 271] on span "default" at bounding box center [347, 268] width 53 height 15
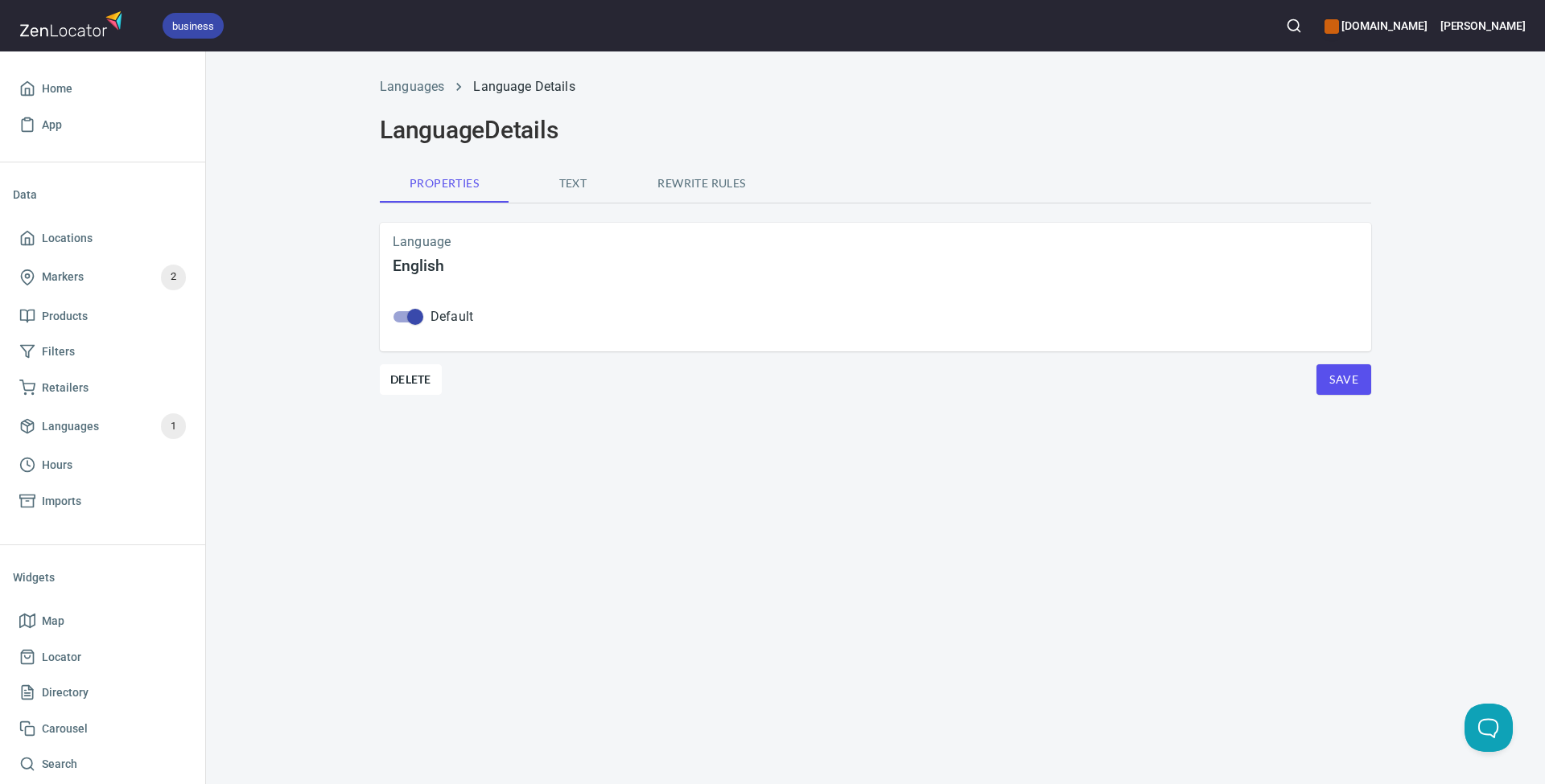
click at [1339, 380] on span "Save" at bounding box center [1344, 380] width 29 height 20
click at [573, 182] on span "Text" at bounding box center [573, 184] width 110 height 20
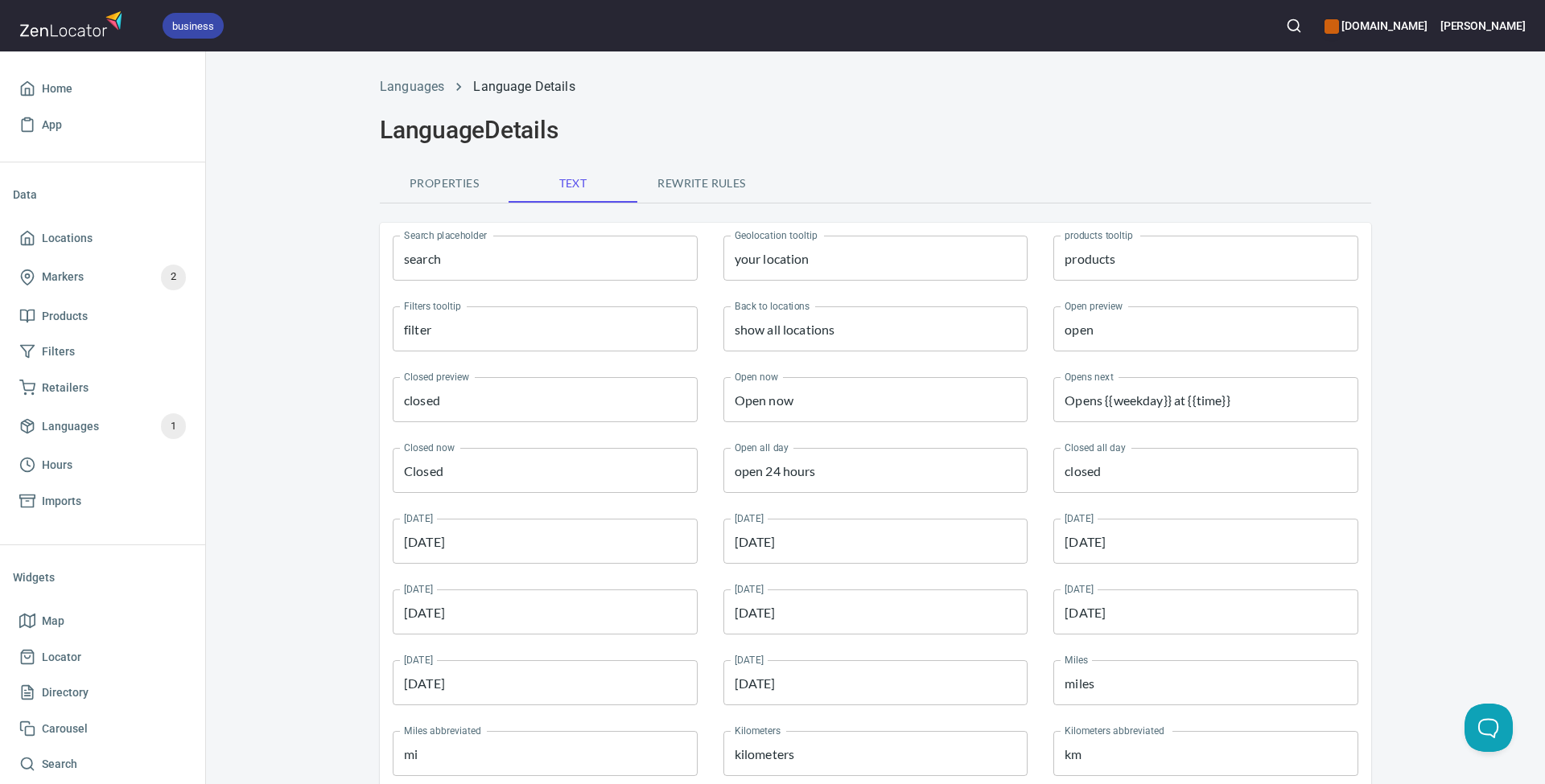
click at [452, 184] on span "Properties" at bounding box center [444, 184] width 110 height 20
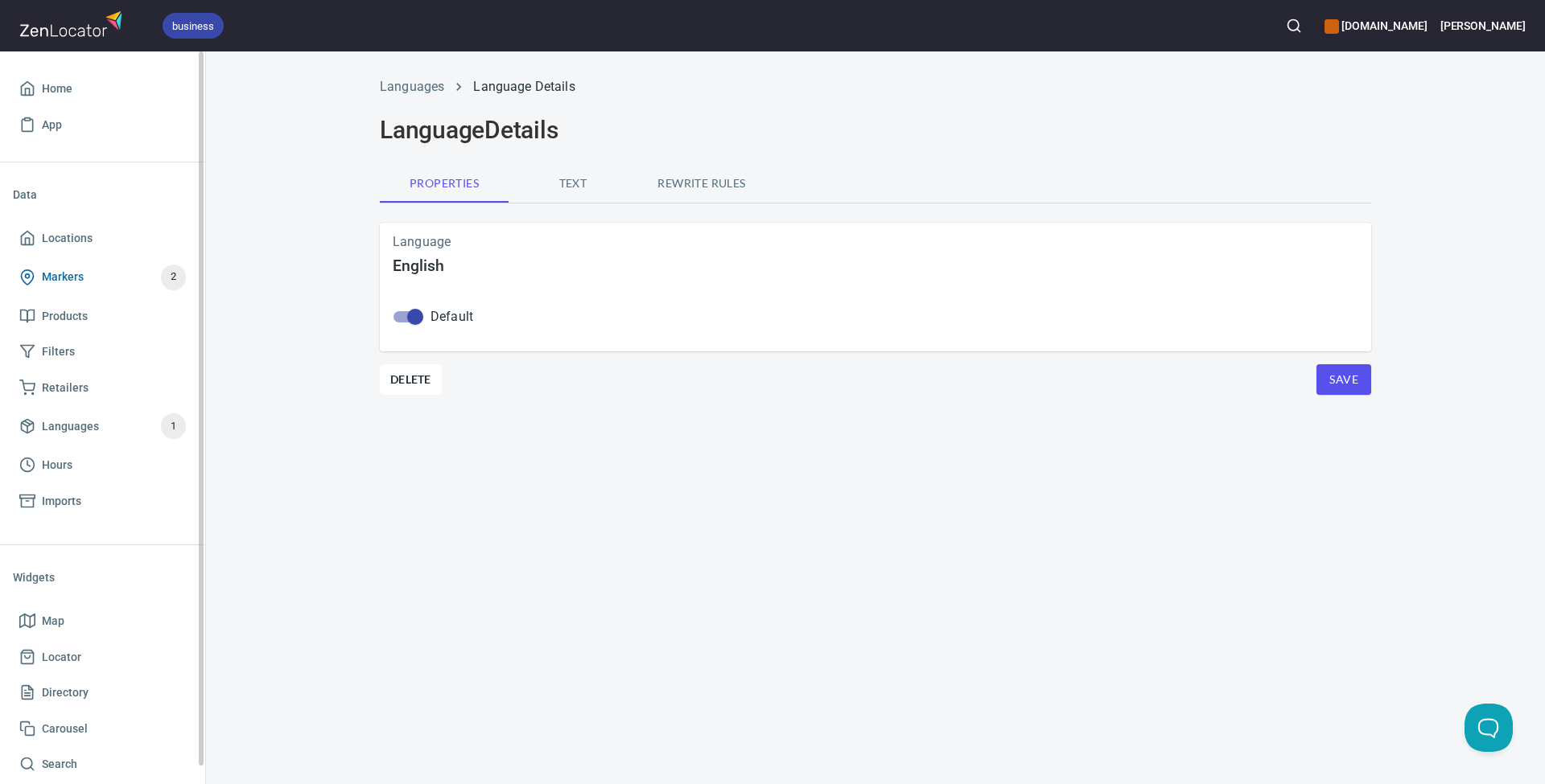
click at [126, 269] on span "Markers 2" at bounding box center [102, 278] width 166 height 26
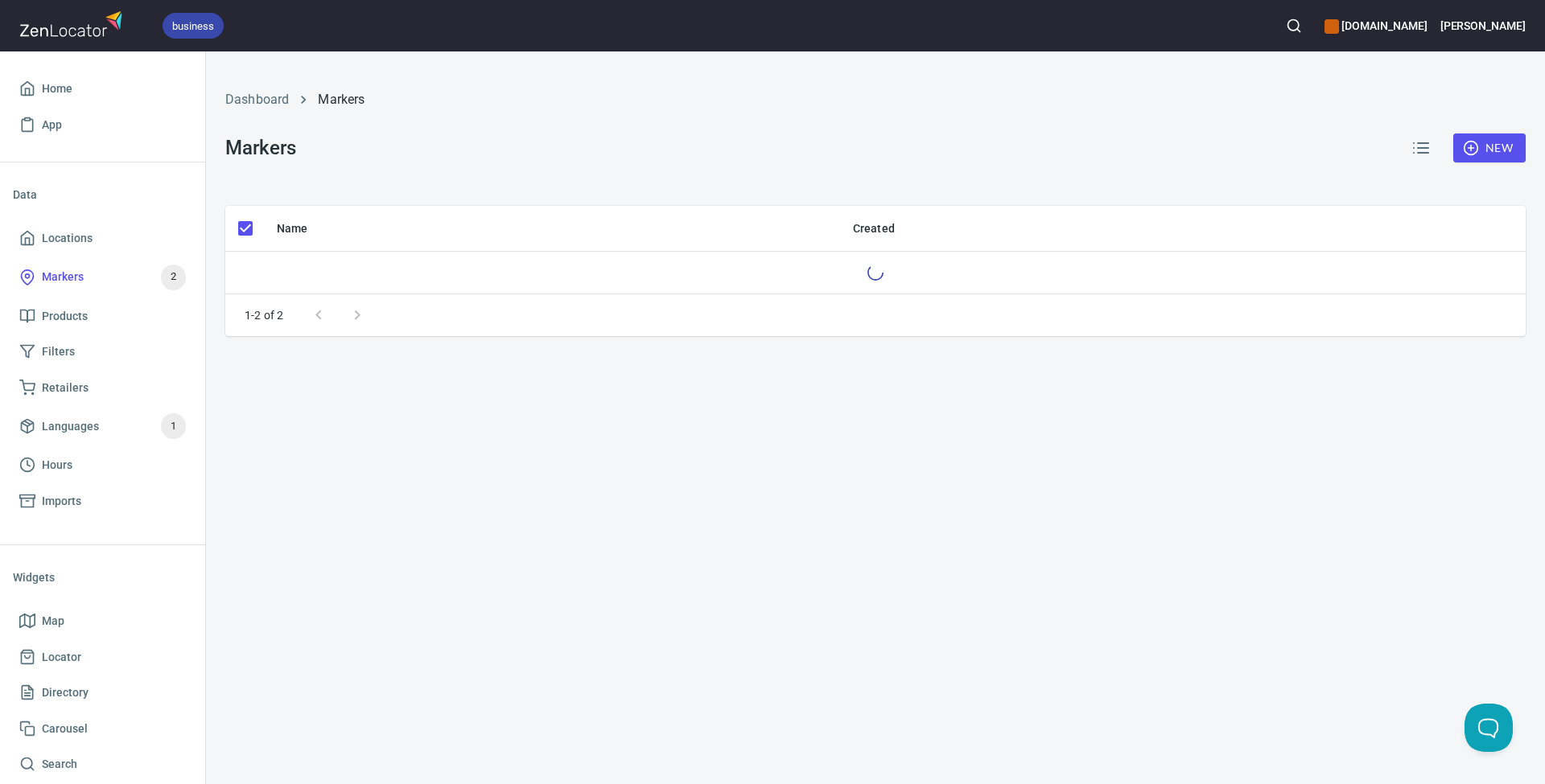
checkbox input "false"
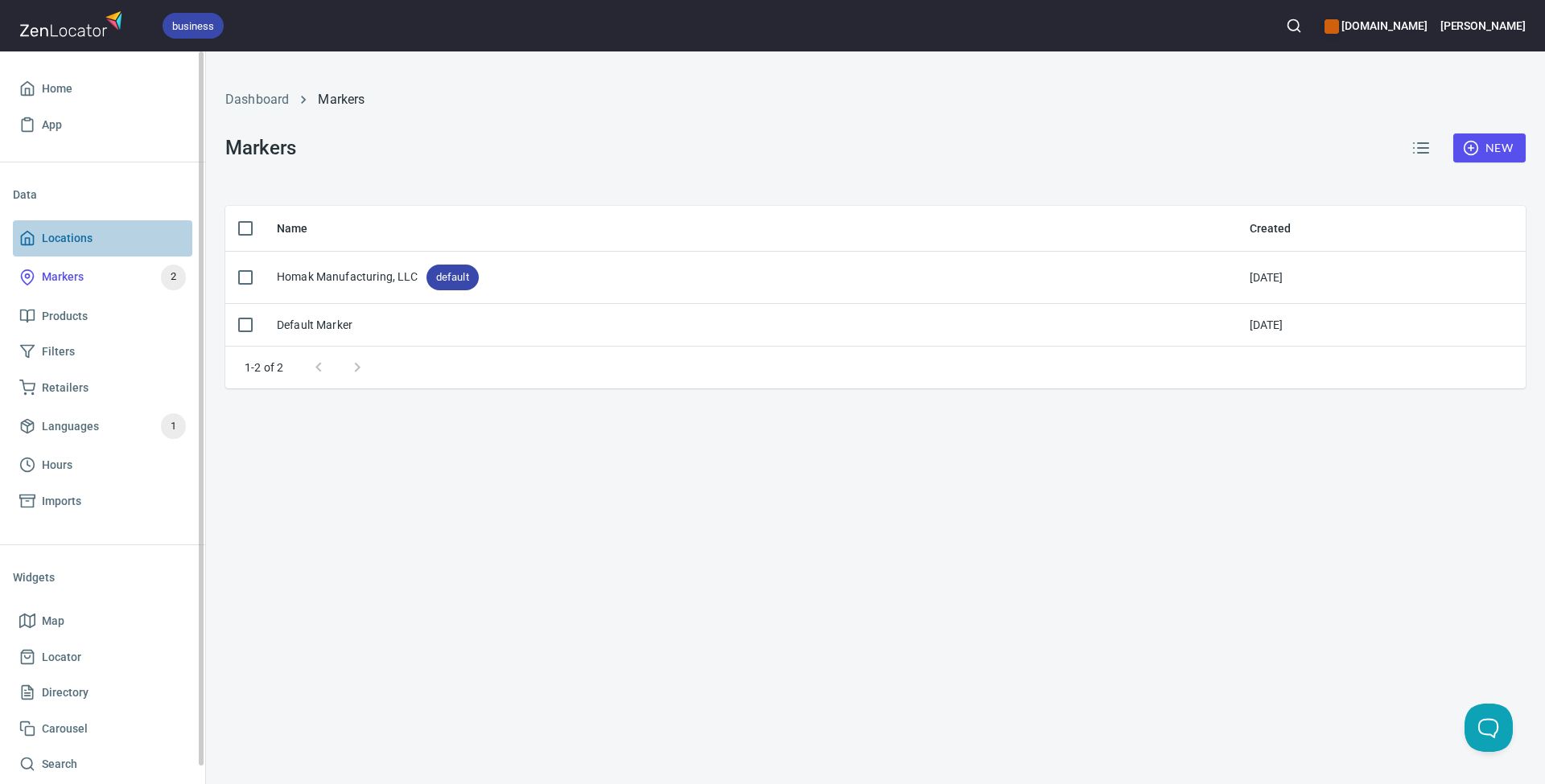
click at [88, 231] on span "Locations" at bounding box center [67, 239] width 51 height 20
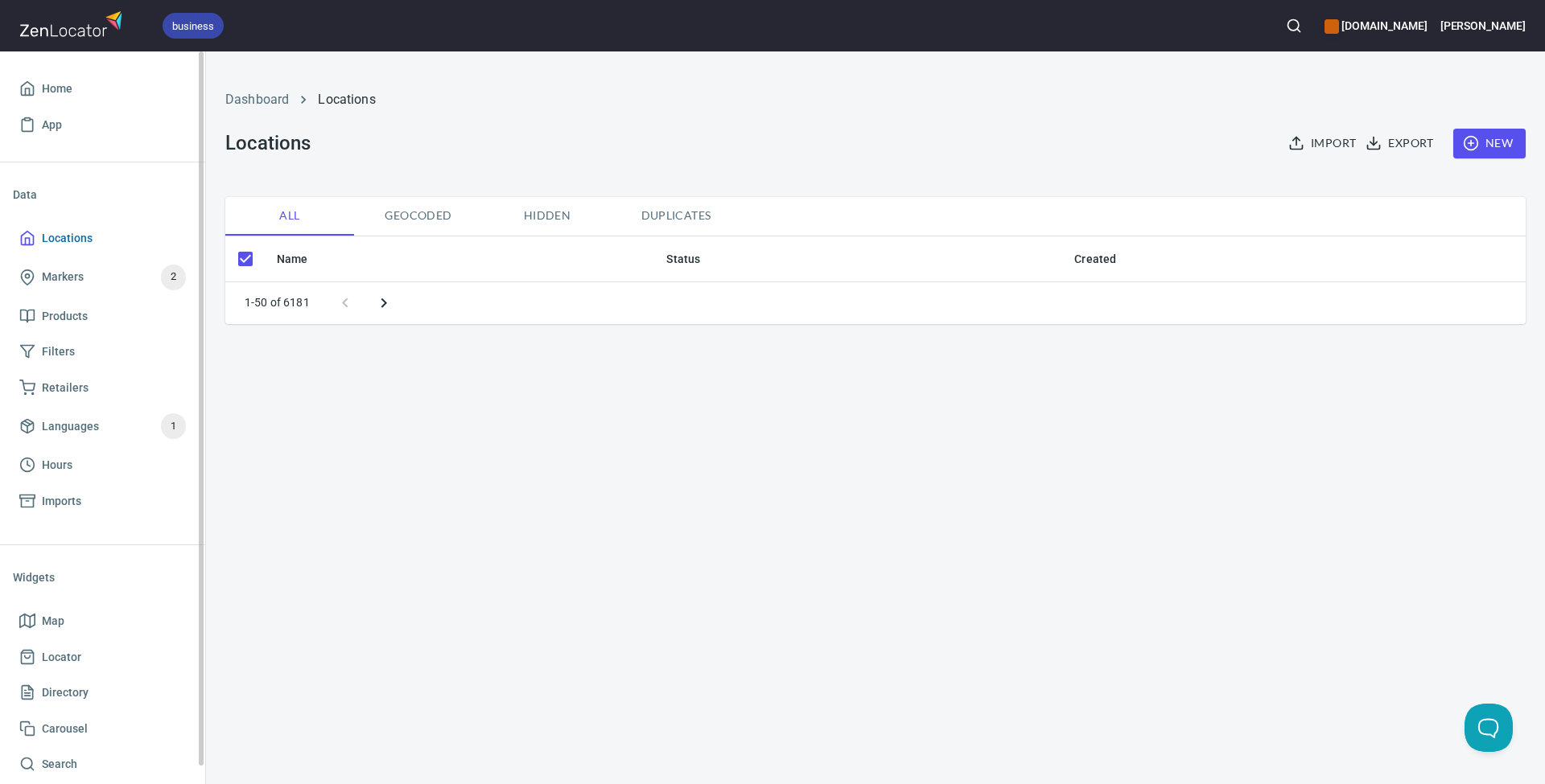
checkbox input "false"
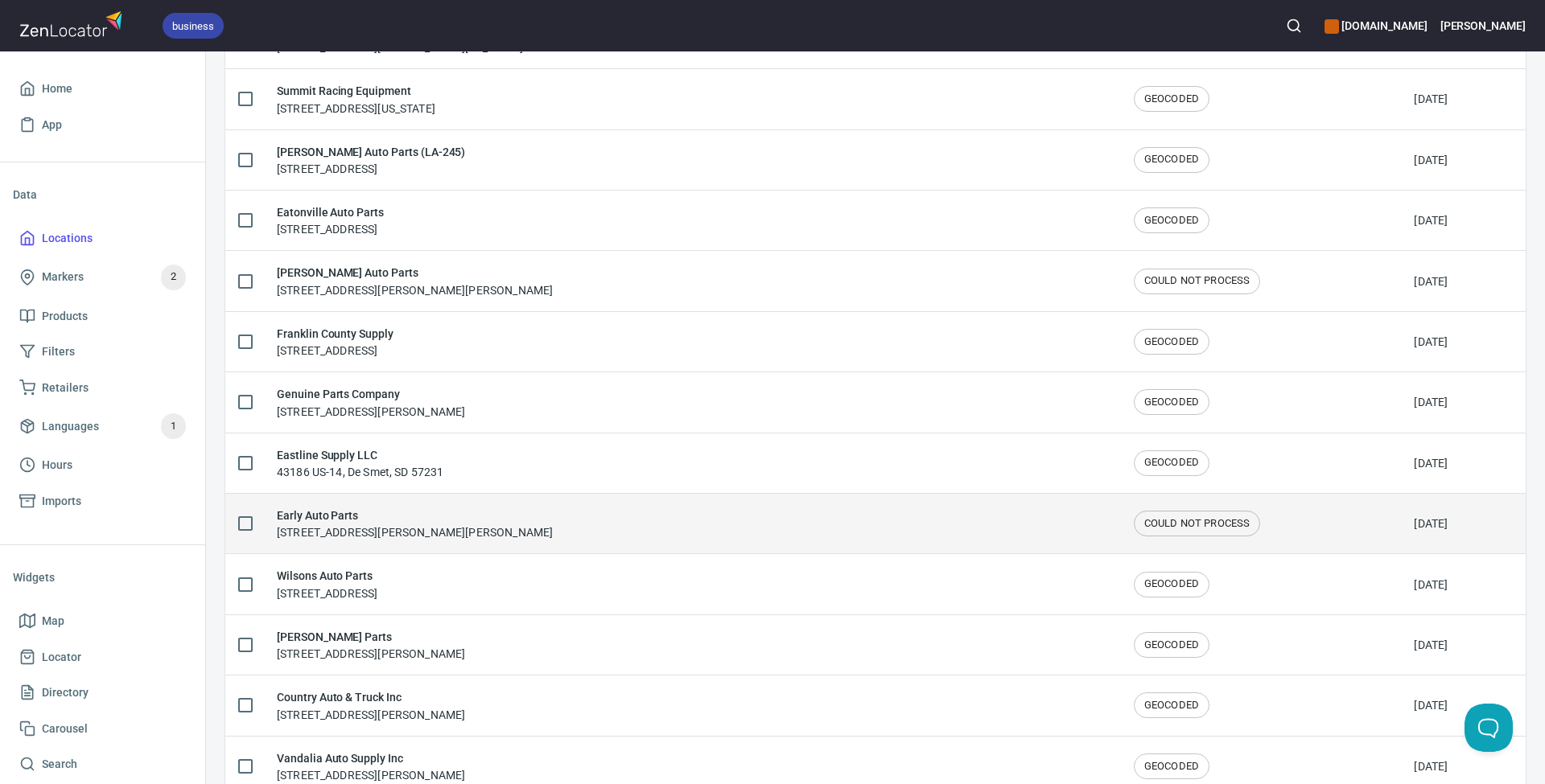
scroll to position [460, 0]
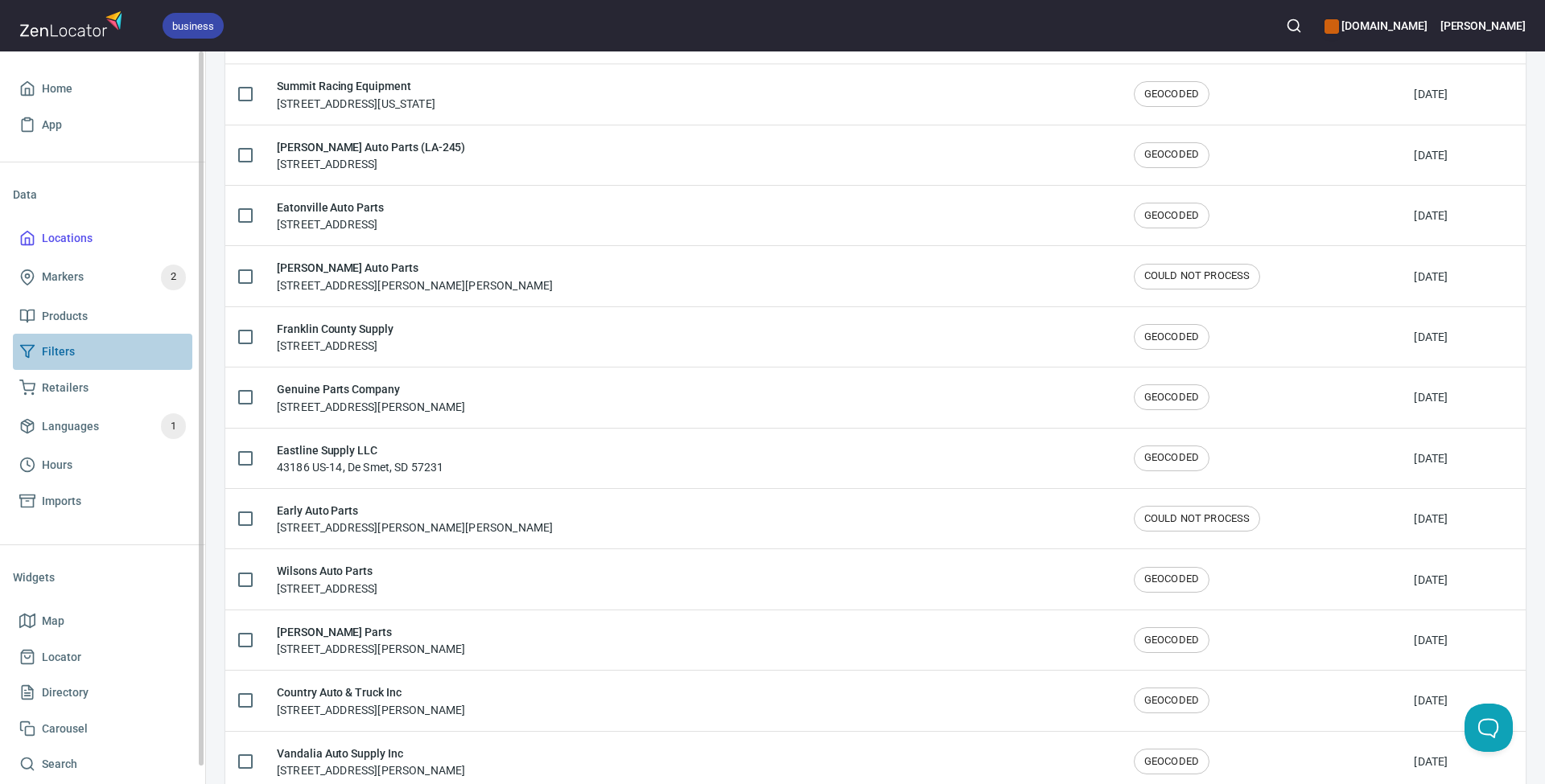
click at [76, 350] on span "Filters" at bounding box center [102, 352] width 166 height 20
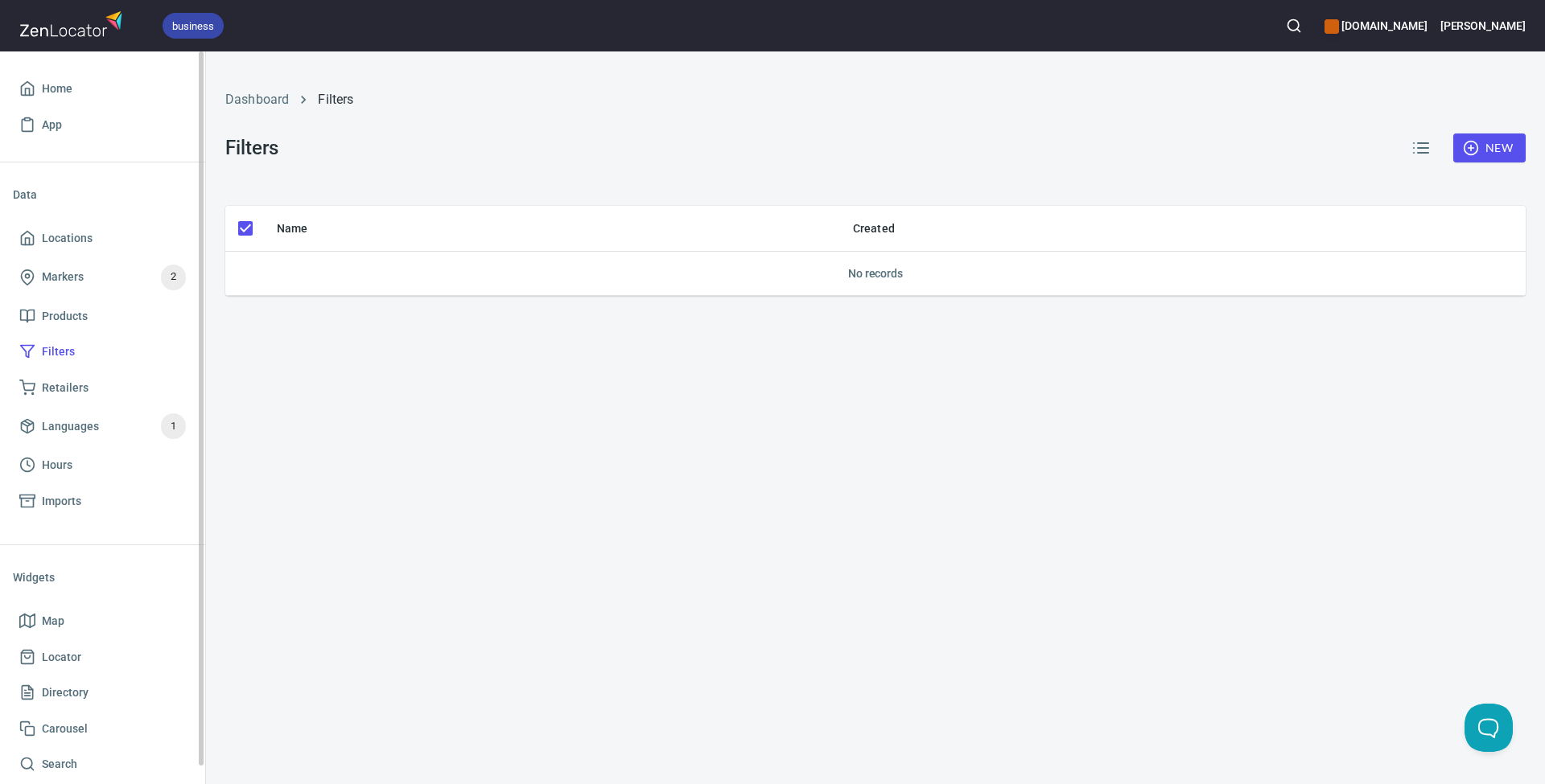
scroll to position [19, 0]
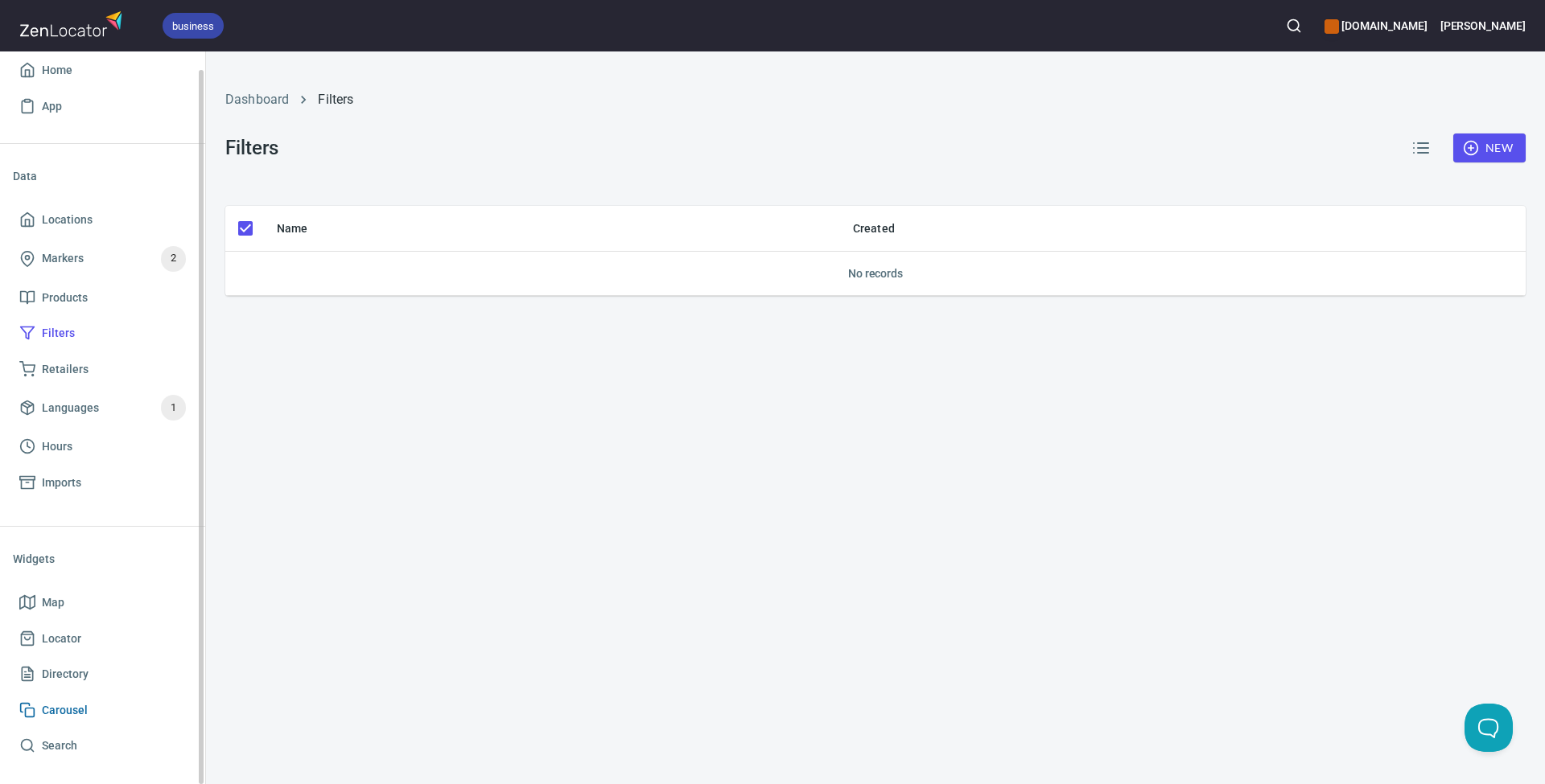
click at [85, 708] on span "Carousel" at bounding box center [65, 710] width 46 height 20
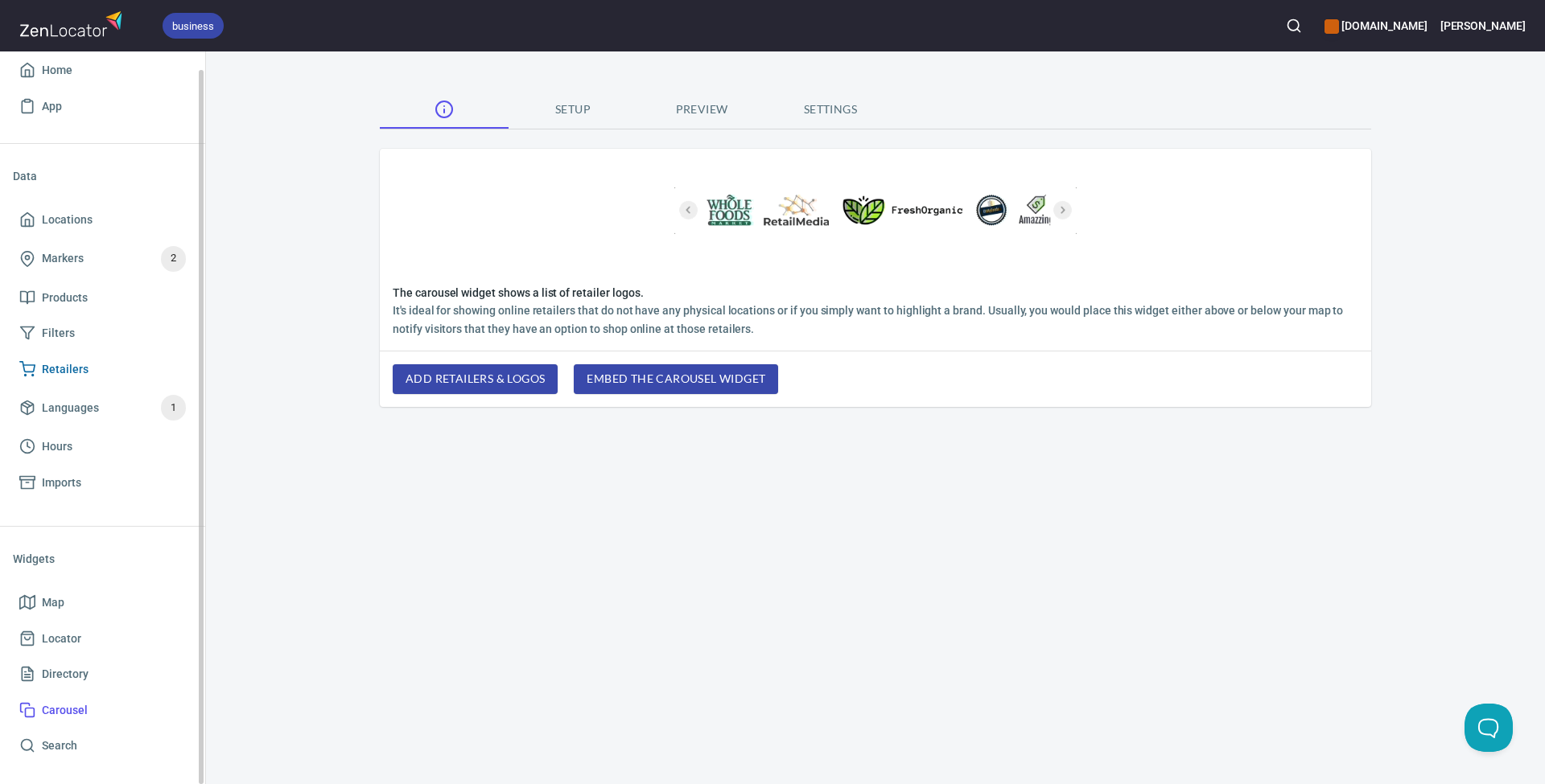
click at [84, 366] on span "Retailers" at bounding box center [65, 369] width 47 height 20
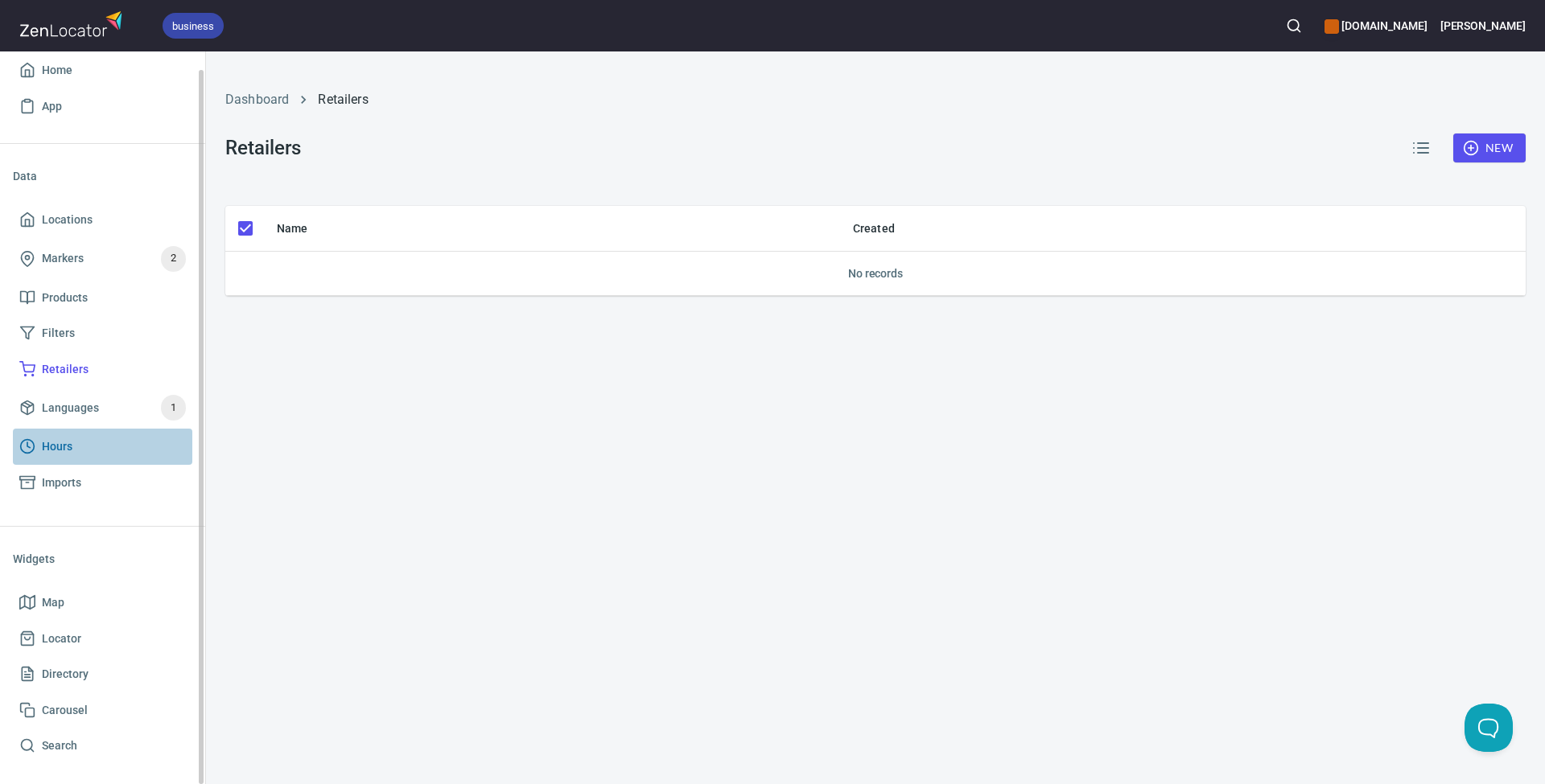
click at [79, 440] on span "Hours" at bounding box center [102, 447] width 166 height 20
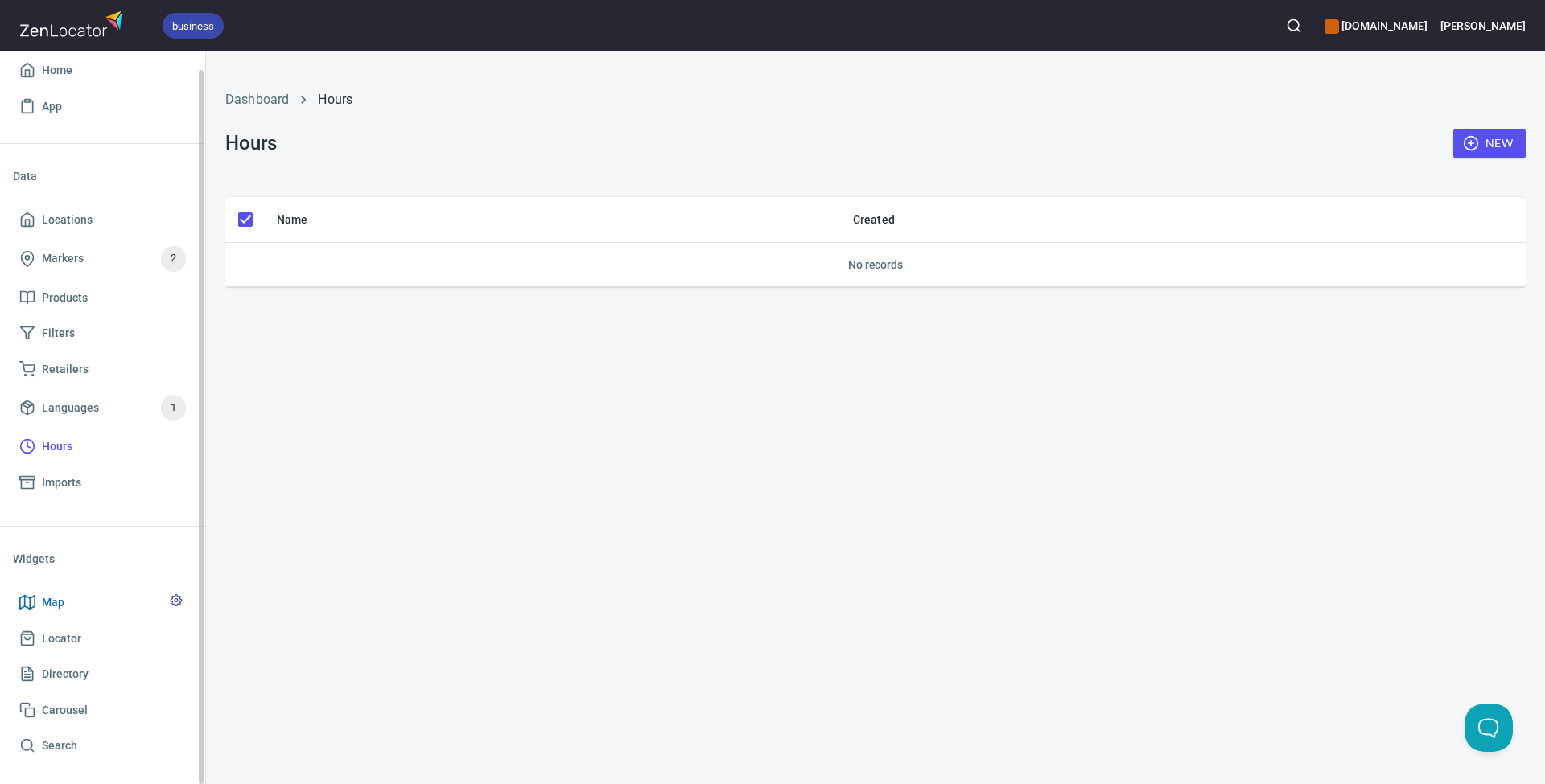
click at [82, 601] on span "Map" at bounding box center [102, 603] width 166 height 20
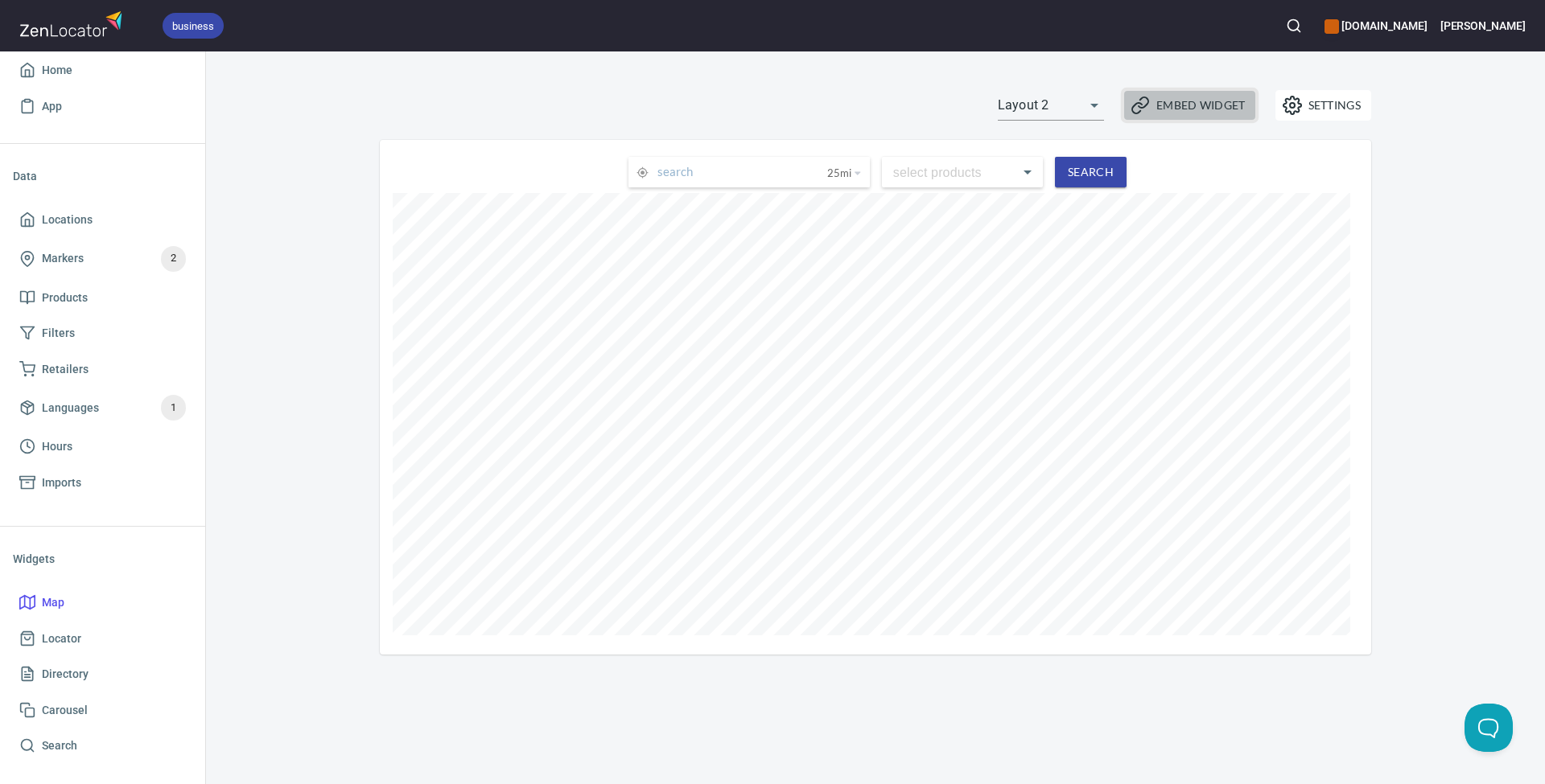
click at [1192, 104] on span "Embed Widget" at bounding box center [1190, 104] width 111 height 19
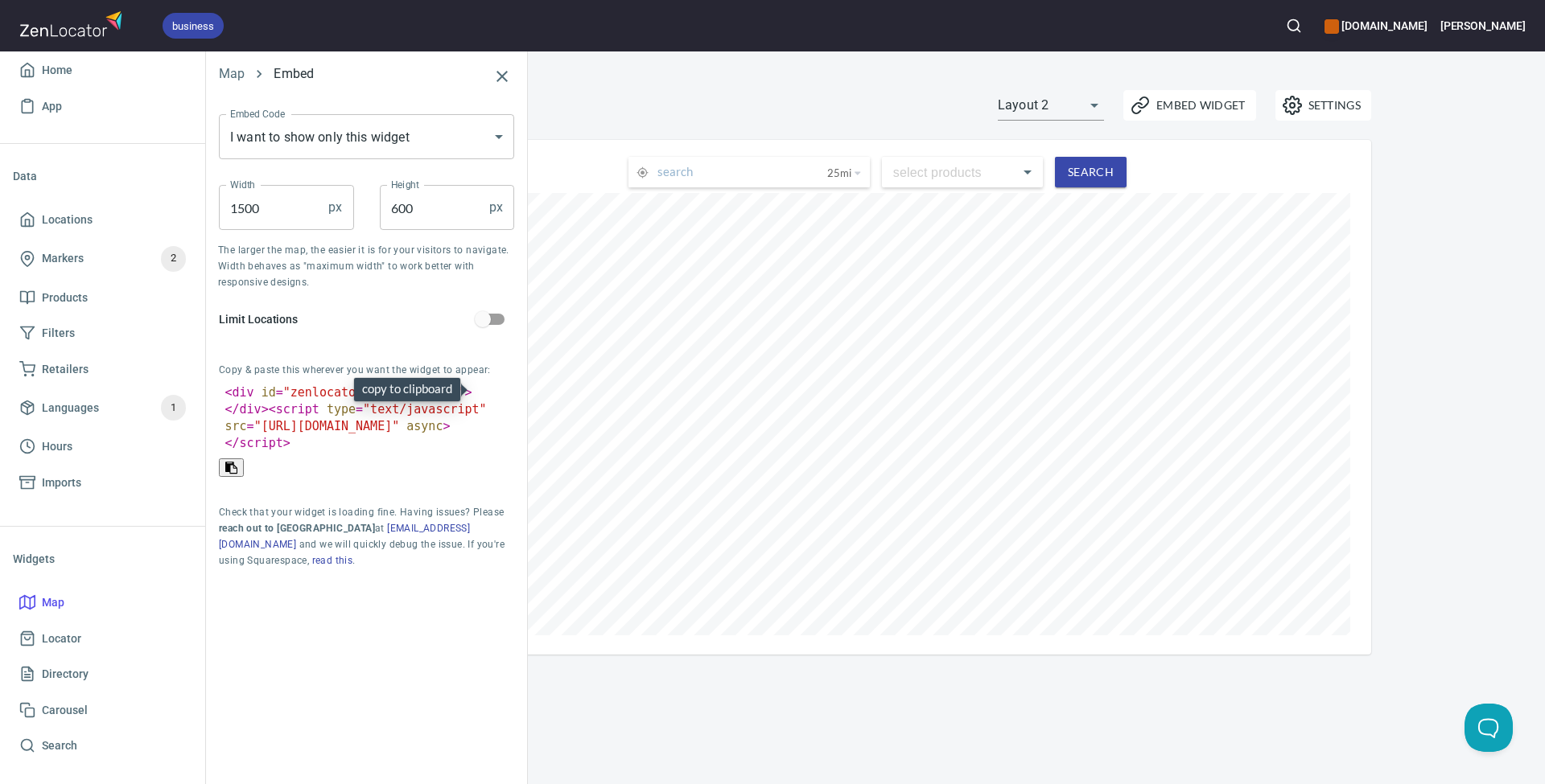
click at [237, 462] on span at bounding box center [231, 468] width 12 height 12
click at [406, 426] on span "async" at bounding box center [424, 426] width 36 height 15
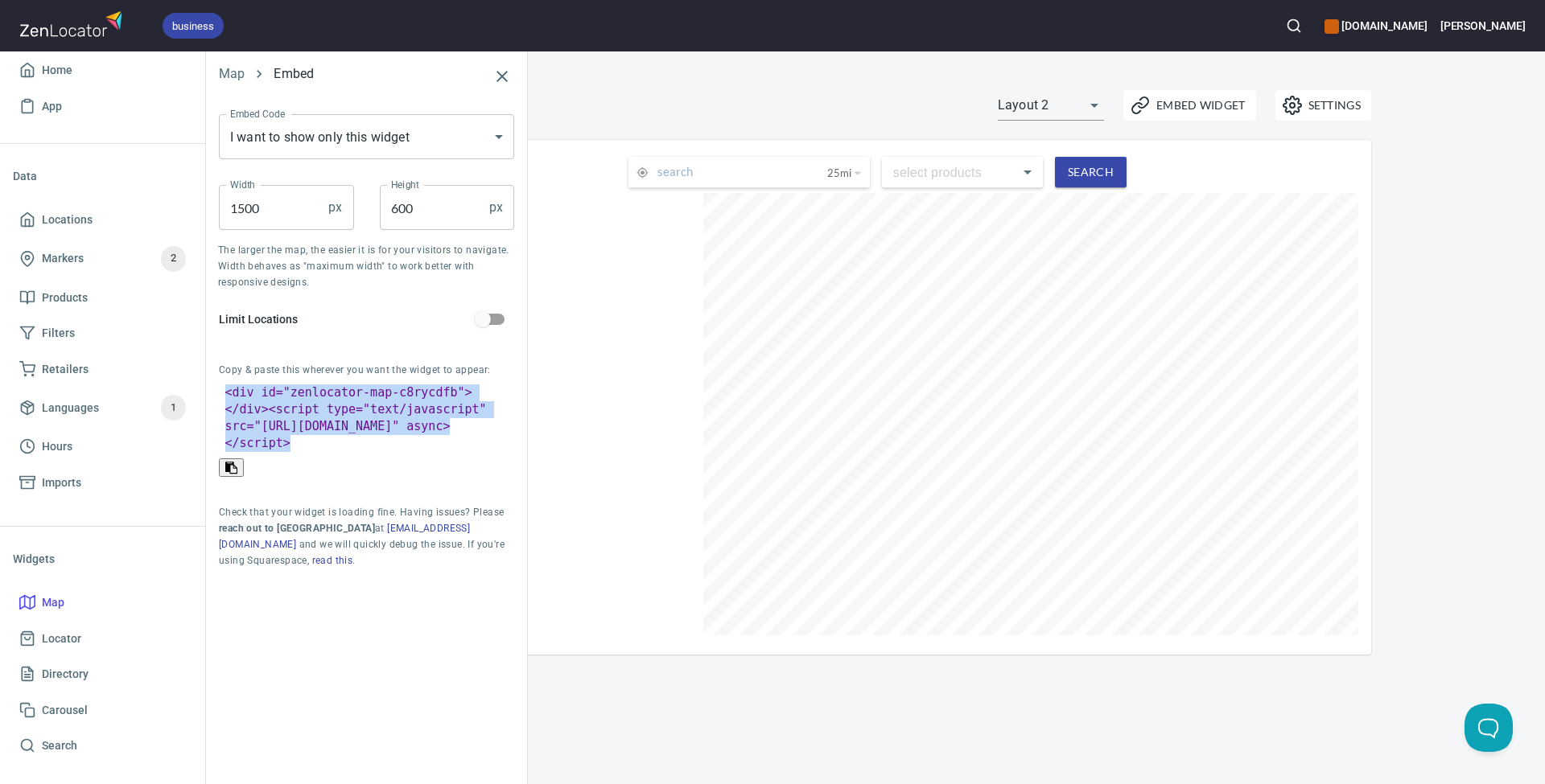
click at [406, 426] on span "async" at bounding box center [424, 426] width 36 height 15
click at [237, 462] on span at bounding box center [231, 468] width 12 height 12
copy code "< div id = "zenlocator-map-c8rycdfb" > </ div > < script type = "text/javascrip…"
click at [237, 462] on span at bounding box center [231, 468] width 12 height 12
copy code "< div id = "zenlocator-map-c8rycdfb" > </ div > < script type = "text/javascrip…"
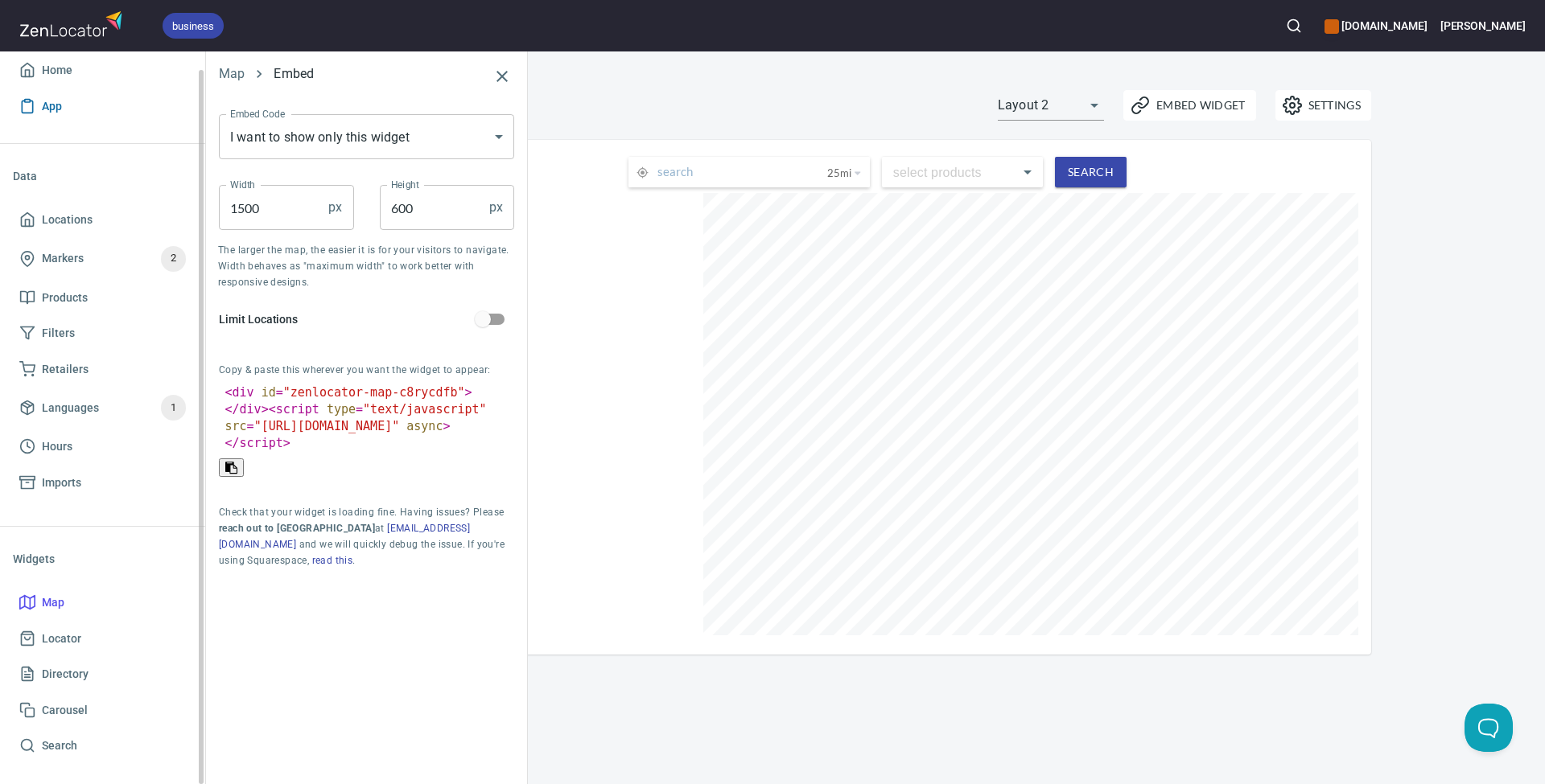
click at [56, 102] on span "App" at bounding box center [52, 106] width 20 height 20
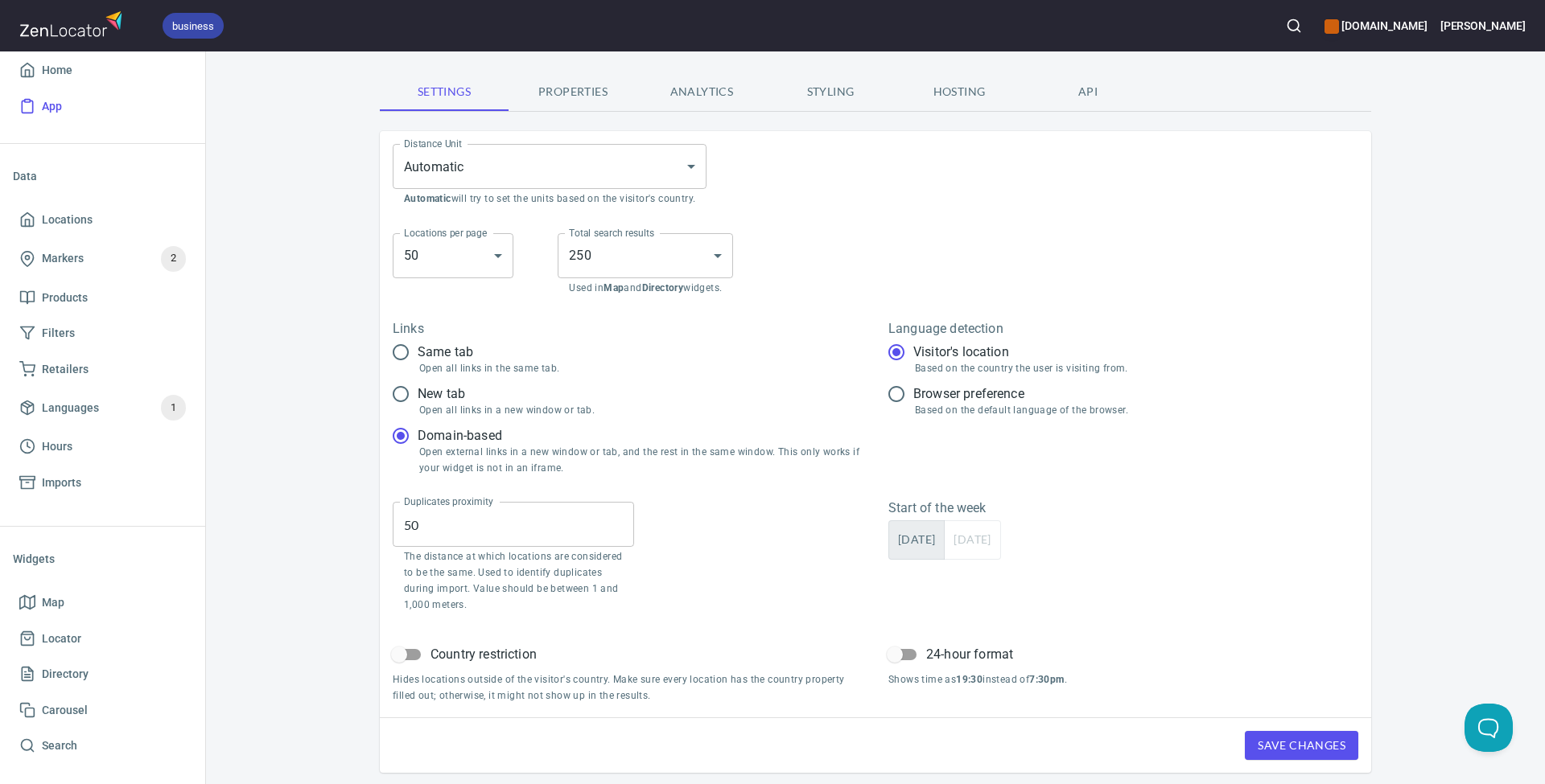
scroll to position [17, 0]
click at [580, 95] on span "Properties" at bounding box center [573, 93] width 110 height 20
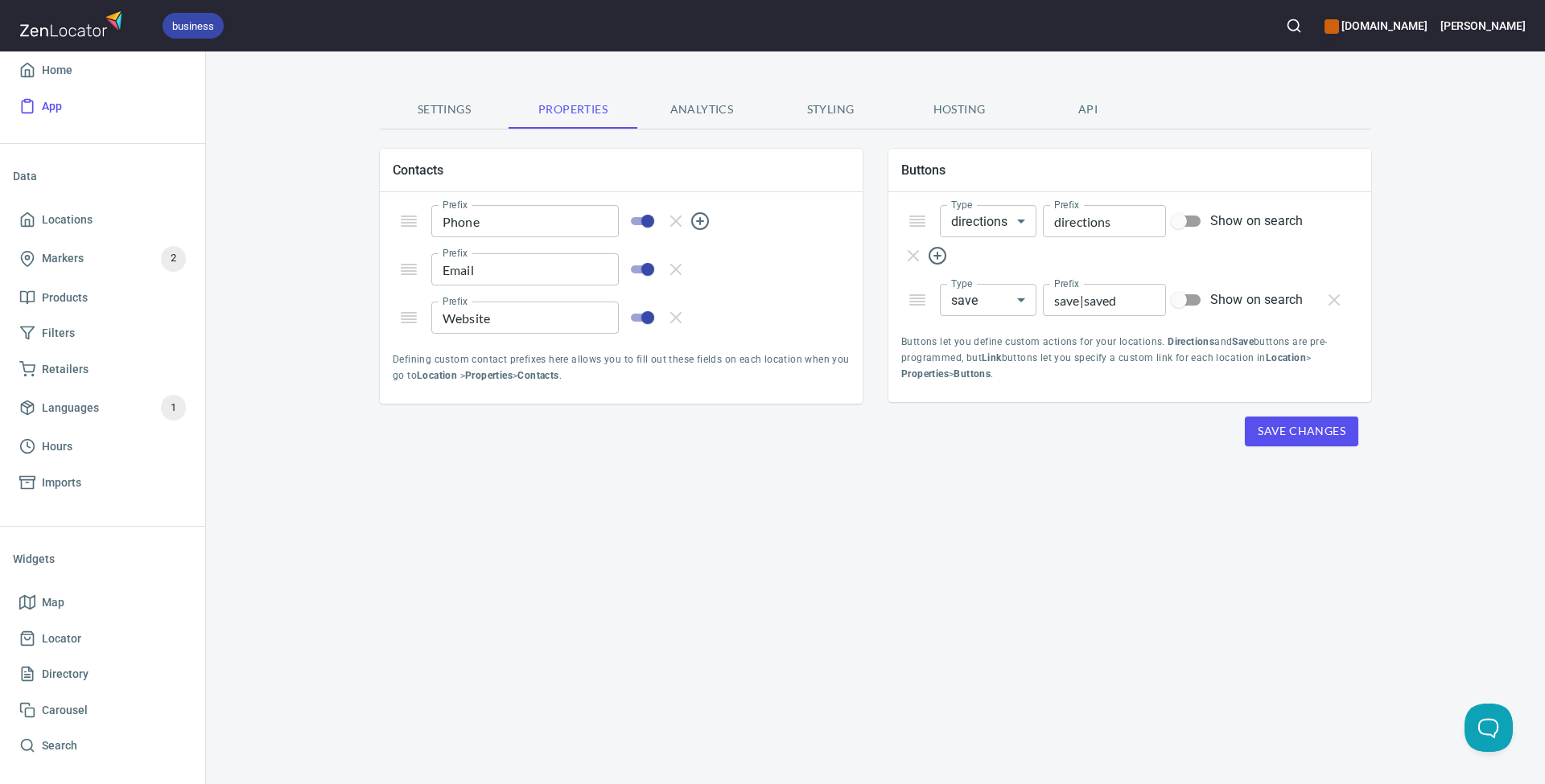
click at [718, 107] on span "Analytics" at bounding box center [702, 109] width 110 height 20
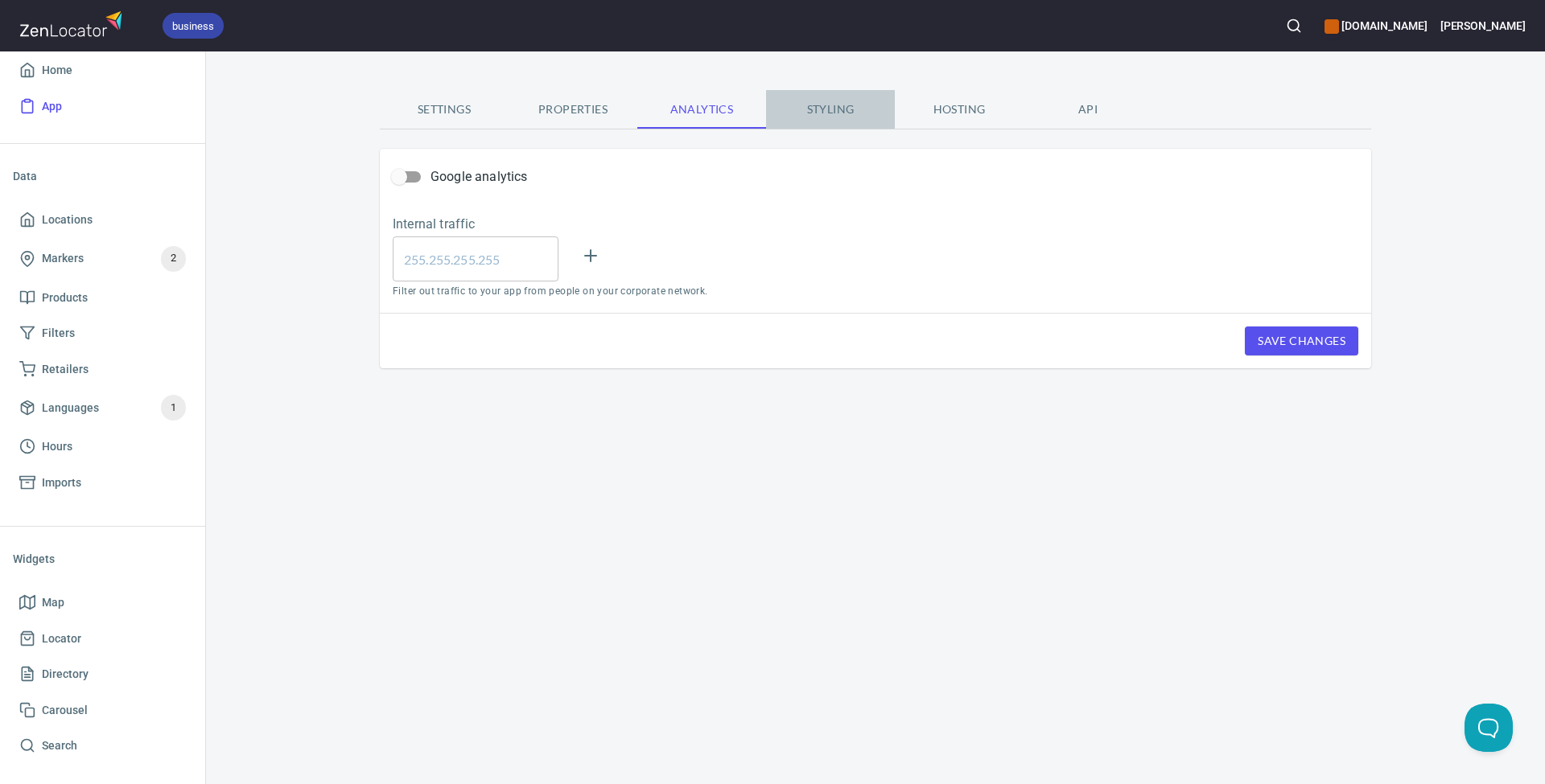
click at [835, 112] on span "Styling" at bounding box center [830, 109] width 110 height 20
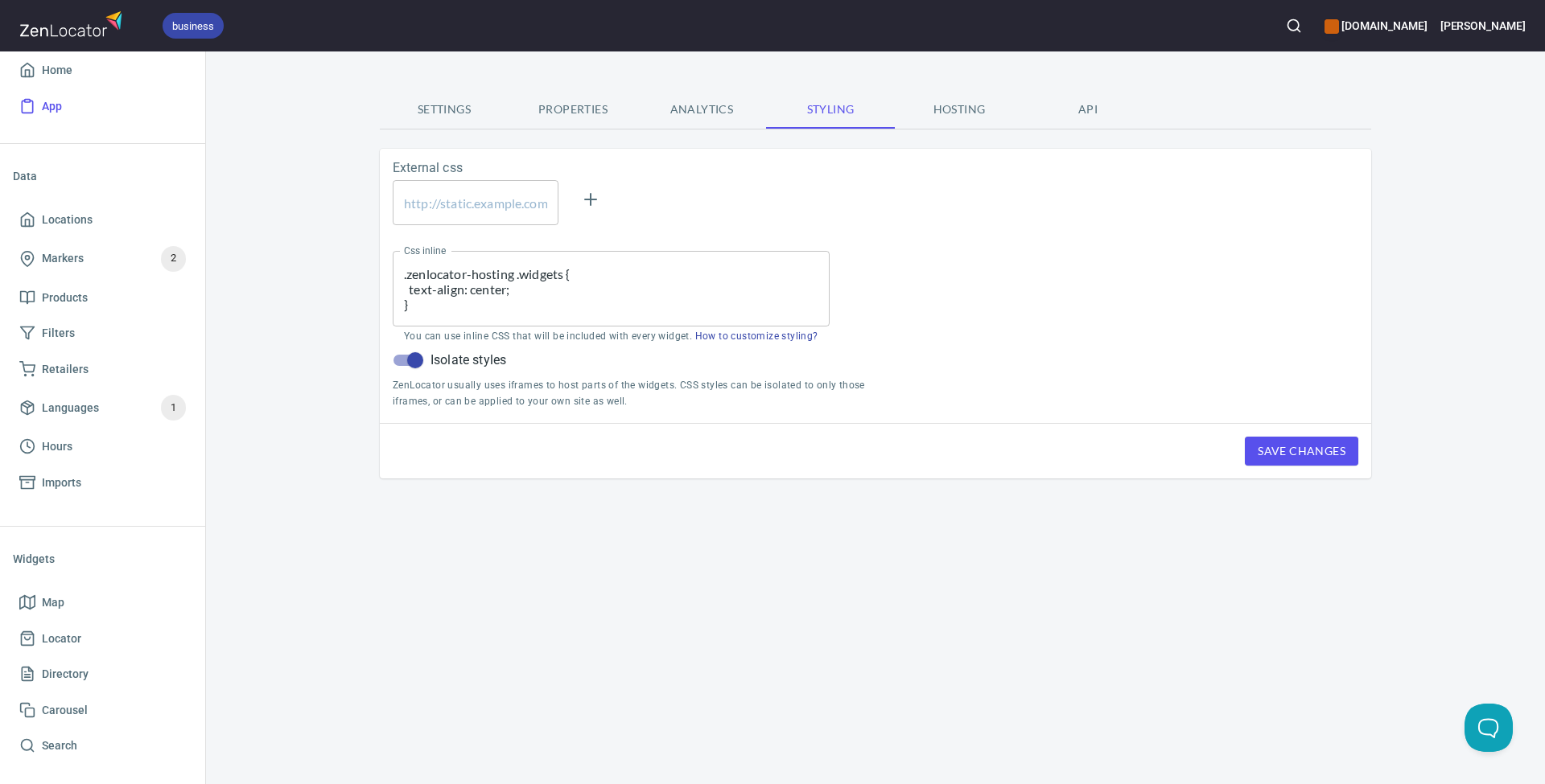
click at [962, 109] on span "Hosting" at bounding box center [960, 109] width 110 height 20
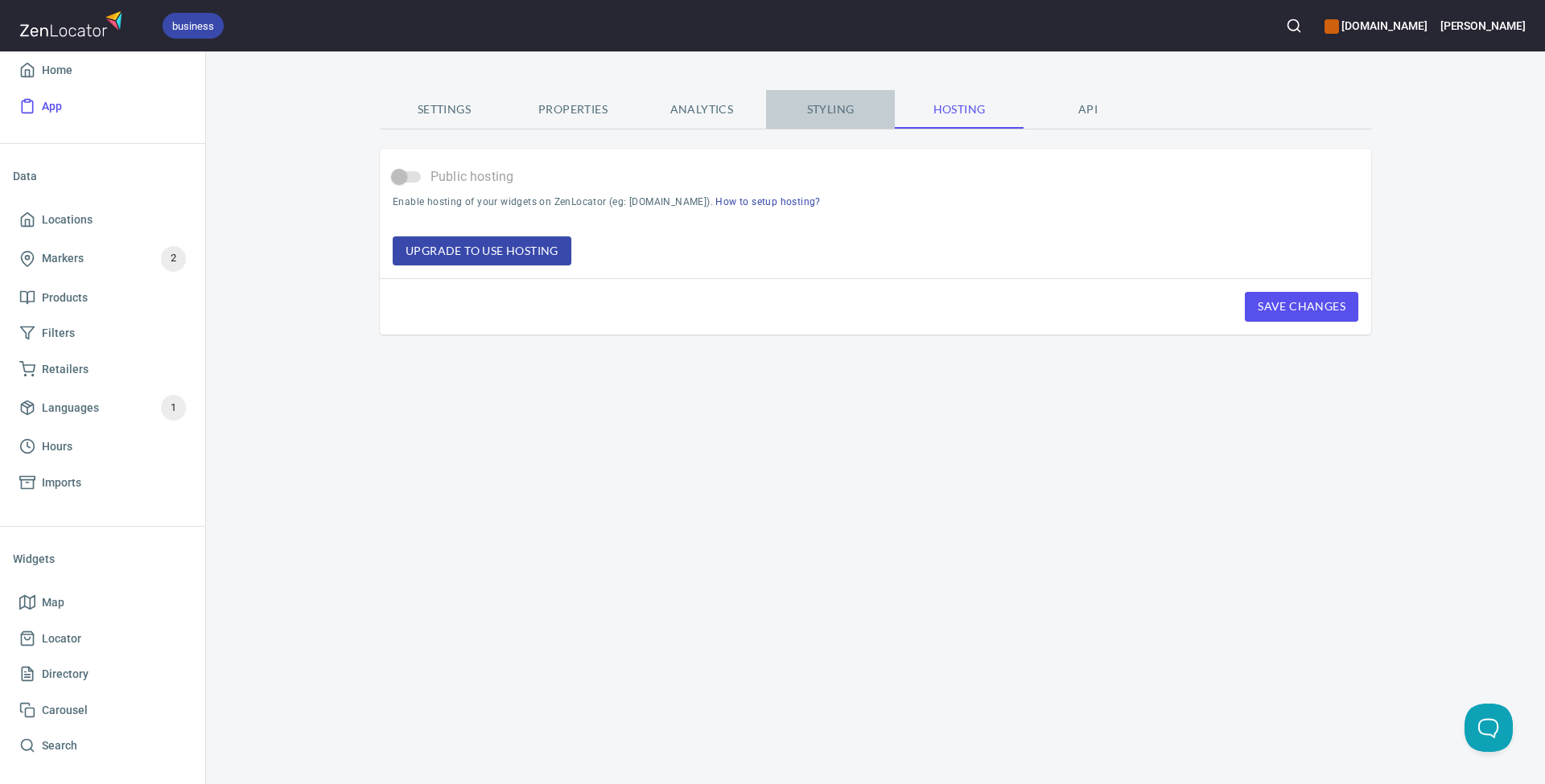
click at [817, 109] on span "Styling" at bounding box center [830, 109] width 110 height 20
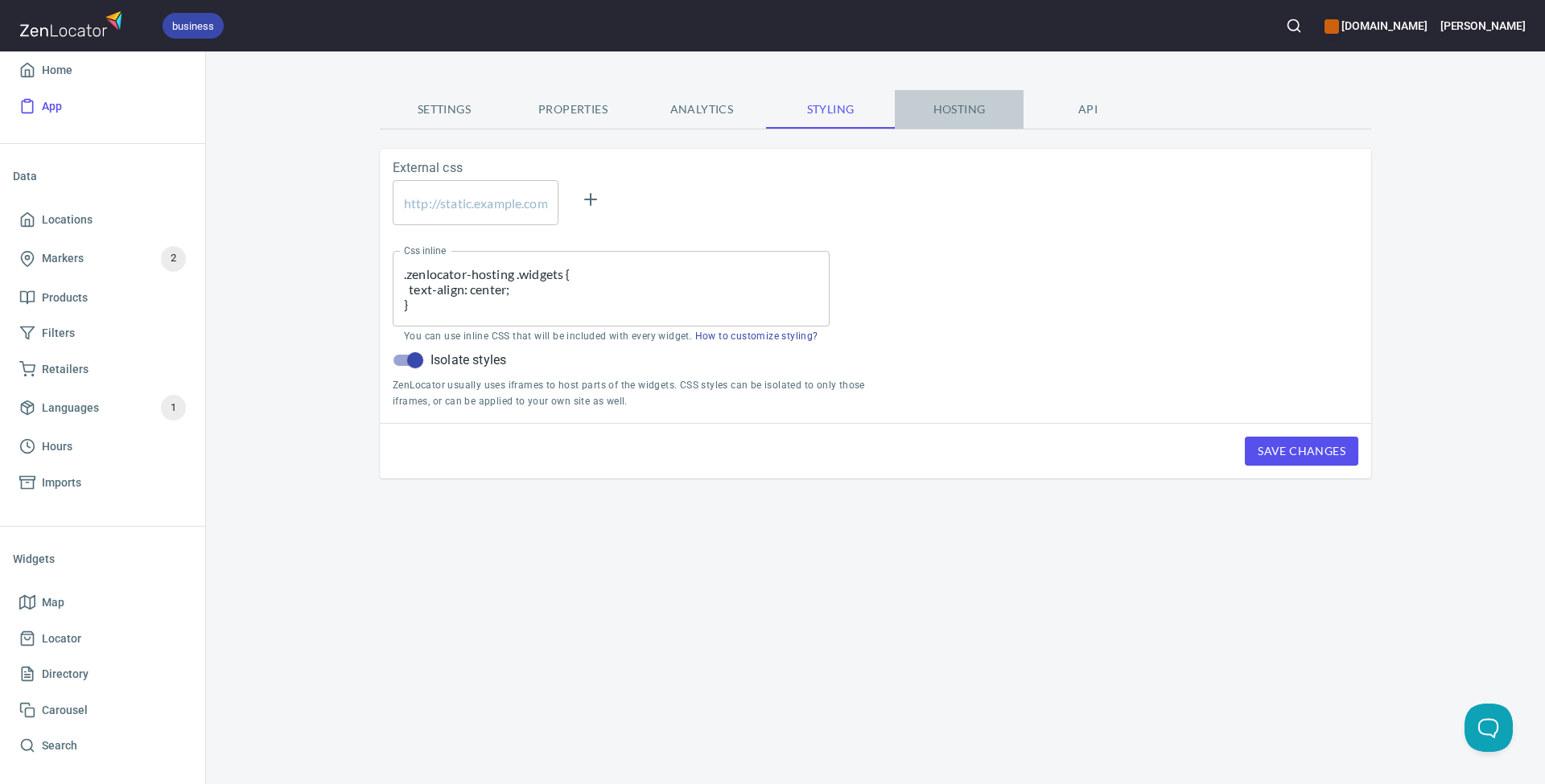
click at [962, 110] on span "Hosting" at bounding box center [960, 109] width 110 height 20
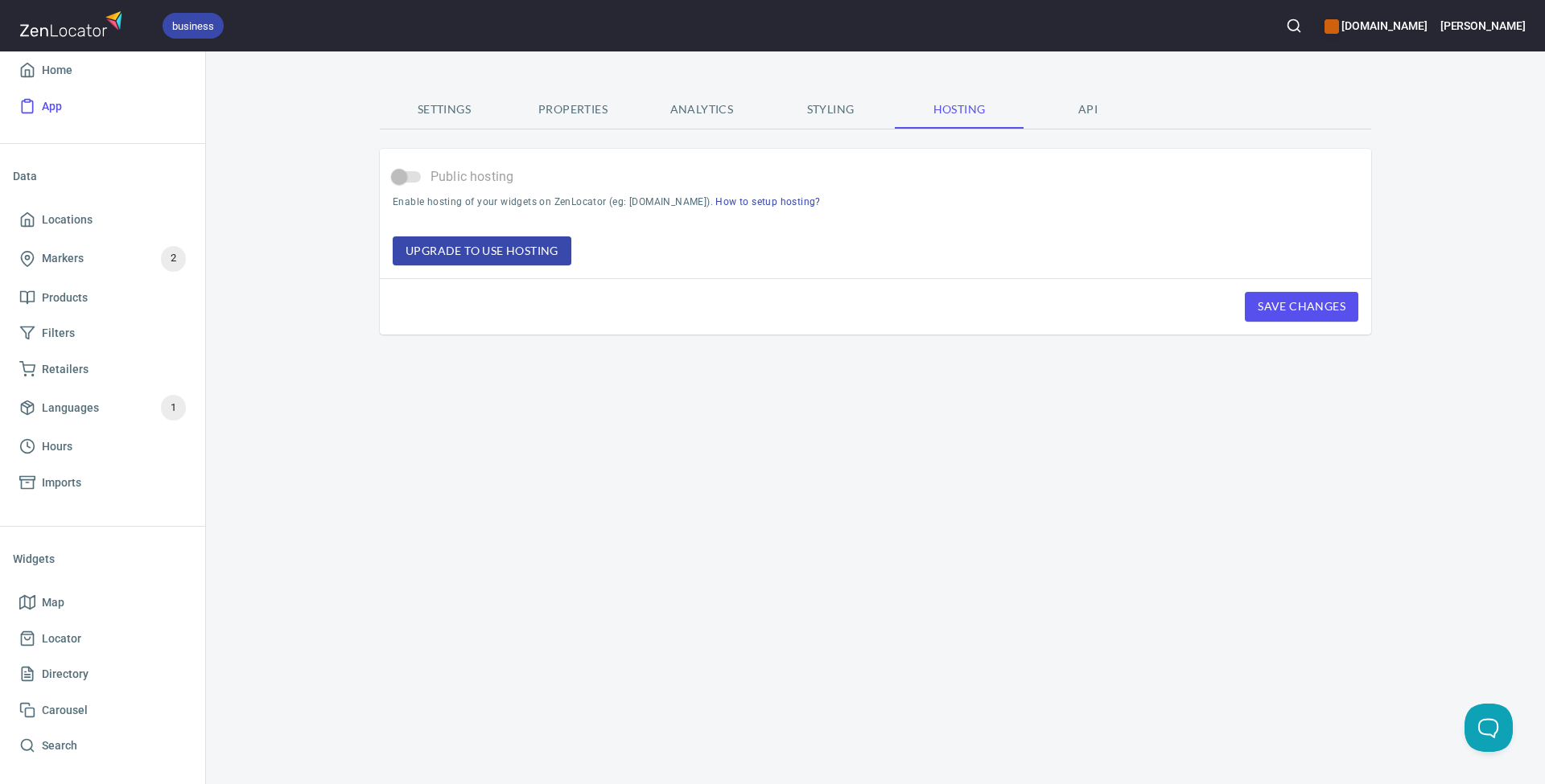
click at [1086, 108] on span "API" at bounding box center [1088, 109] width 110 height 20
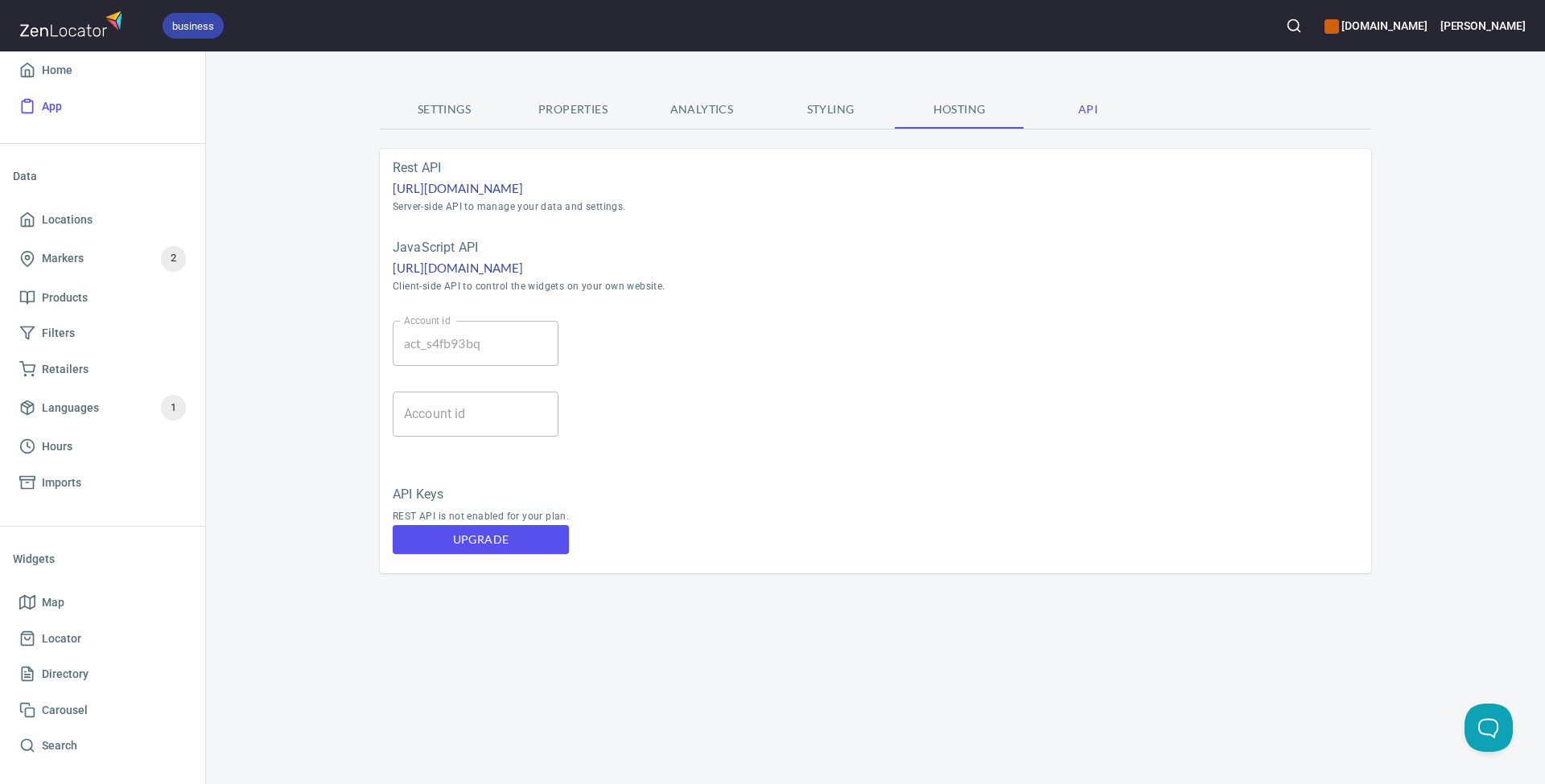
type input "app_c8rycdfb"
click at [62, 259] on span "Markers" at bounding box center [63, 259] width 42 height 20
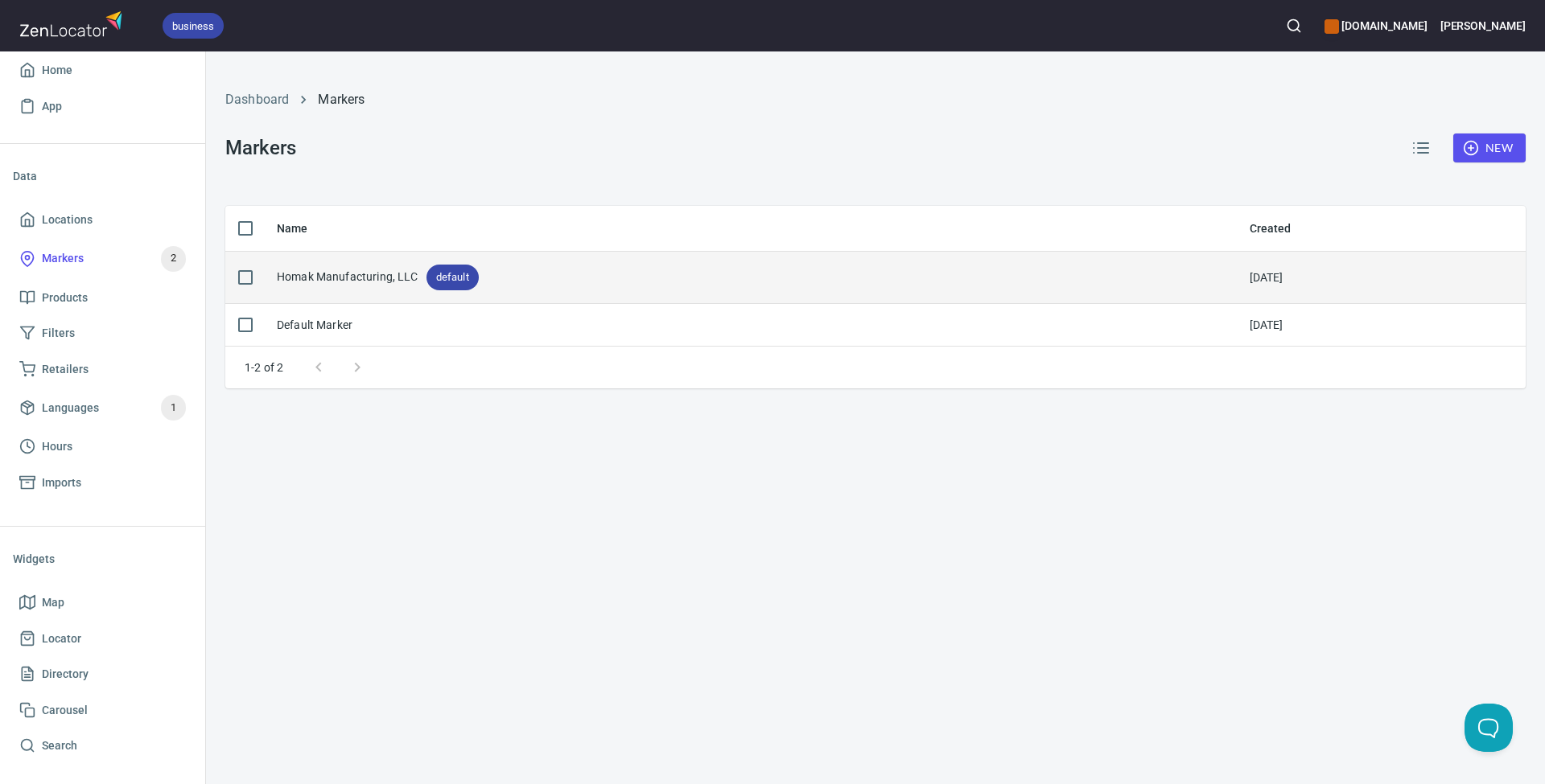
click at [363, 278] on div "Homak Manufacturing, LLC default" at bounding box center [377, 278] width 202 height 26
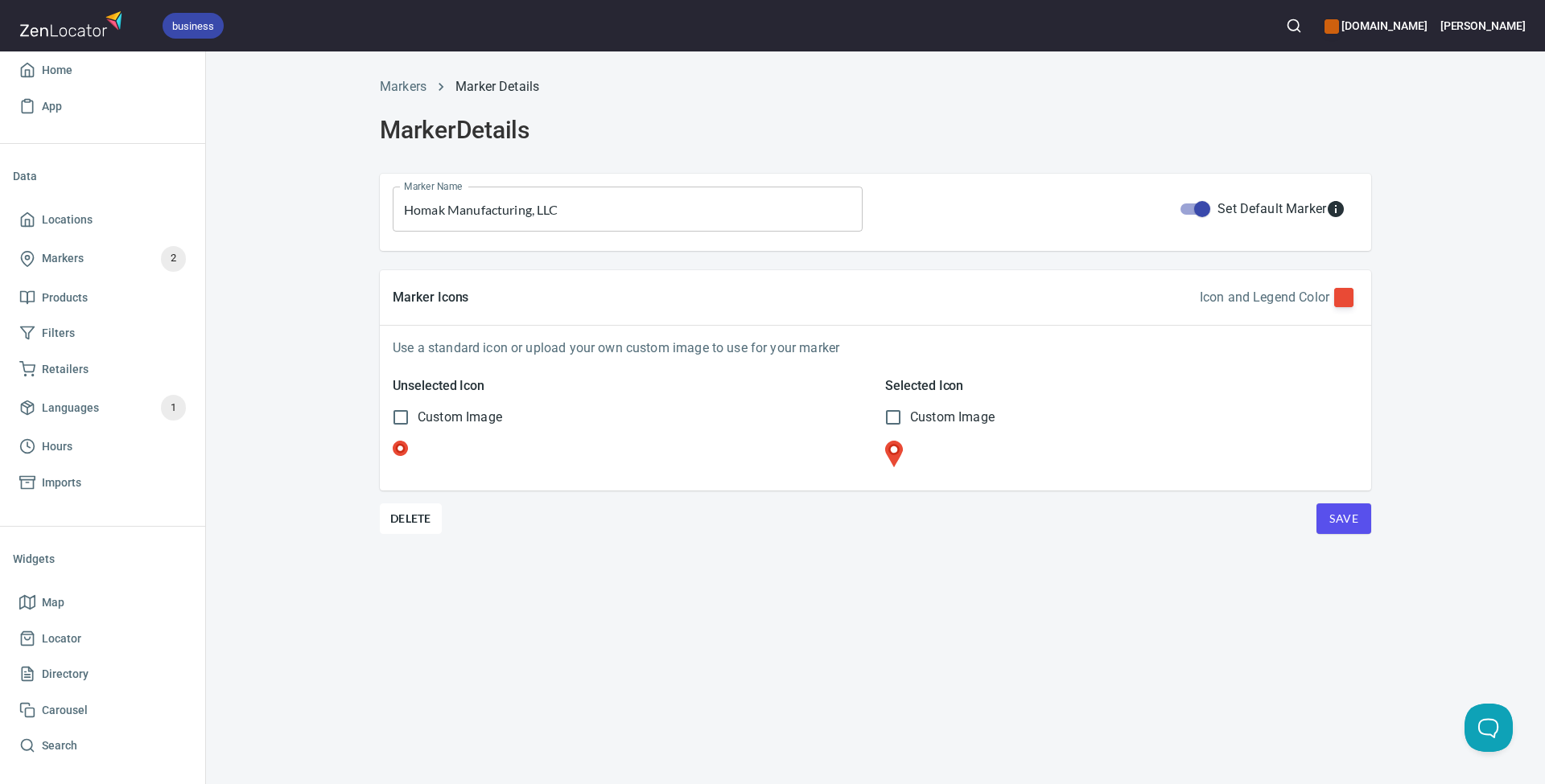
click at [452, 419] on span "Custom Image" at bounding box center [460, 417] width 85 height 19
click at [418, 419] on input "Custom Image" at bounding box center [401, 418] width 34 height 34
checkbox input "true"
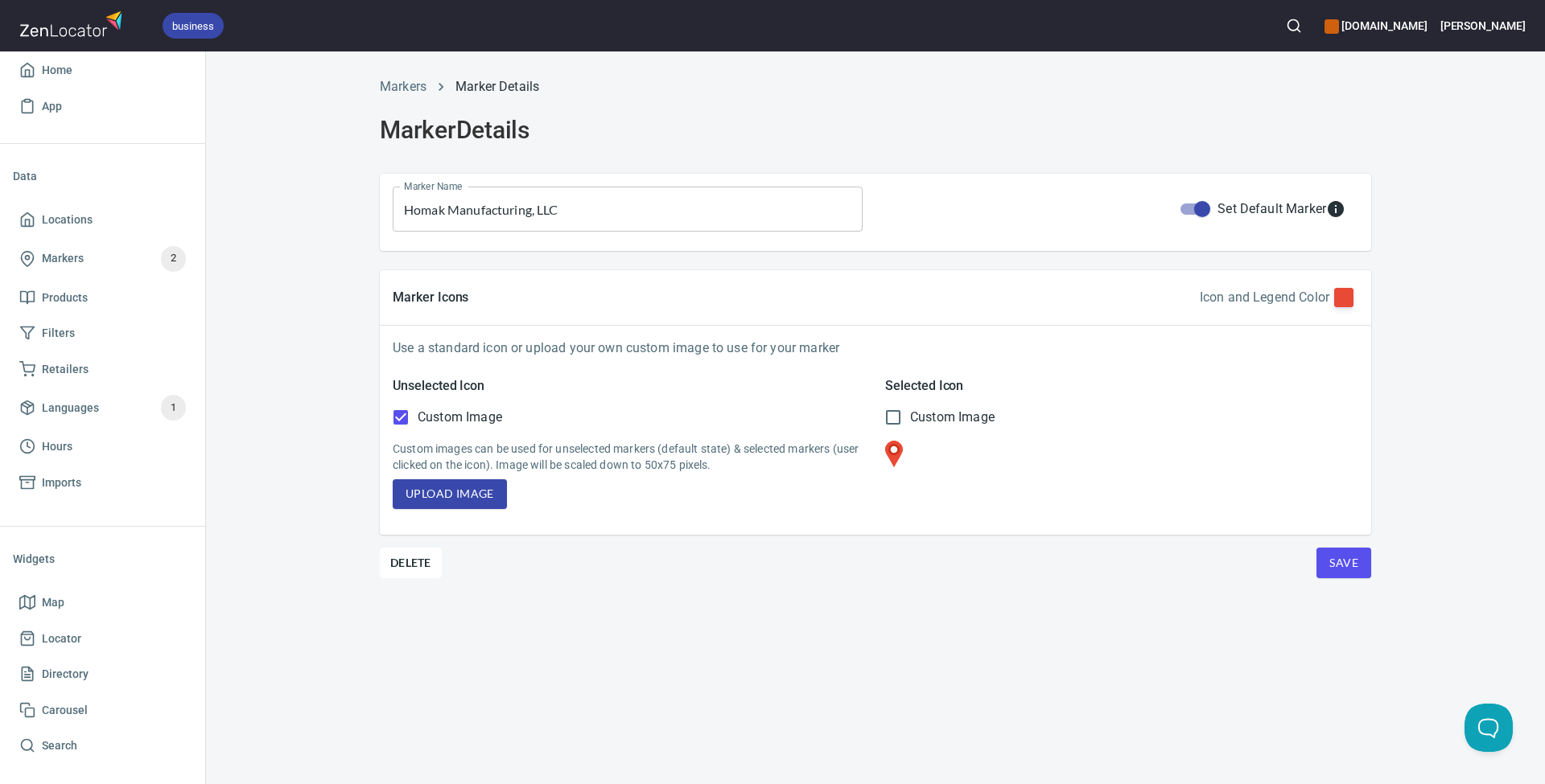
click at [900, 418] on input "Custom Image" at bounding box center [893, 418] width 34 height 34
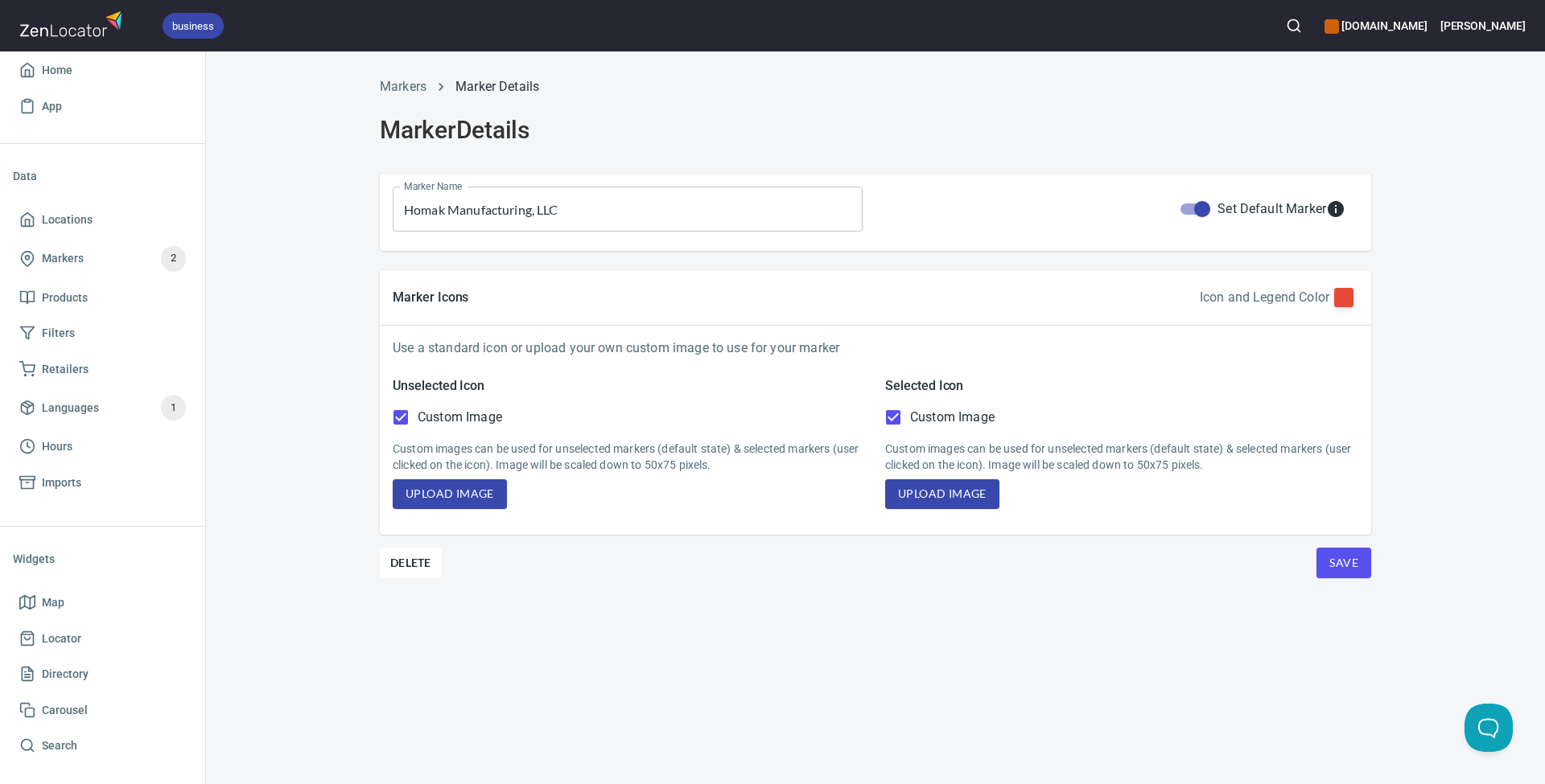
click at [896, 418] on input "Custom Image" at bounding box center [893, 418] width 34 height 34
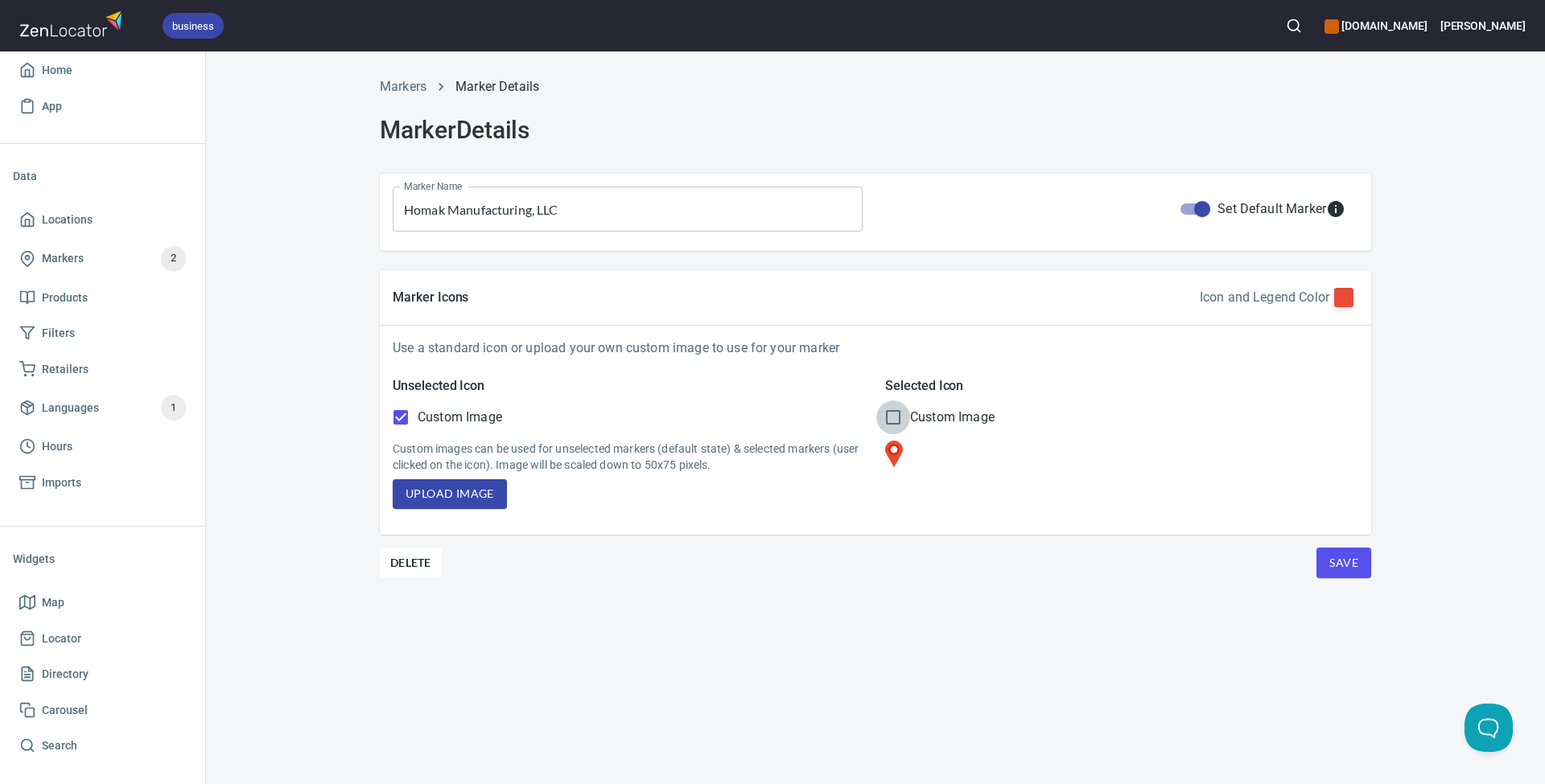
click at [896, 418] on input "Custom Image" at bounding box center [893, 418] width 34 height 34
checkbox input "true"
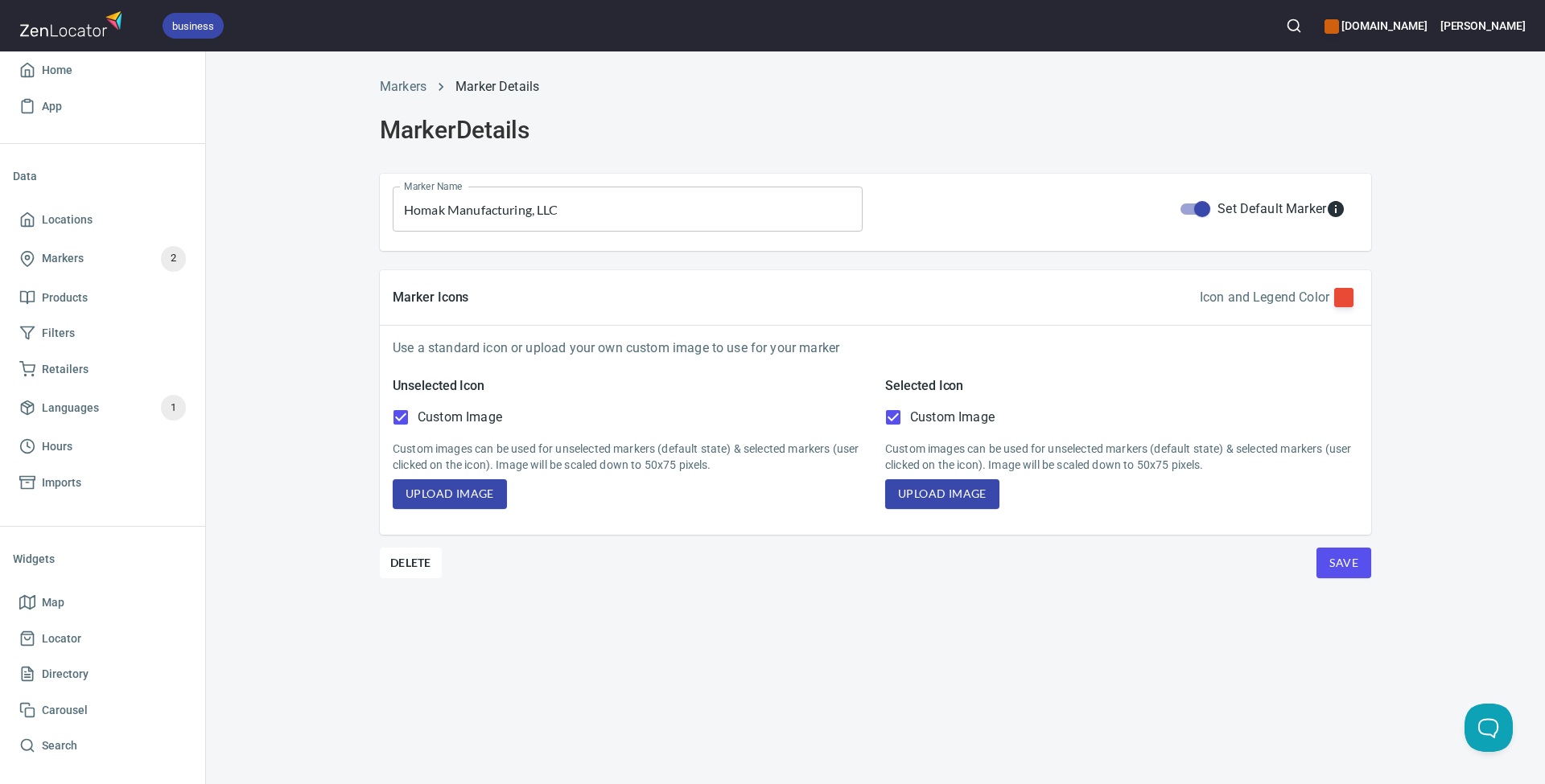
click at [404, 418] on input "Custom Image" at bounding box center [401, 418] width 34 height 34
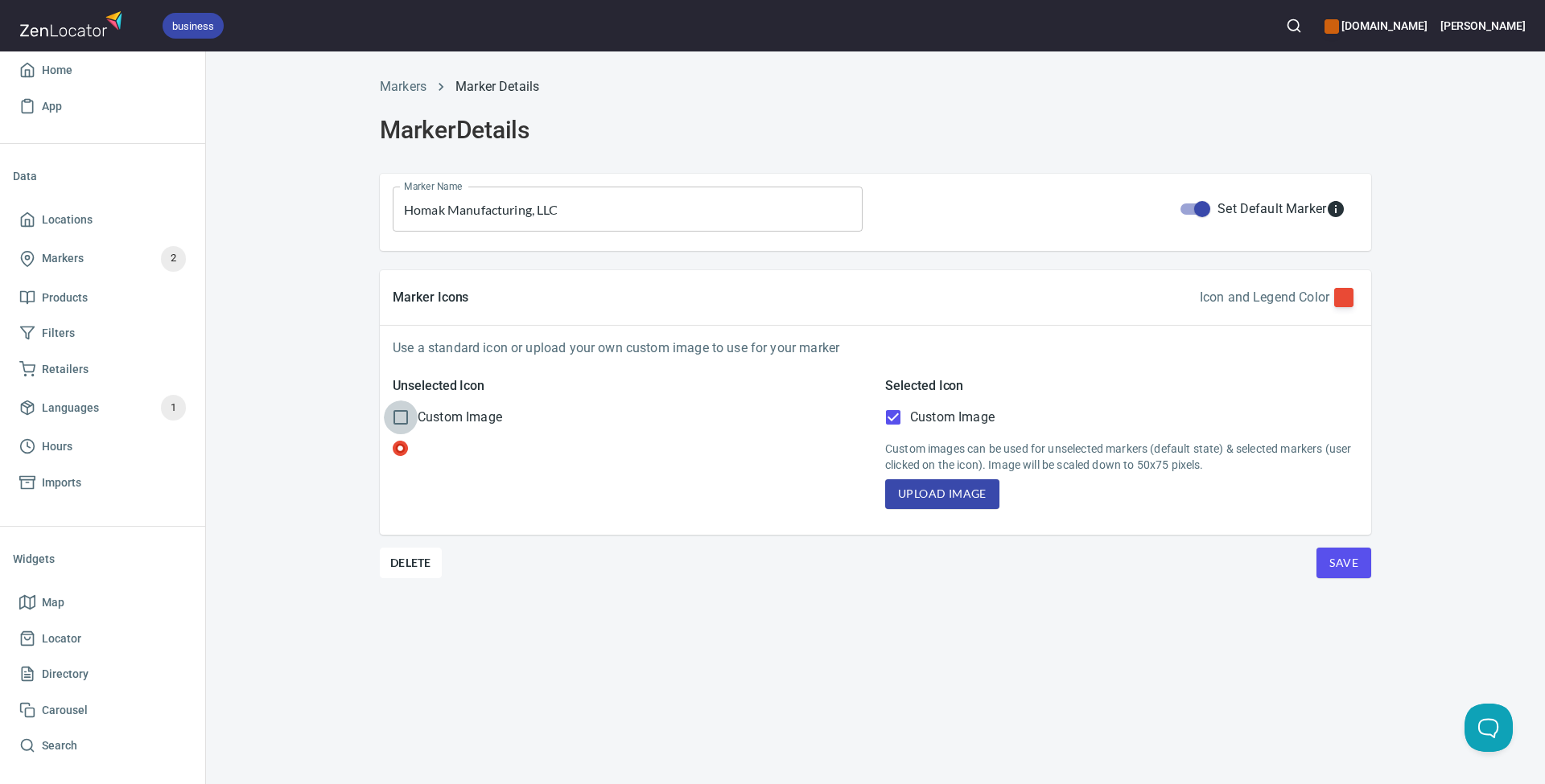
click at [401, 416] on input "Custom Image" at bounding box center [401, 418] width 34 height 34
checkbox input "true"
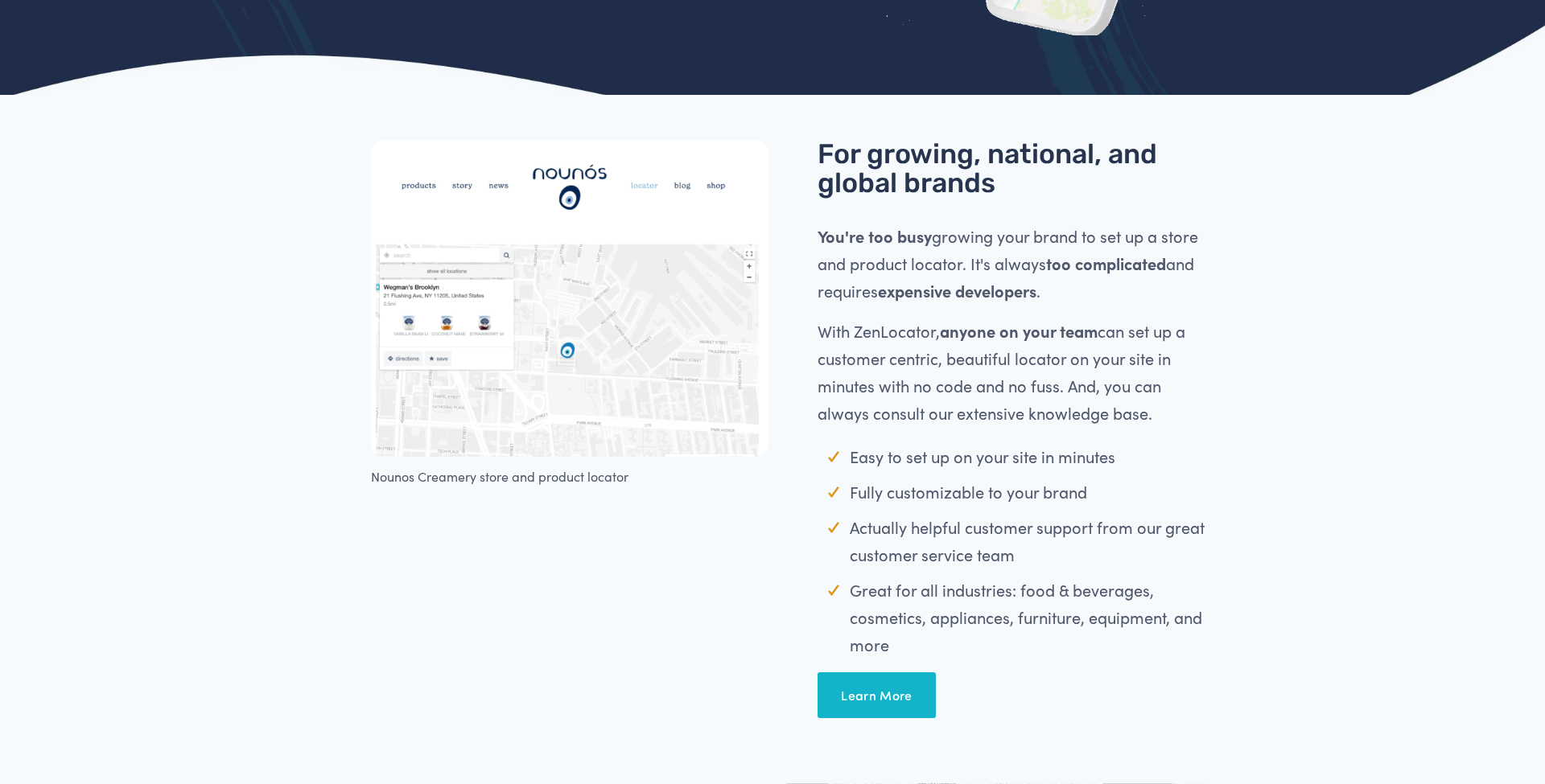
scroll to position [503, 0]
